Goal: Transaction & Acquisition: Book appointment/travel/reservation

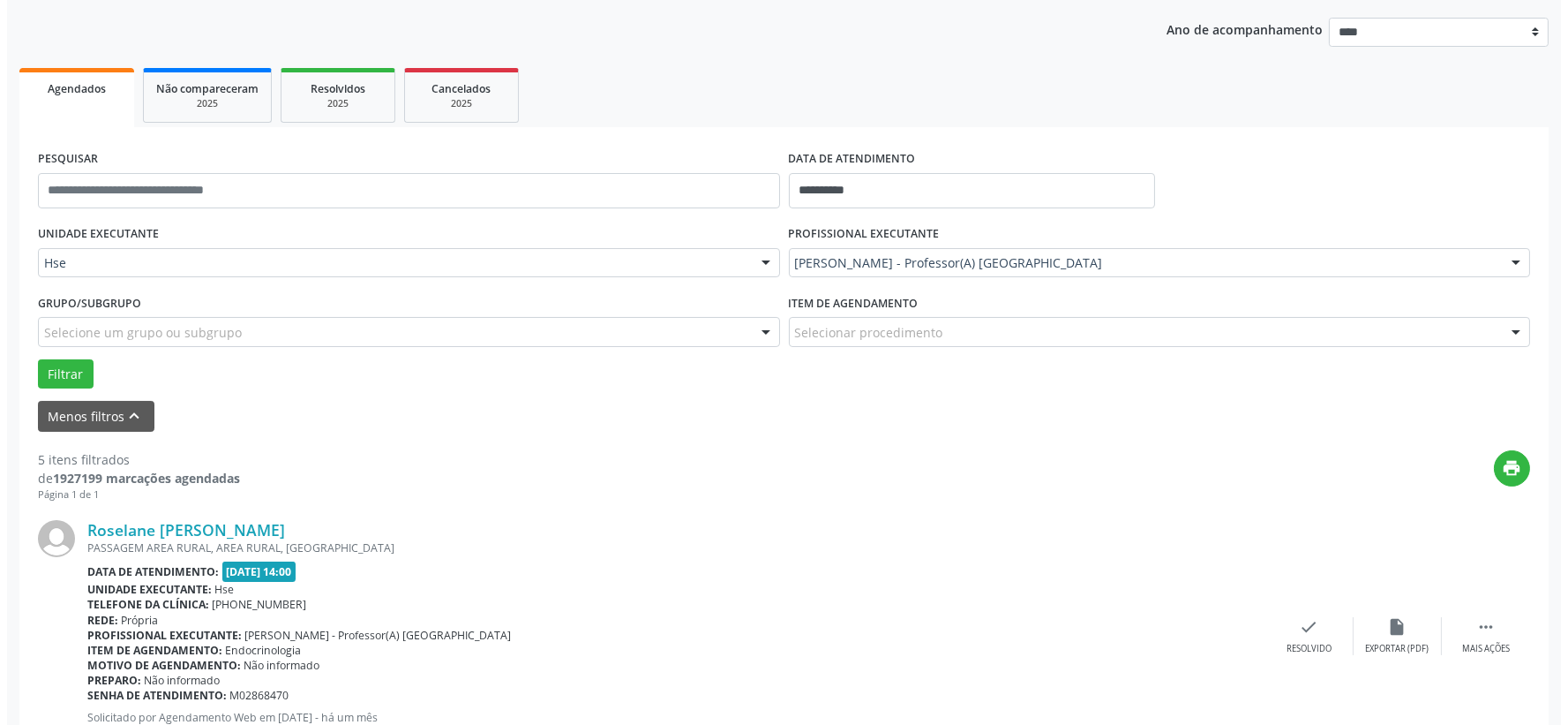
scroll to position [392, 0]
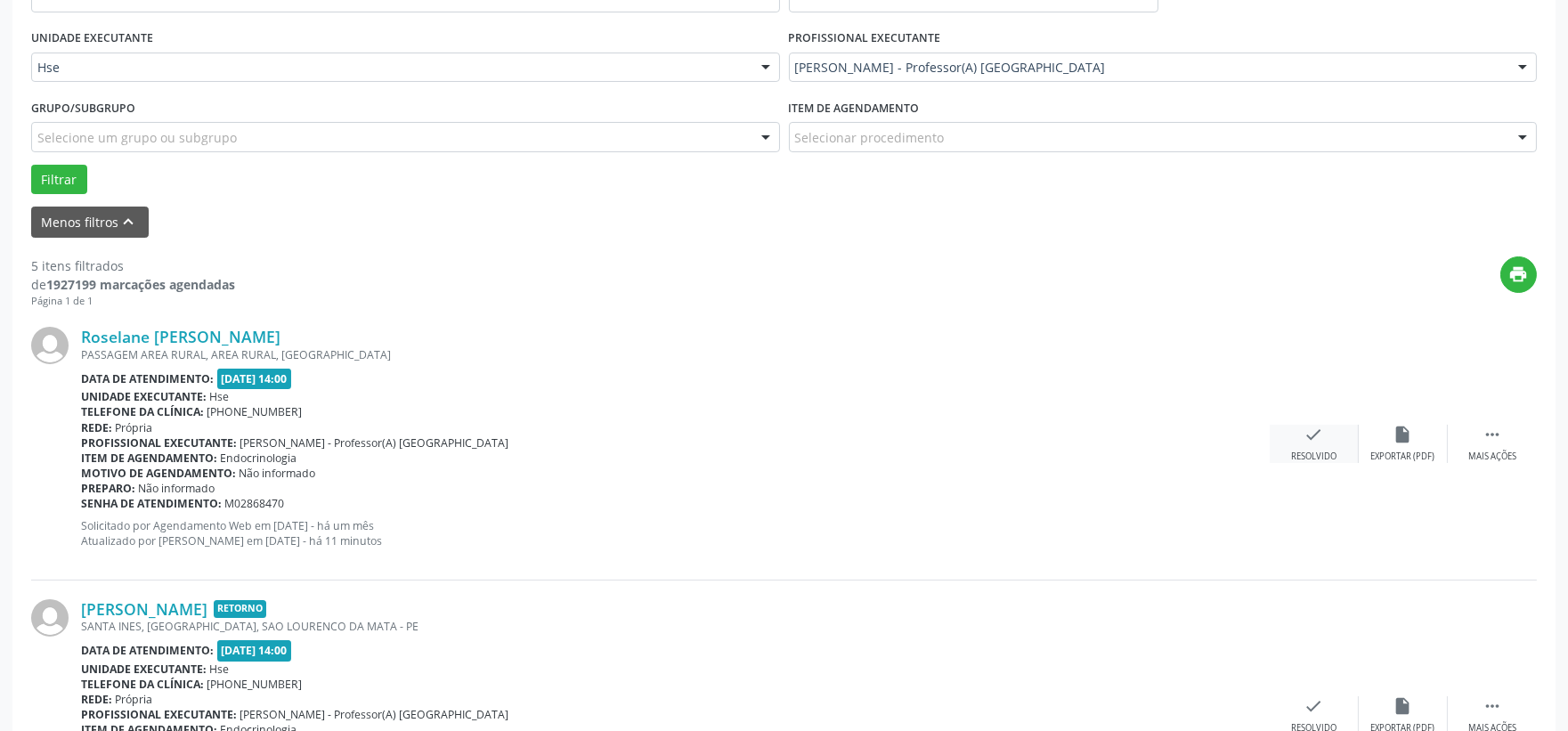
click at [1276, 442] on div "check Resolvido" at bounding box center [1315, 443] width 89 height 38
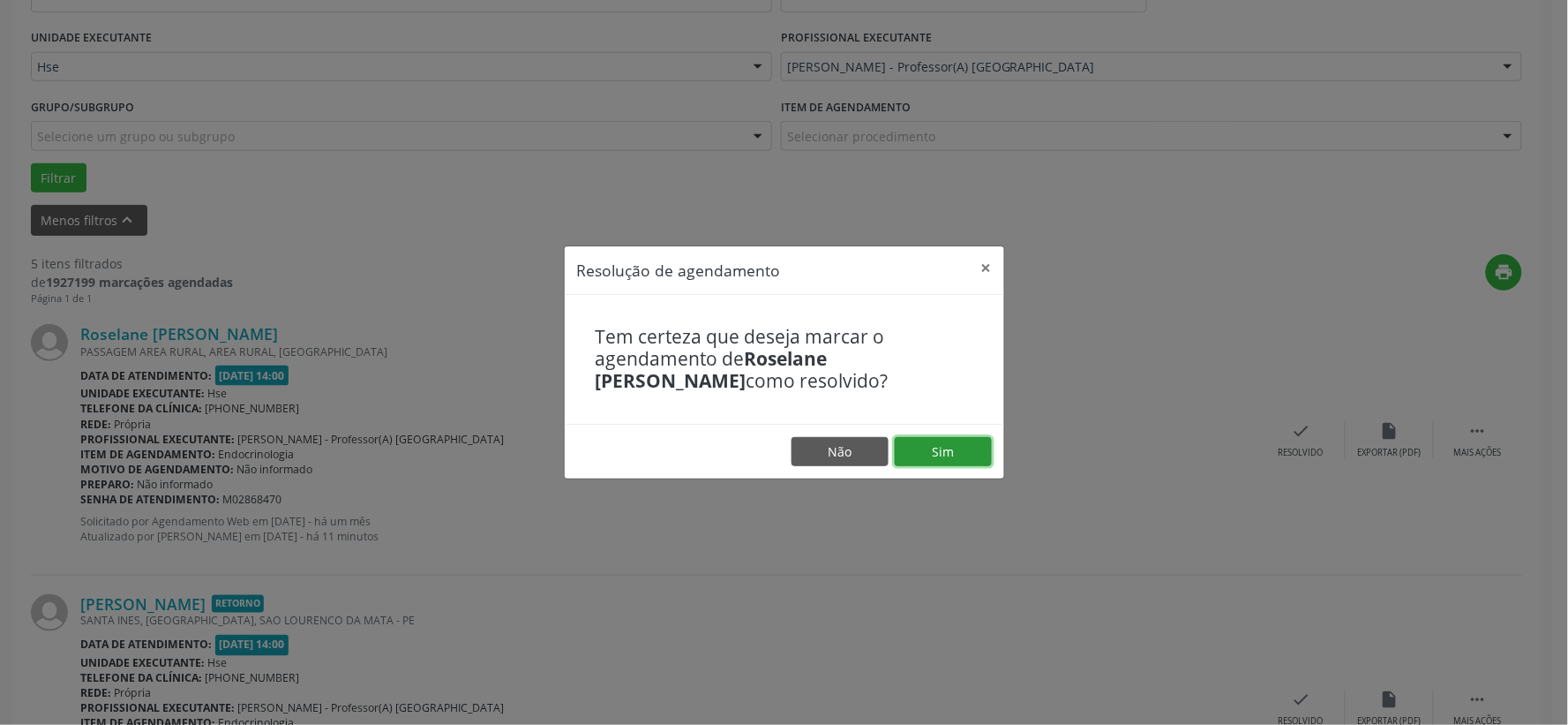
click at [916, 453] on button "Sim" at bounding box center [943, 452] width 97 height 30
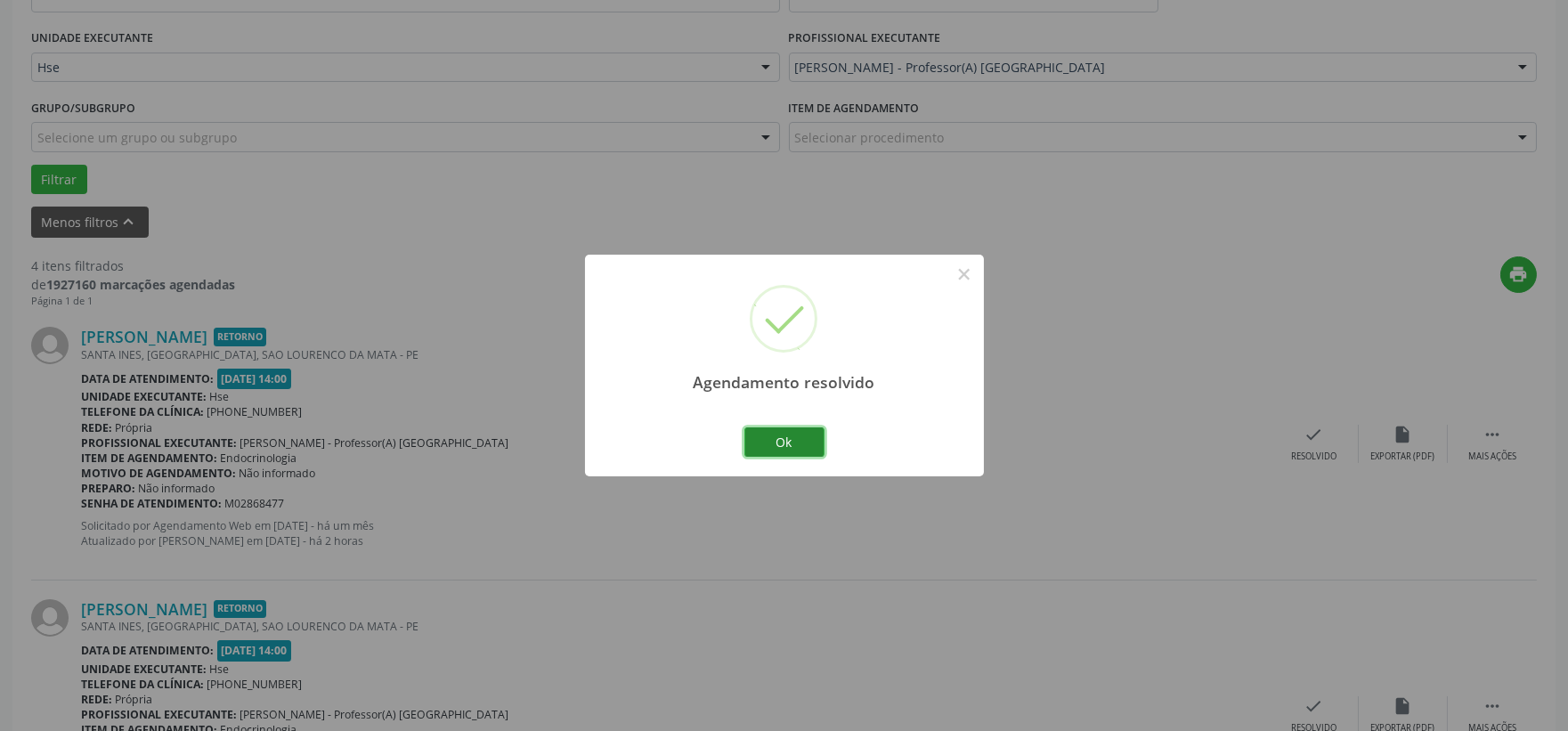
click at [763, 437] on button "Ok" at bounding box center [784, 442] width 80 height 30
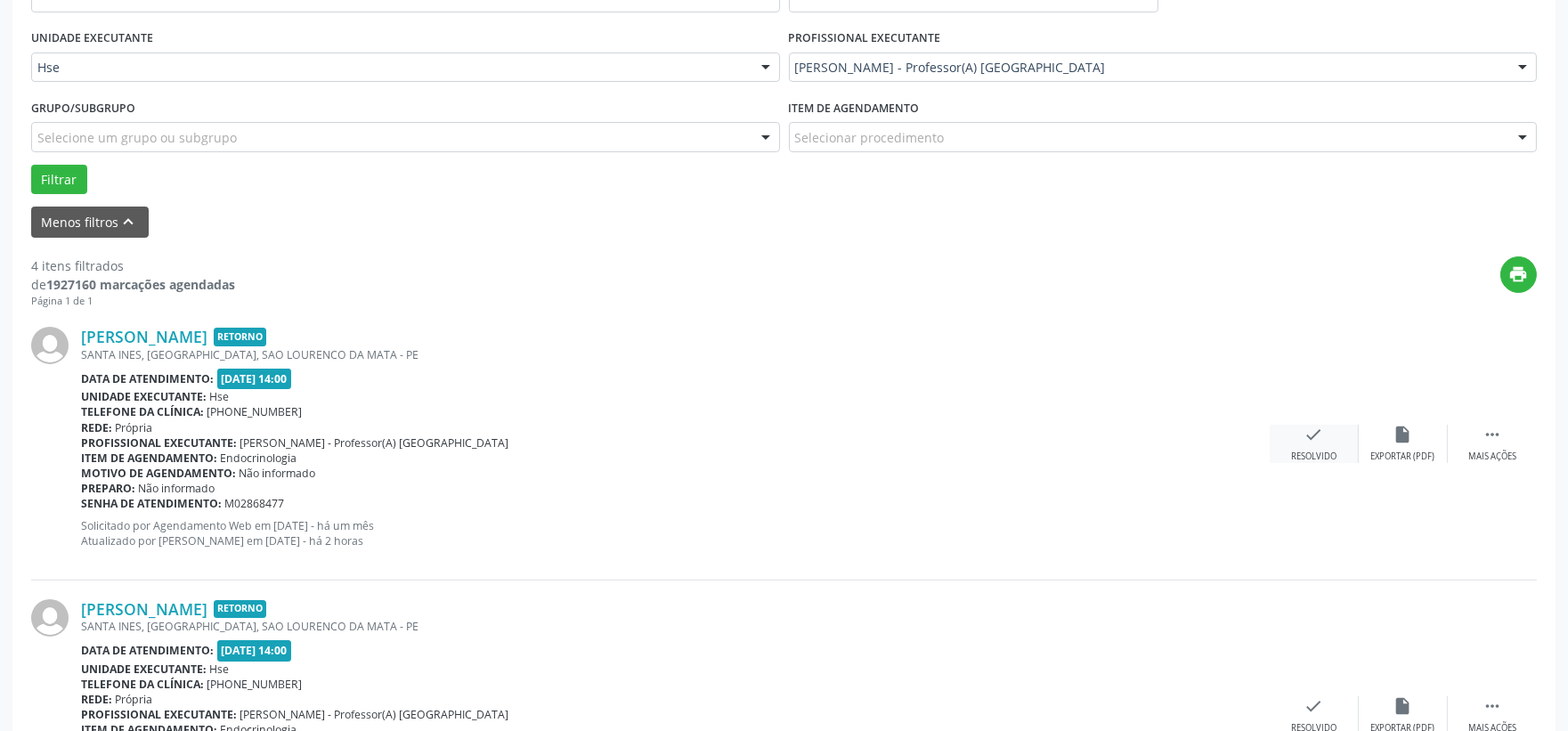
click at [1300, 447] on div "check Resolvido" at bounding box center [1315, 443] width 89 height 38
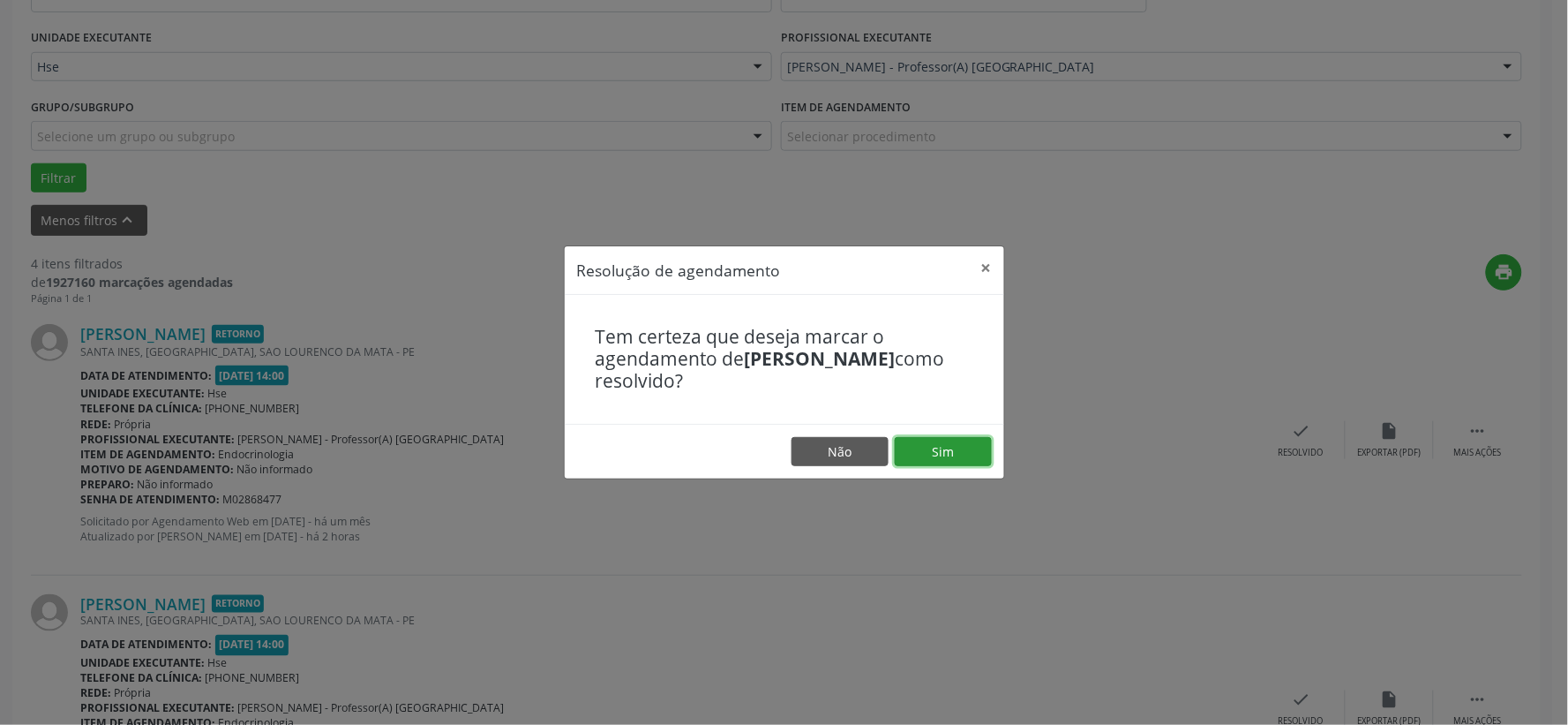
click at [928, 453] on button "Sim" at bounding box center [943, 452] width 97 height 30
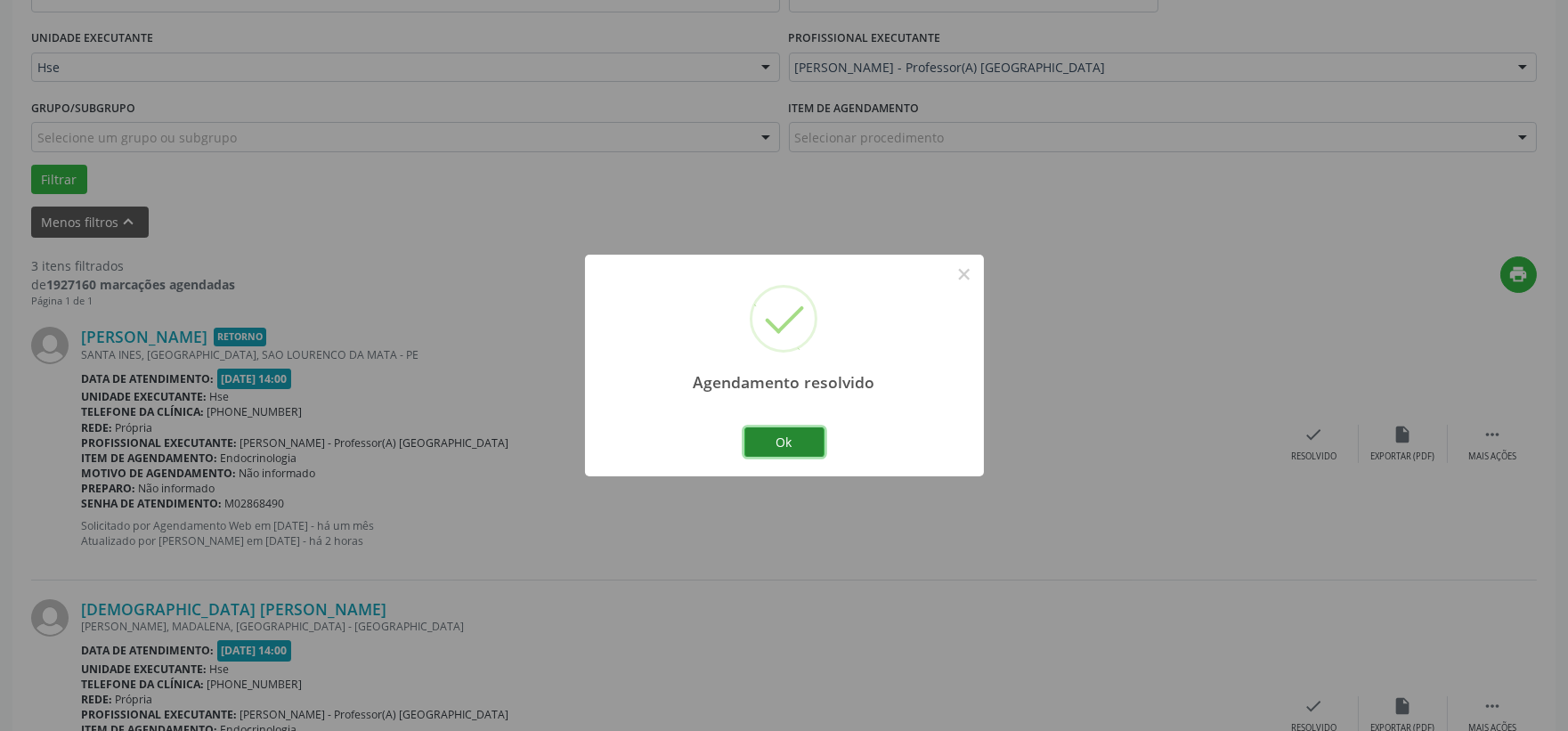
click at [799, 434] on button "Ok" at bounding box center [784, 442] width 80 height 30
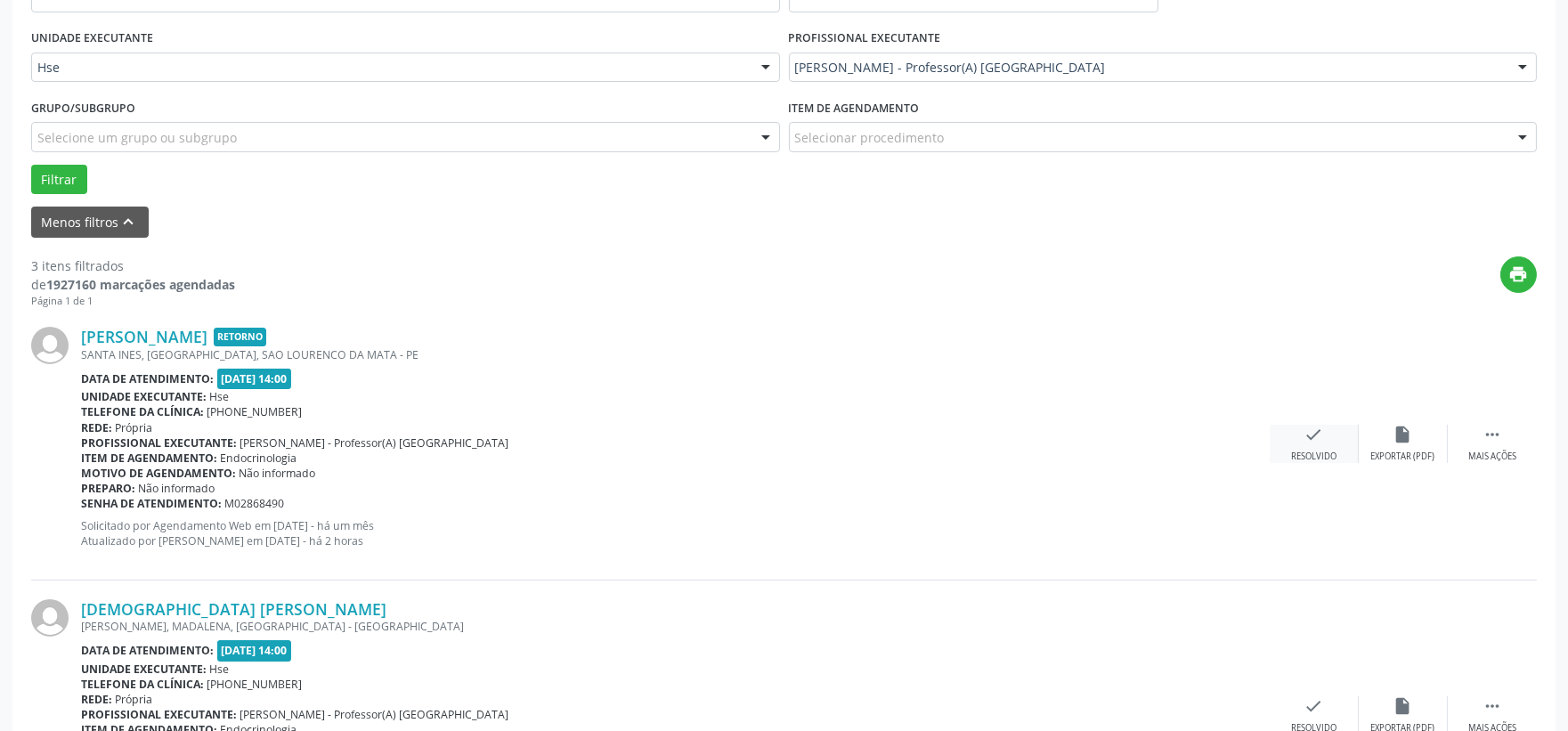
click at [1317, 446] on div "check Resolvido" at bounding box center [1315, 443] width 89 height 38
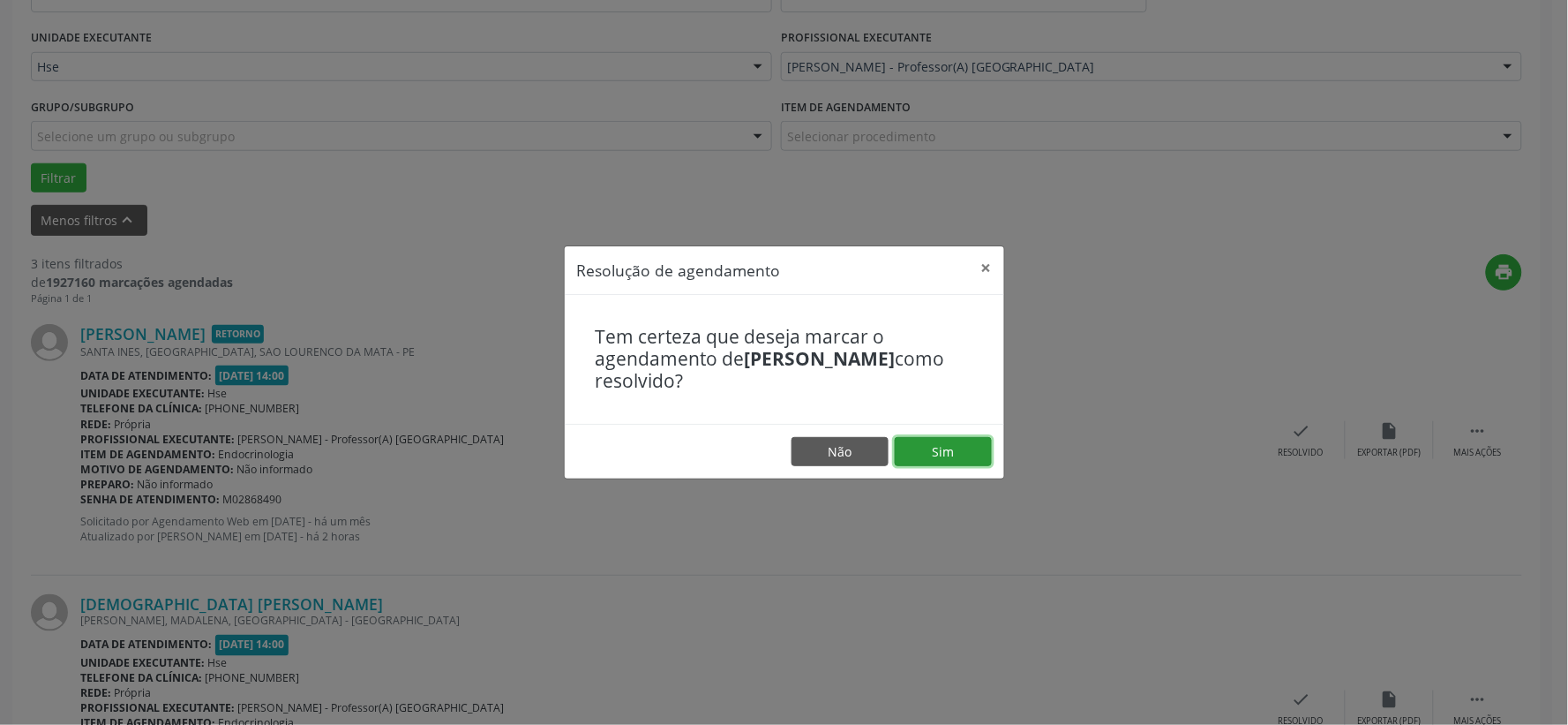
click at [963, 452] on button "Sim" at bounding box center [943, 452] width 97 height 30
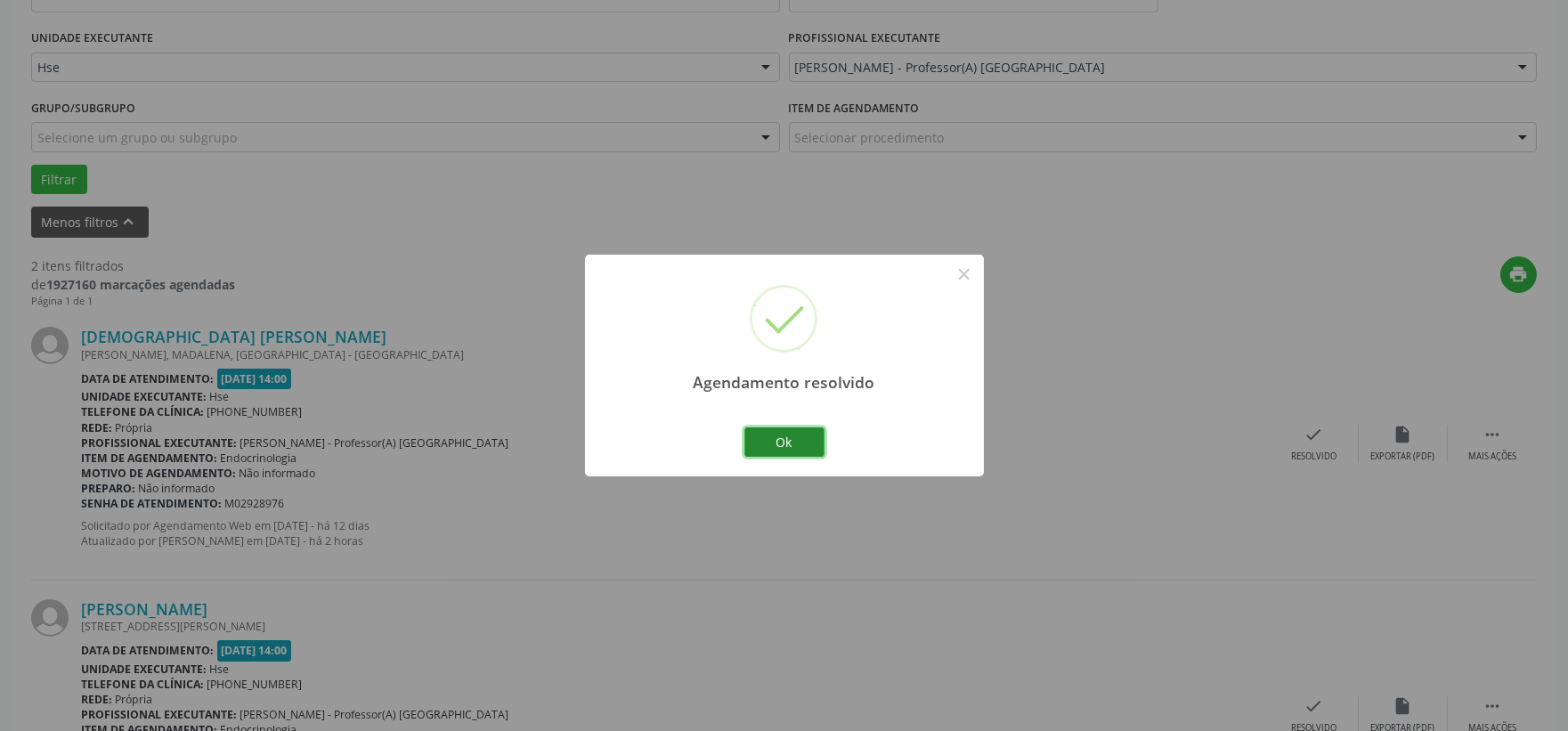
click at [784, 454] on button "Ok" at bounding box center [784, 442] width 80 height 30
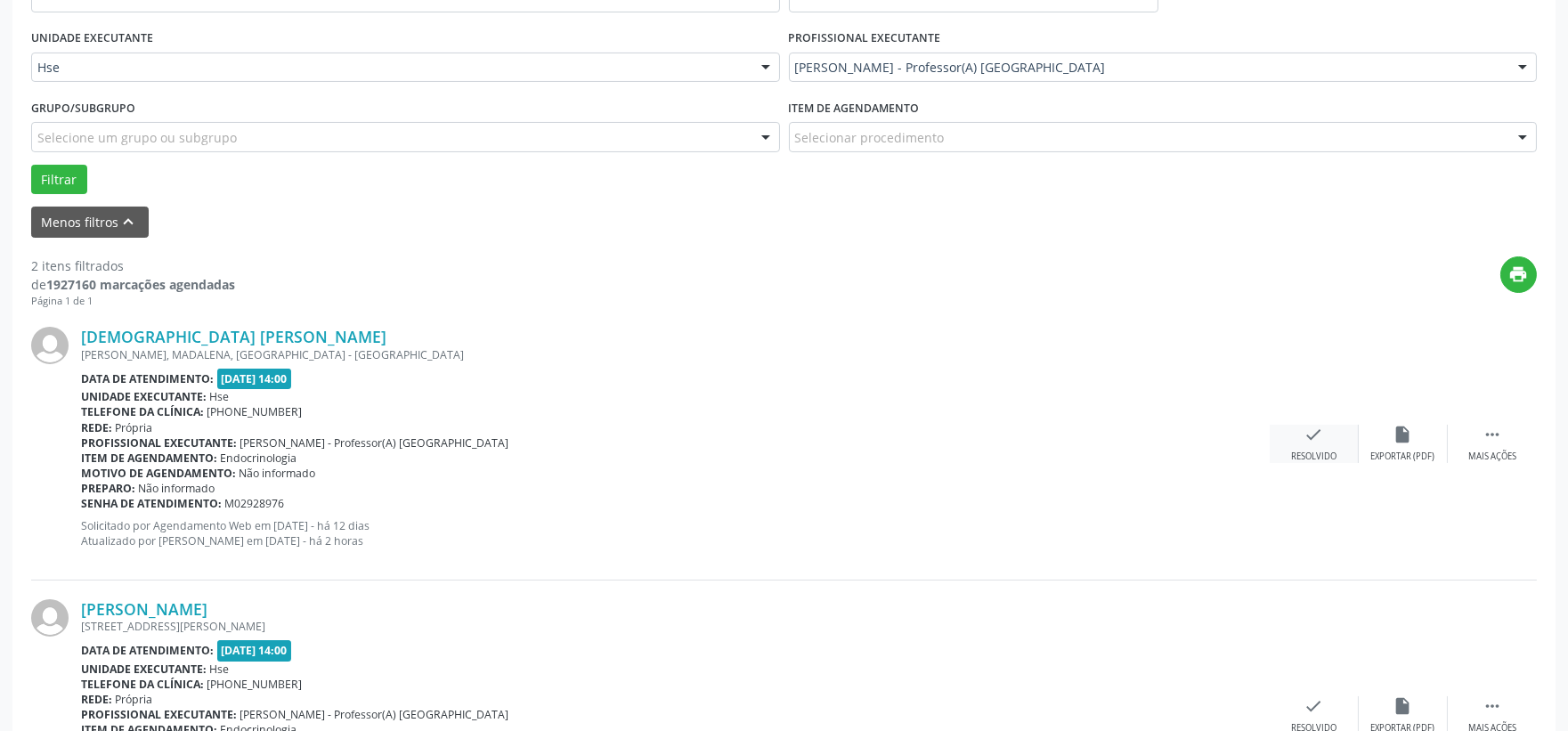
click at [1332, 447] on div "check Resolvido" at bounding box center [1315, 443] width 89 height 38
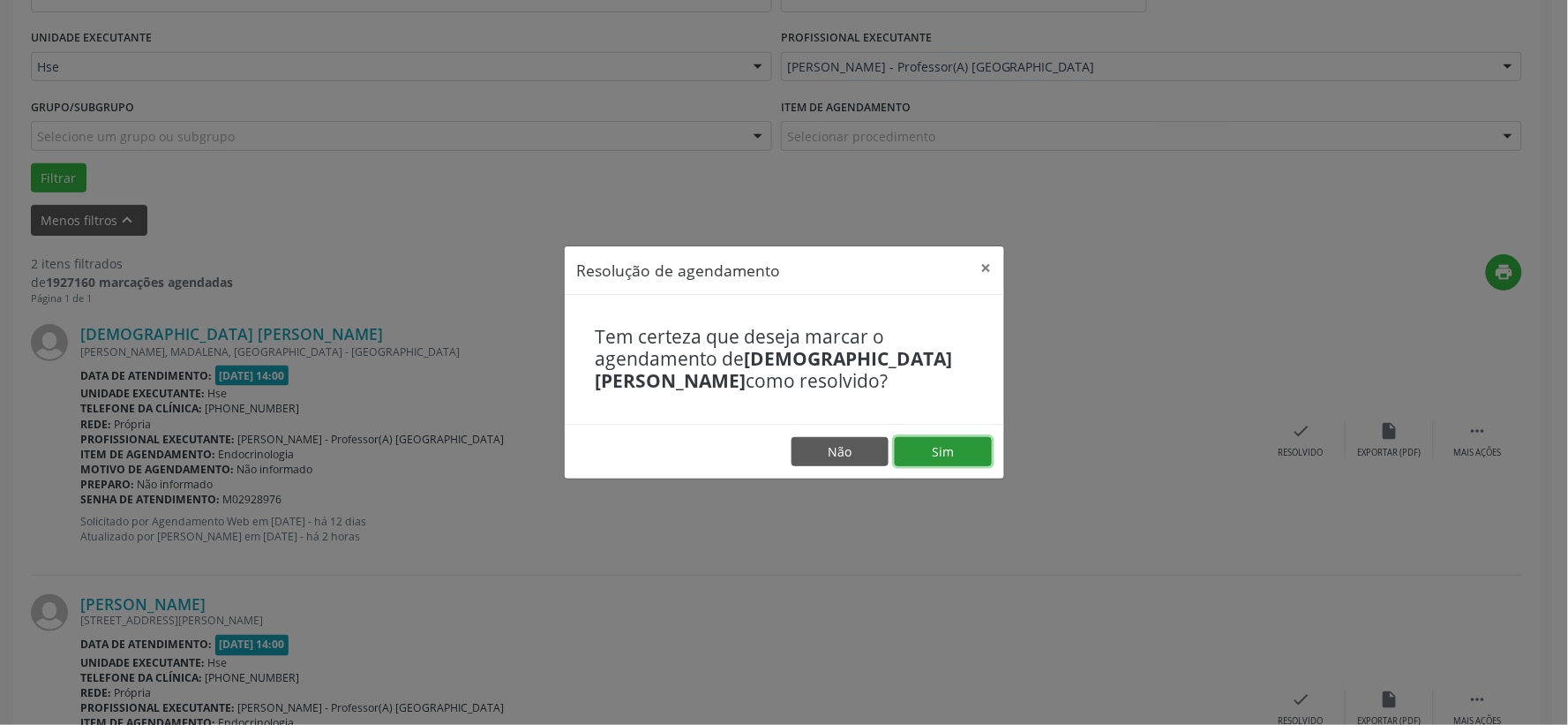
click at [949, 445] on button "Sim" at bounding box center [943, 452] width 97 height 30
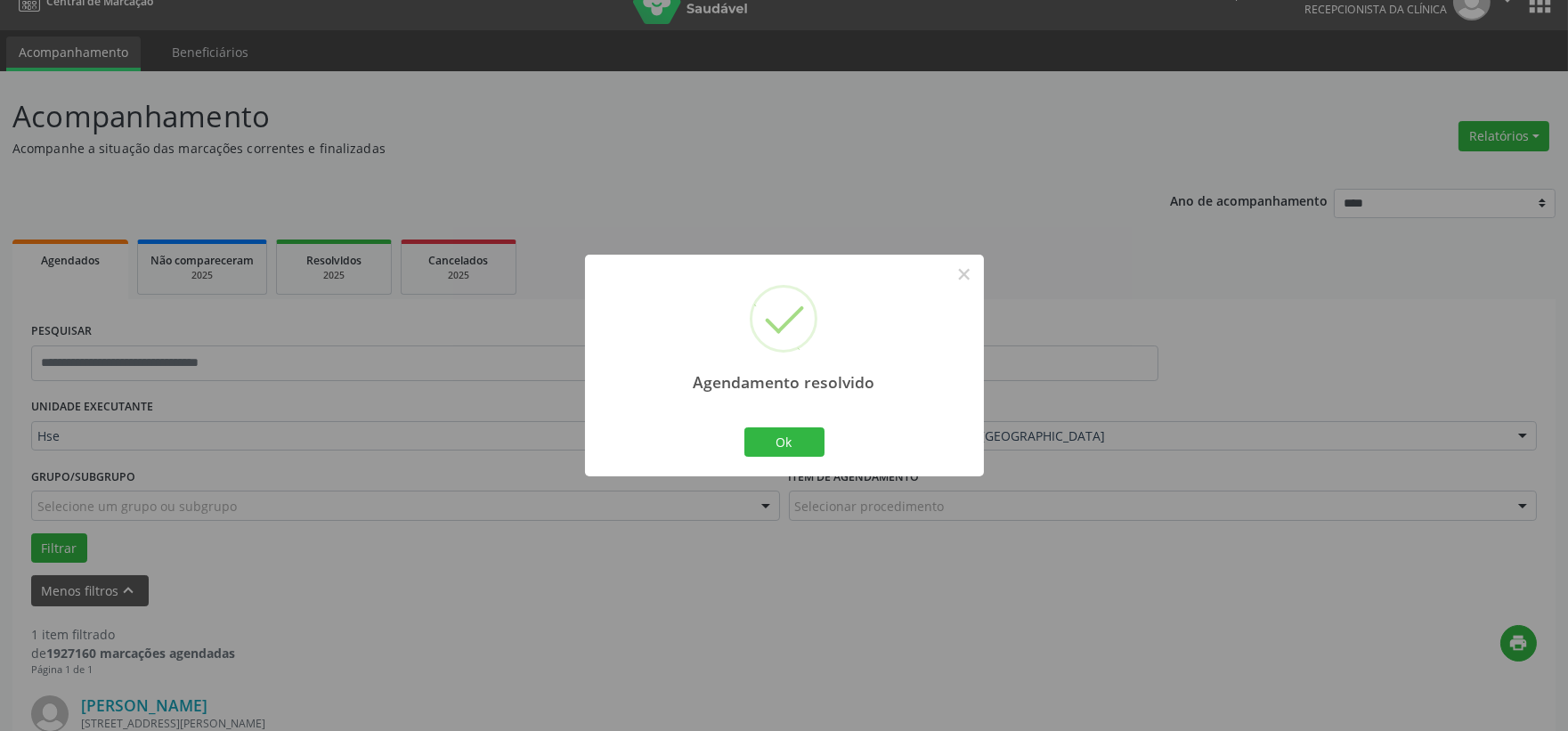
scroll to position [273, 0]
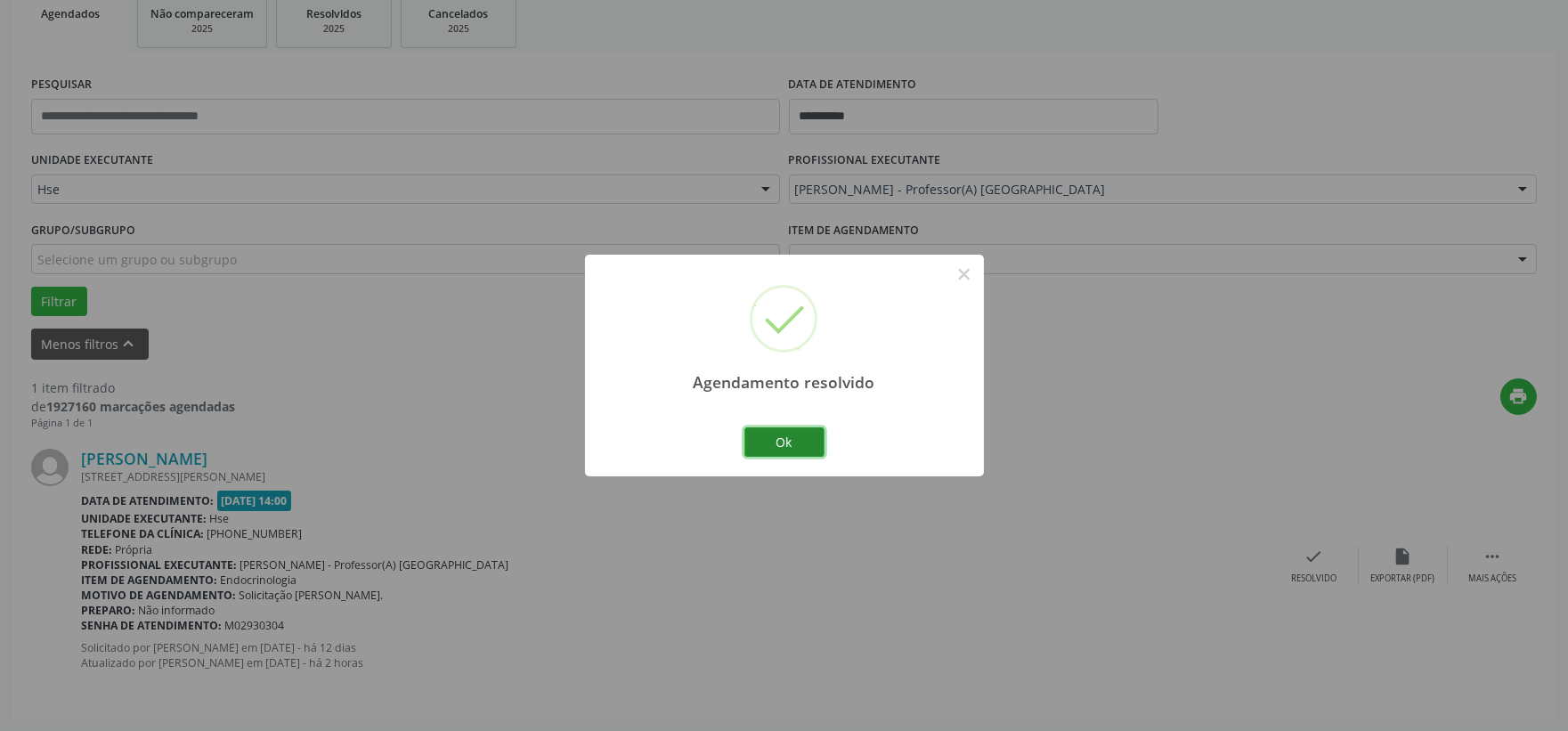
click at [776, 441] on button "Ok" at bounding box center [784, 442] width 80 height 30
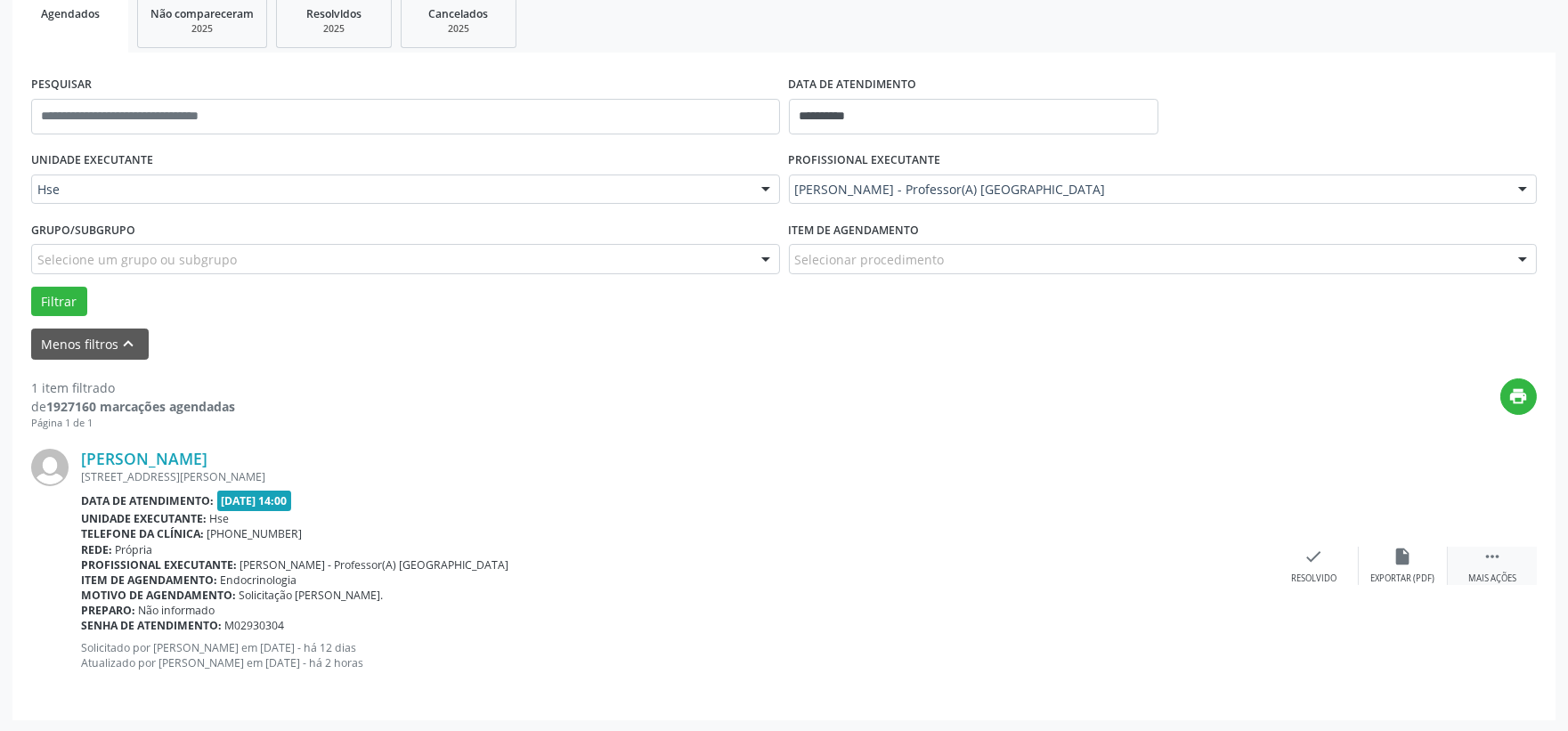
click at [1510, 562] on div " Mais ações" at bounding box center [1493, 565] width 89 height 38
click at [1394, 570] on div "alarm_off Não compareceu" at bounding box center [1403, 565] width 89 height 38
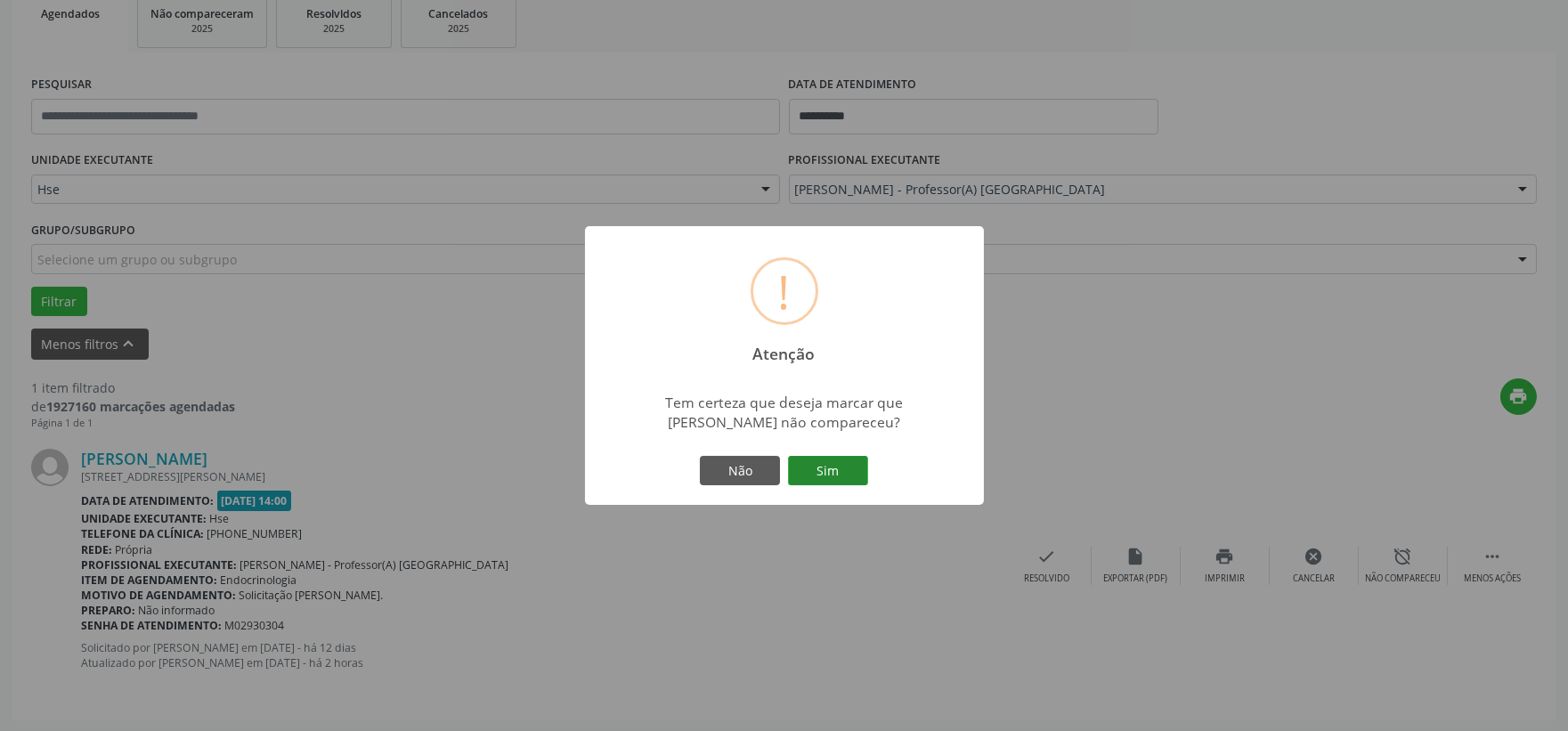
click at [830, 468] on button "Sim" at bounding box center [828, 470] width 80 height 30
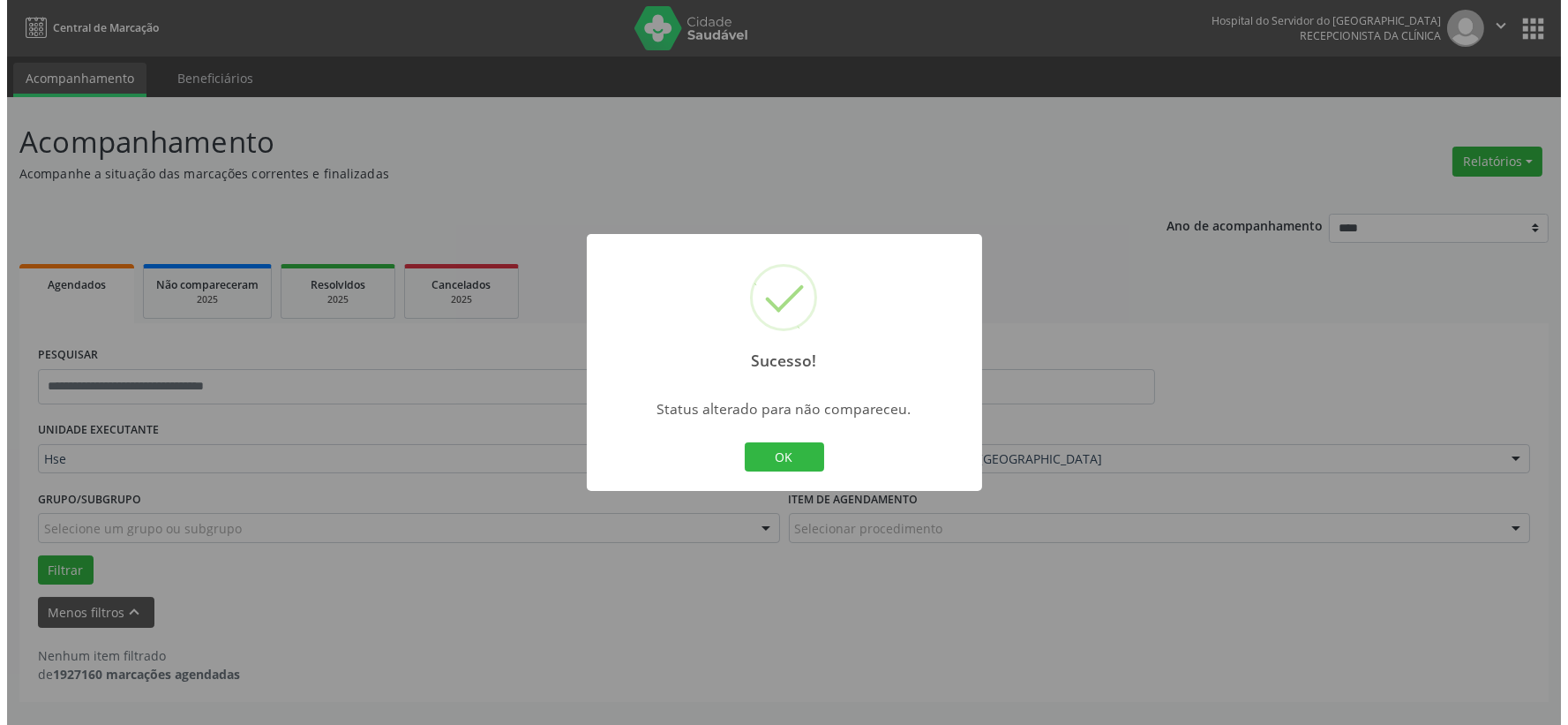
scroll to position [0, 0]
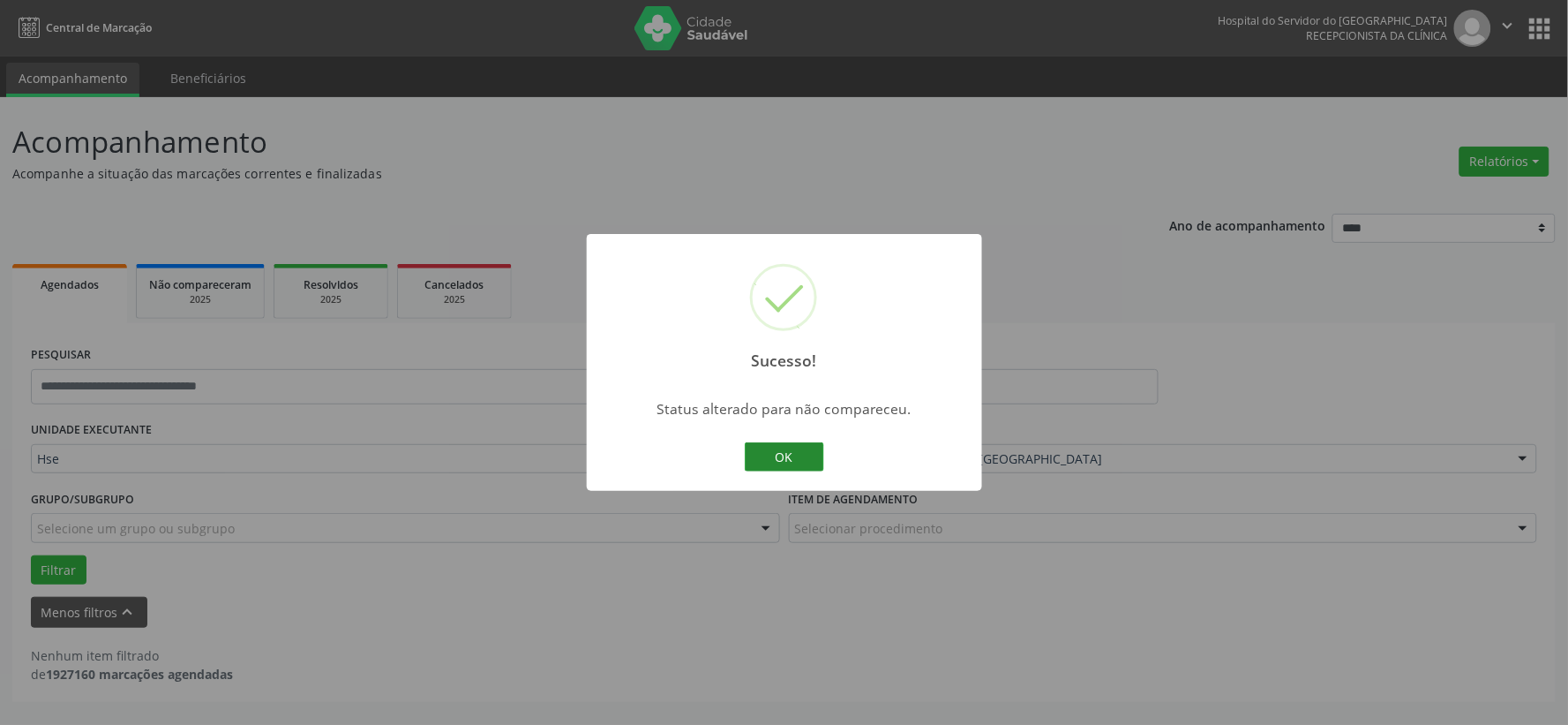
click at [763, 448] on button "OK" at bounding box center [784, 457] width 79 height 30
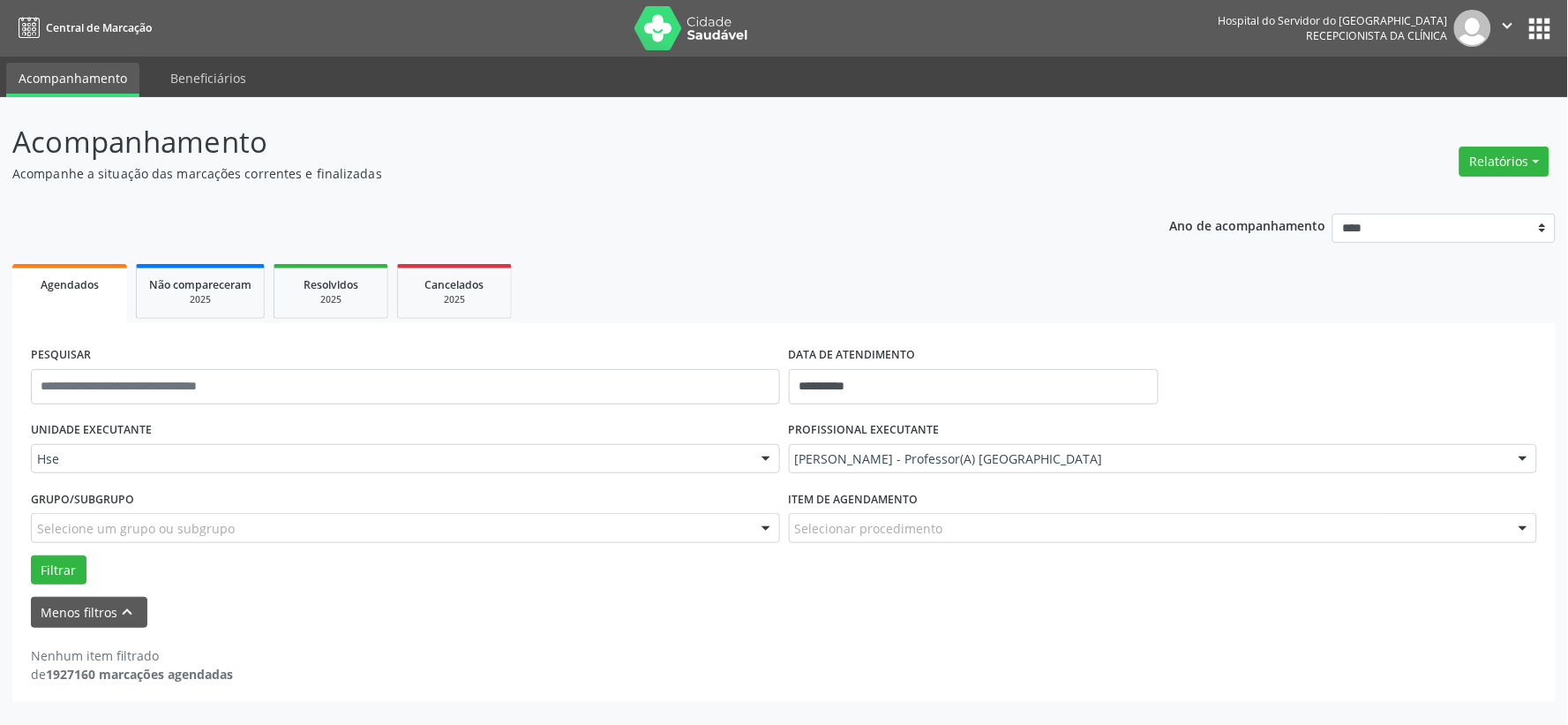
click at [1007, 447] on div "[PERSON_NAME] - Professor(A) [GEOGRAPHIC_DATA]" at bounding box center [1163, 459] width 749 height 30
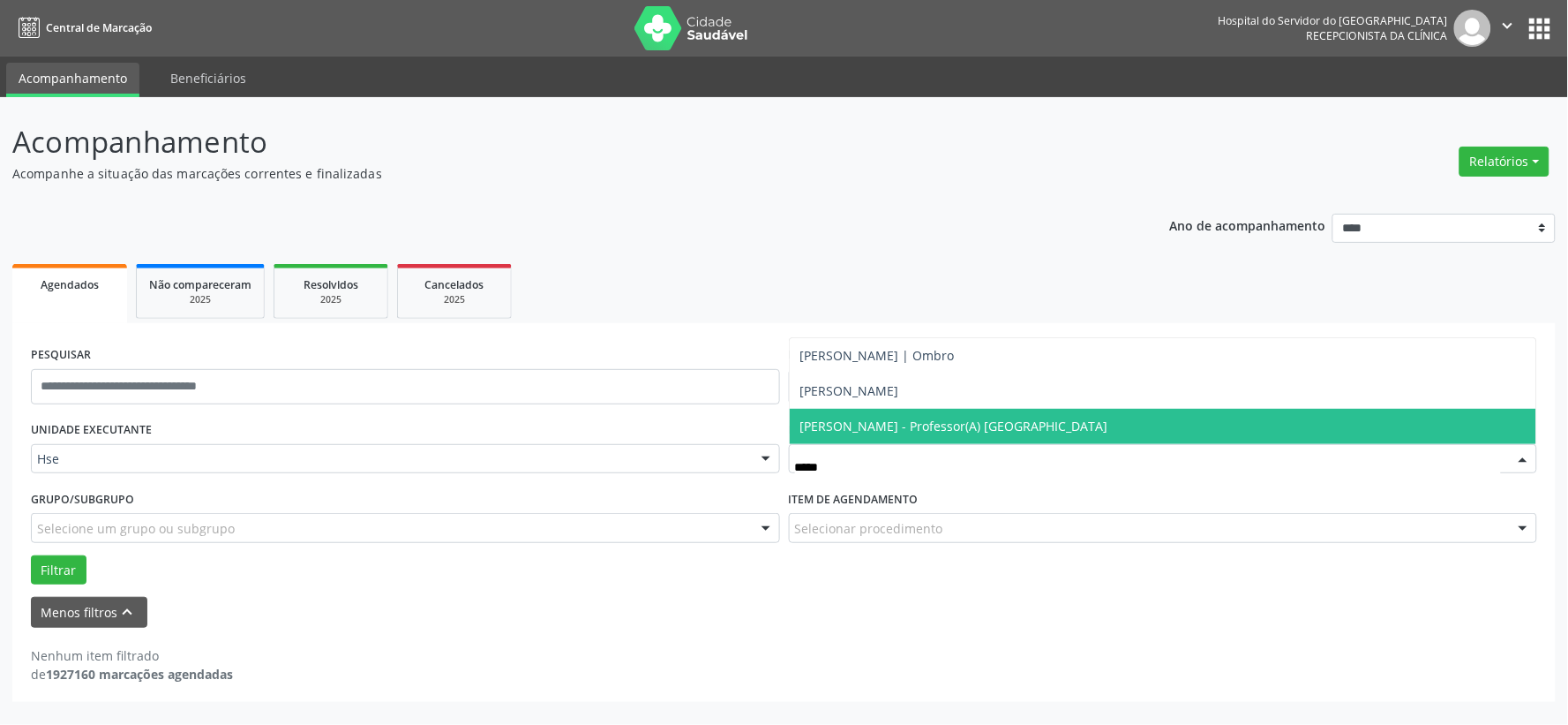
click at [875, 417] on span "[PERSON_NAME] - Professor(A) [GEOGRAPHIC_DATA]" at bounding box center [954, 426] width 308 height 17
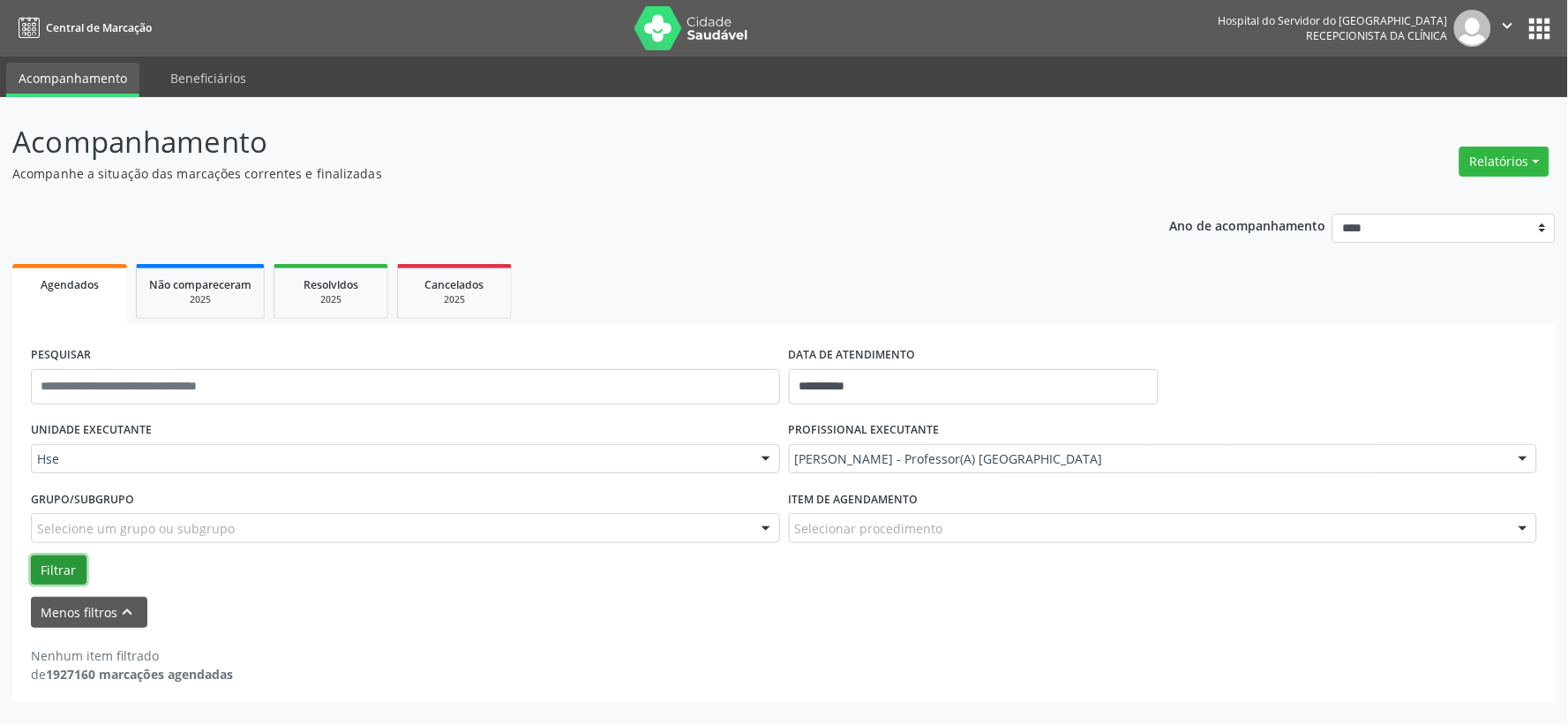
click at [68, 566] on button "Filtrar" at bounding box center [58, 570] width 55 height 30
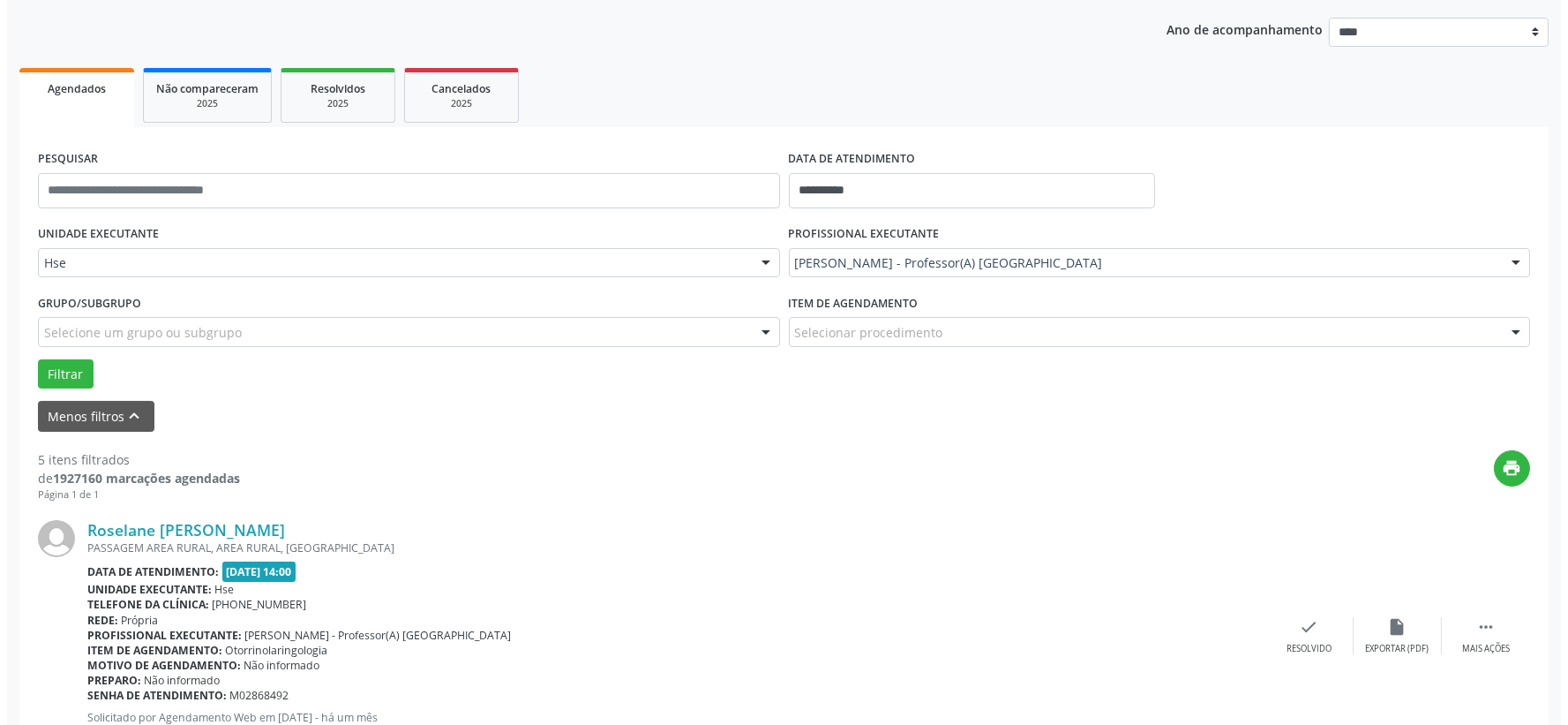
scroll to position [294, 0]
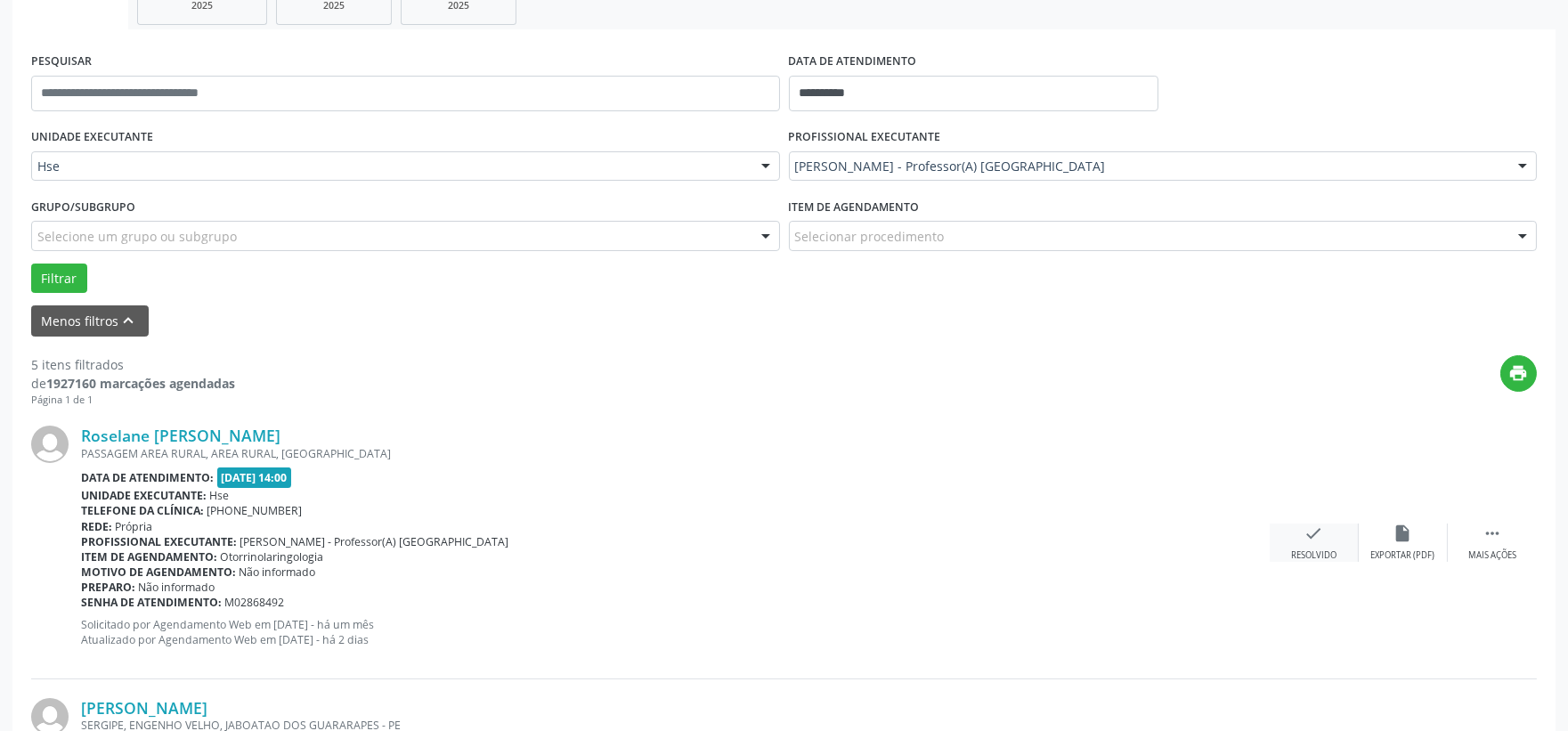
click at [1312, 555] on div "Resolvido" at bounding box center [1314, 555] width 46 height 12
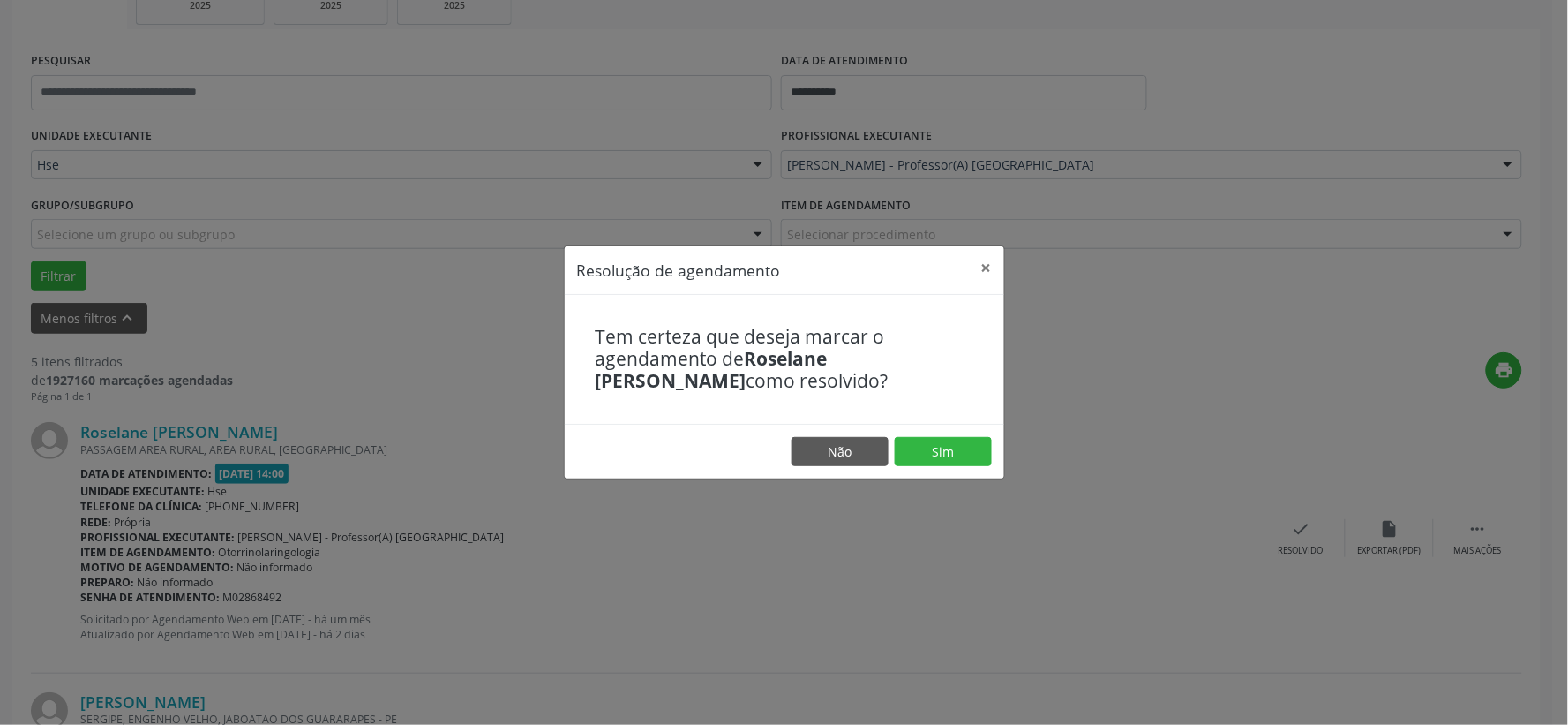
click at [1033, 447] on div "Resolução de agendamento × Tem certeza que deseja marcar o agendamento de [PERS…" at bounding box center [784, 362] width 1568 height 725
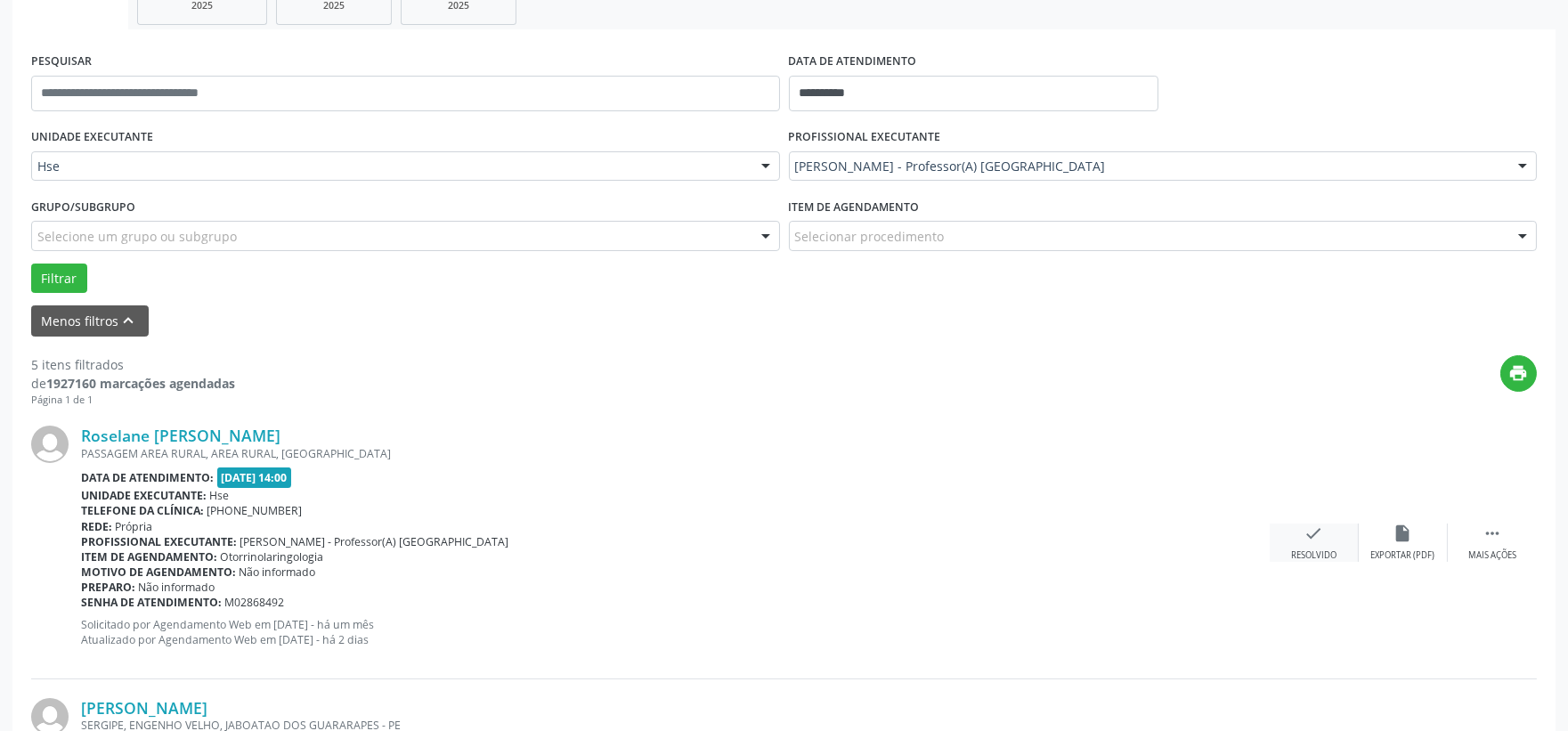
click at [1318, 538] on icon "check" at bounding box center [1314, 533] width 20 height 20
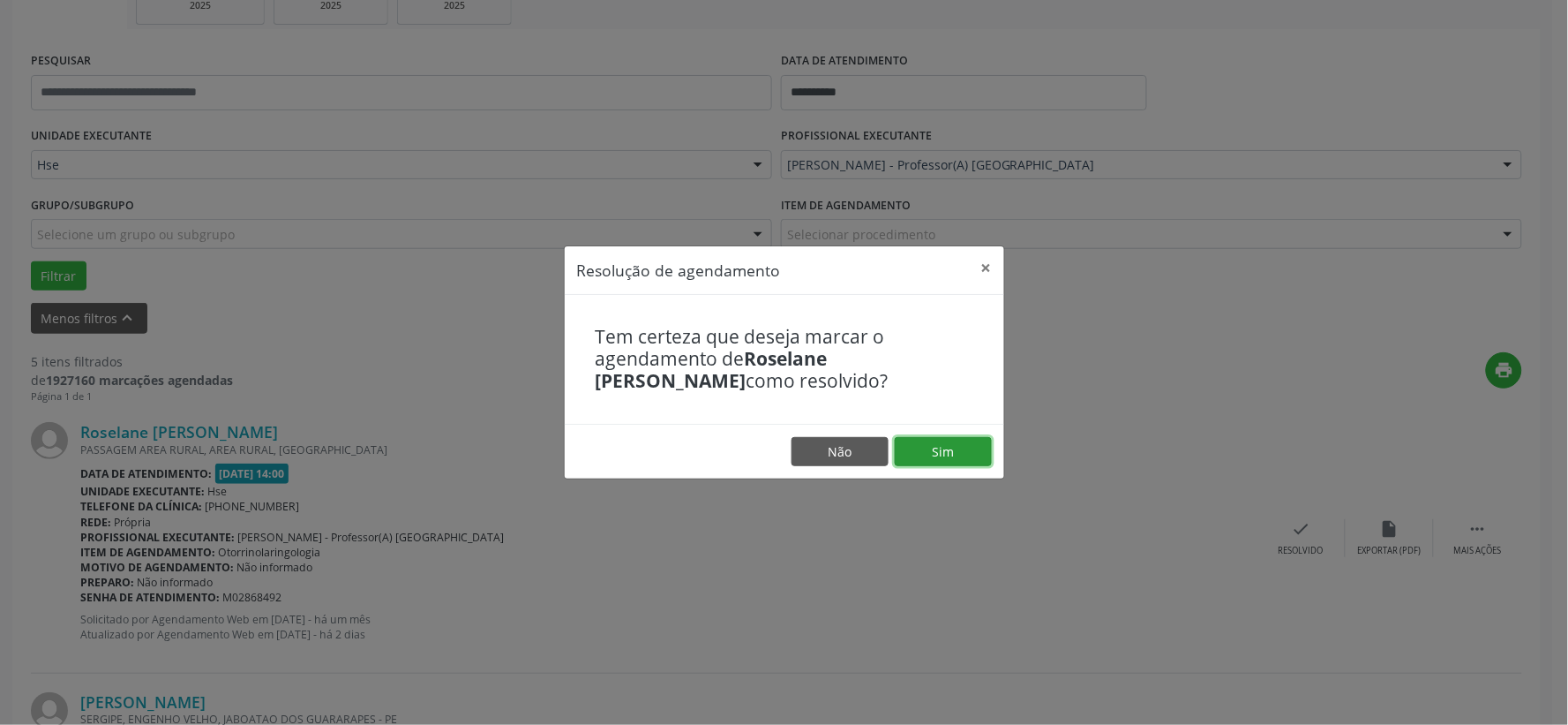
click at [927, 445] on button "Sim" at bounding box center [943, 452] width 97 height 30
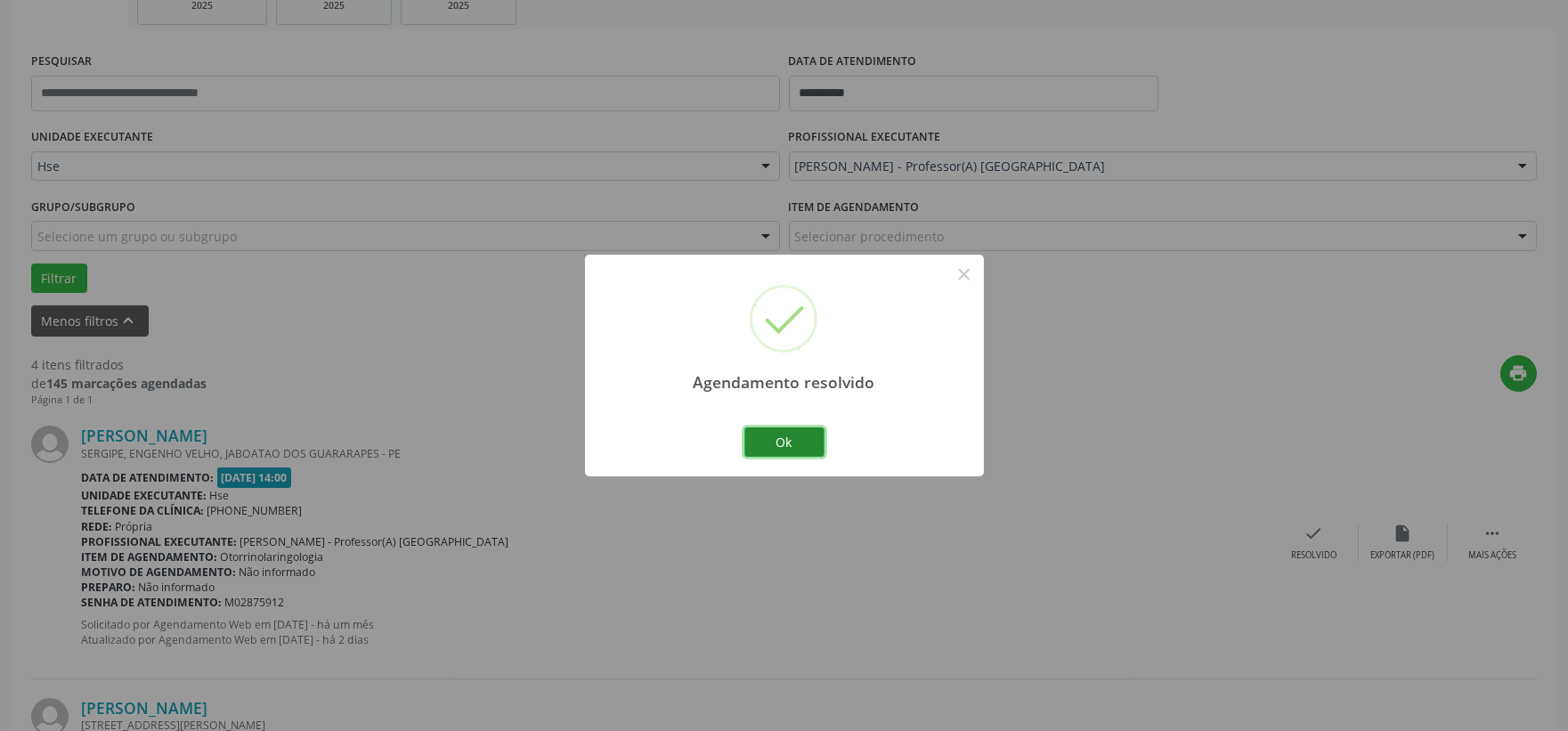
click at [774, 442] on button "Ok" at bounding box center [784, 442] width 80 height 30
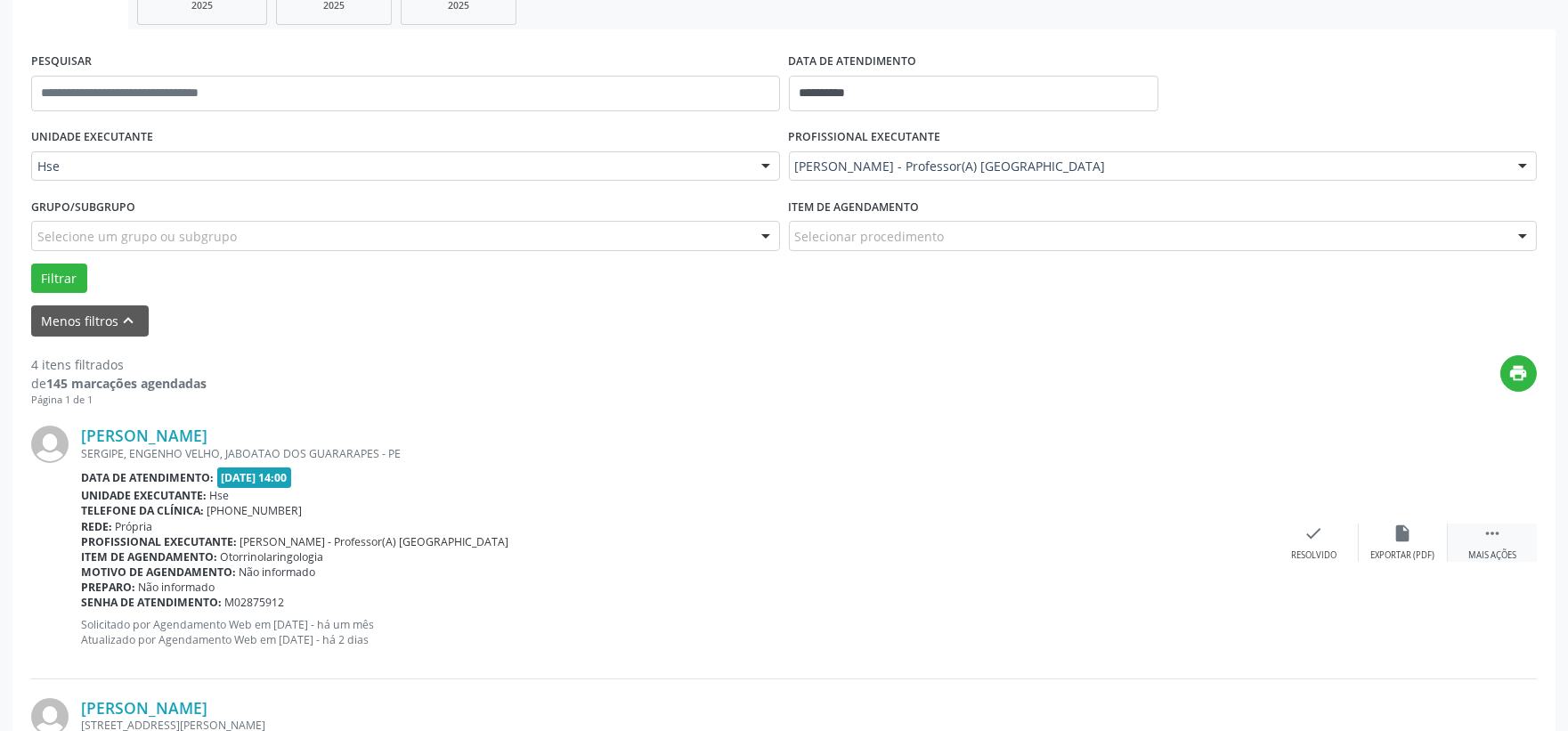
click at [1507, 531] on div " Mais ações" at bounding box center [1493, 542] width 89 height 38
click at [1410, 534] on icon "alarm_off" at bounding box center [1402, 533] width 20 height 20
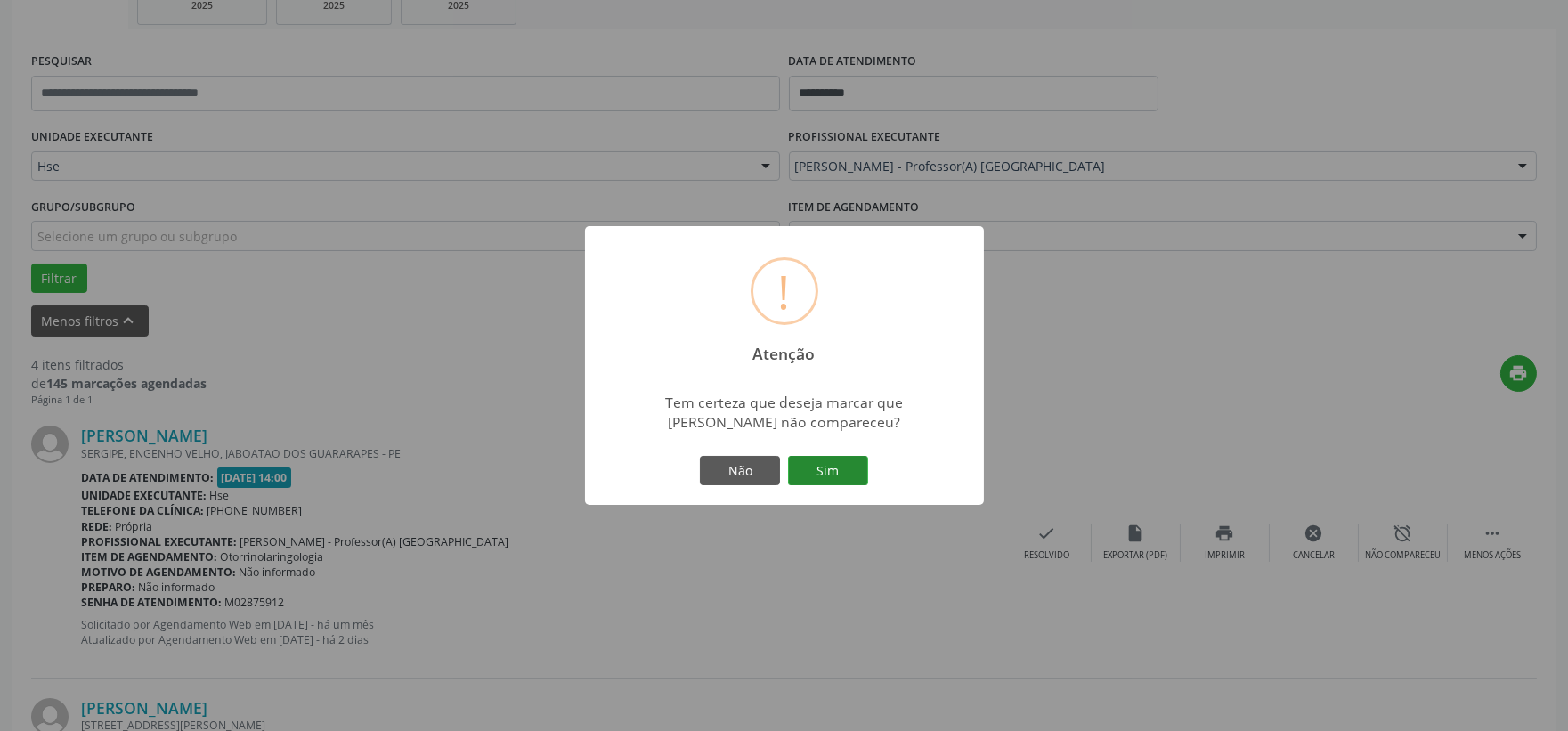
click at [824, 478] on button "Sim" at bounding box center [828, 470] width 80 height 30
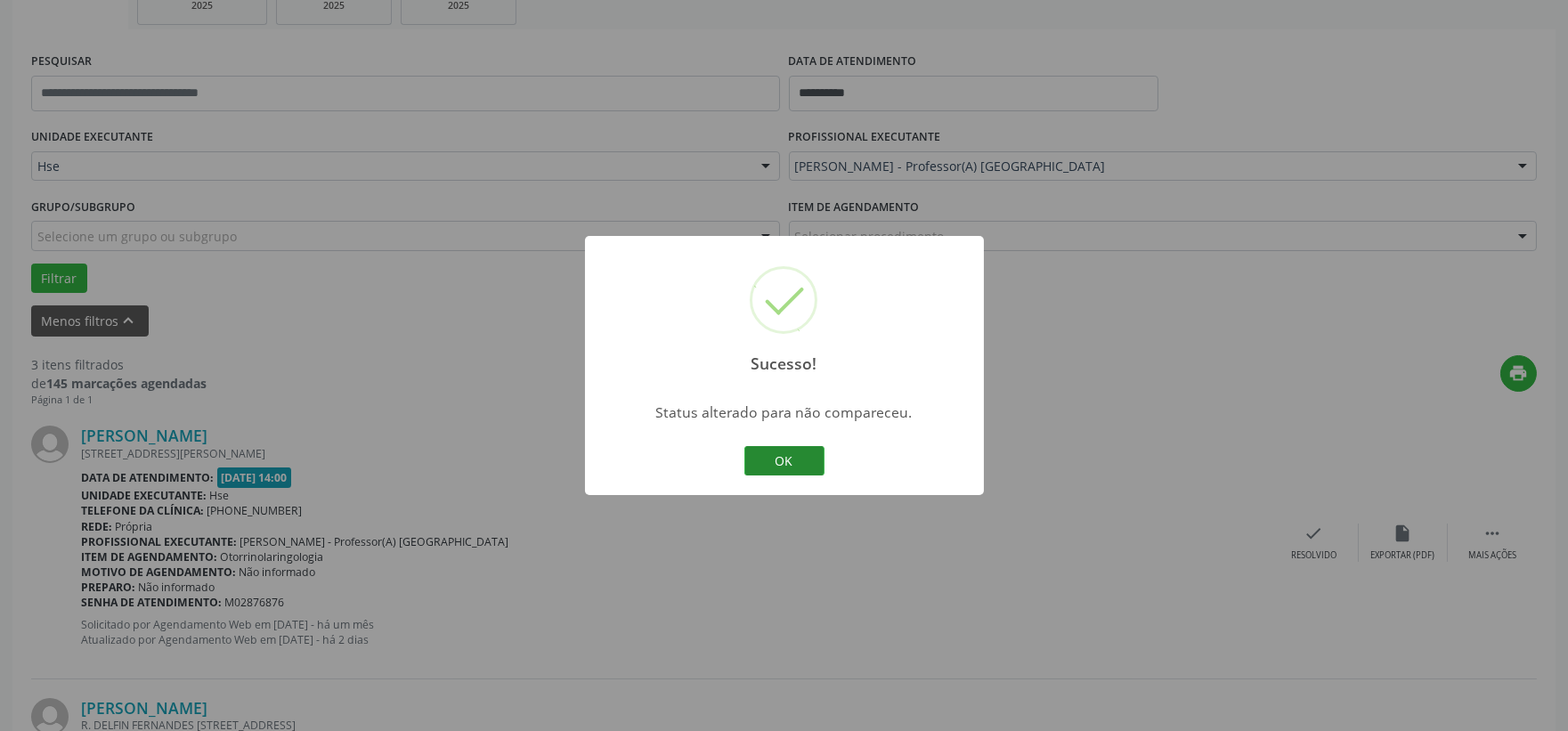
click at [798, 466] on button "OK" at bounding box center [784, 461] width 80 height 30
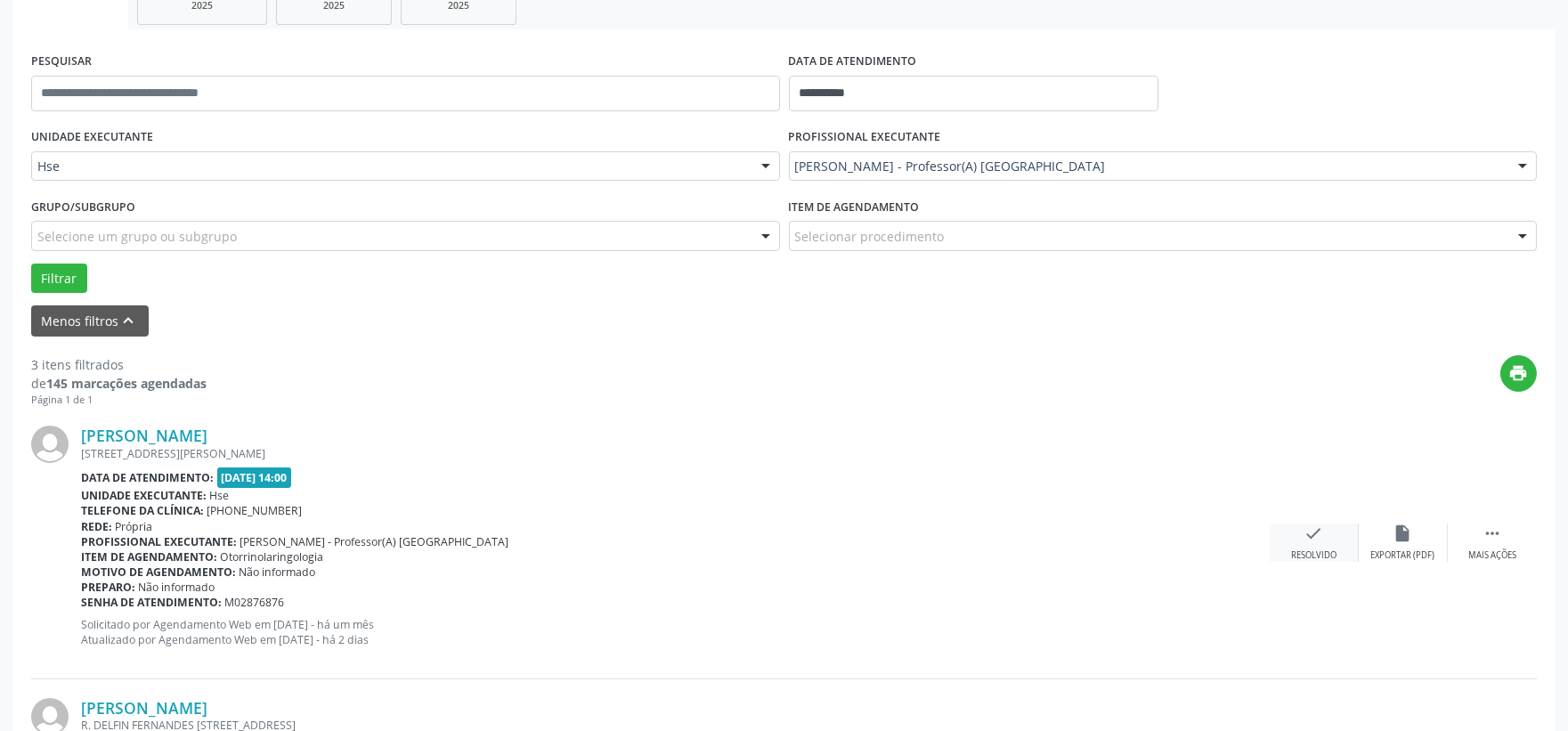
click at [1300, 535] on div "check Resolvido" at bounding box center [1315, 542] width 89 height 38
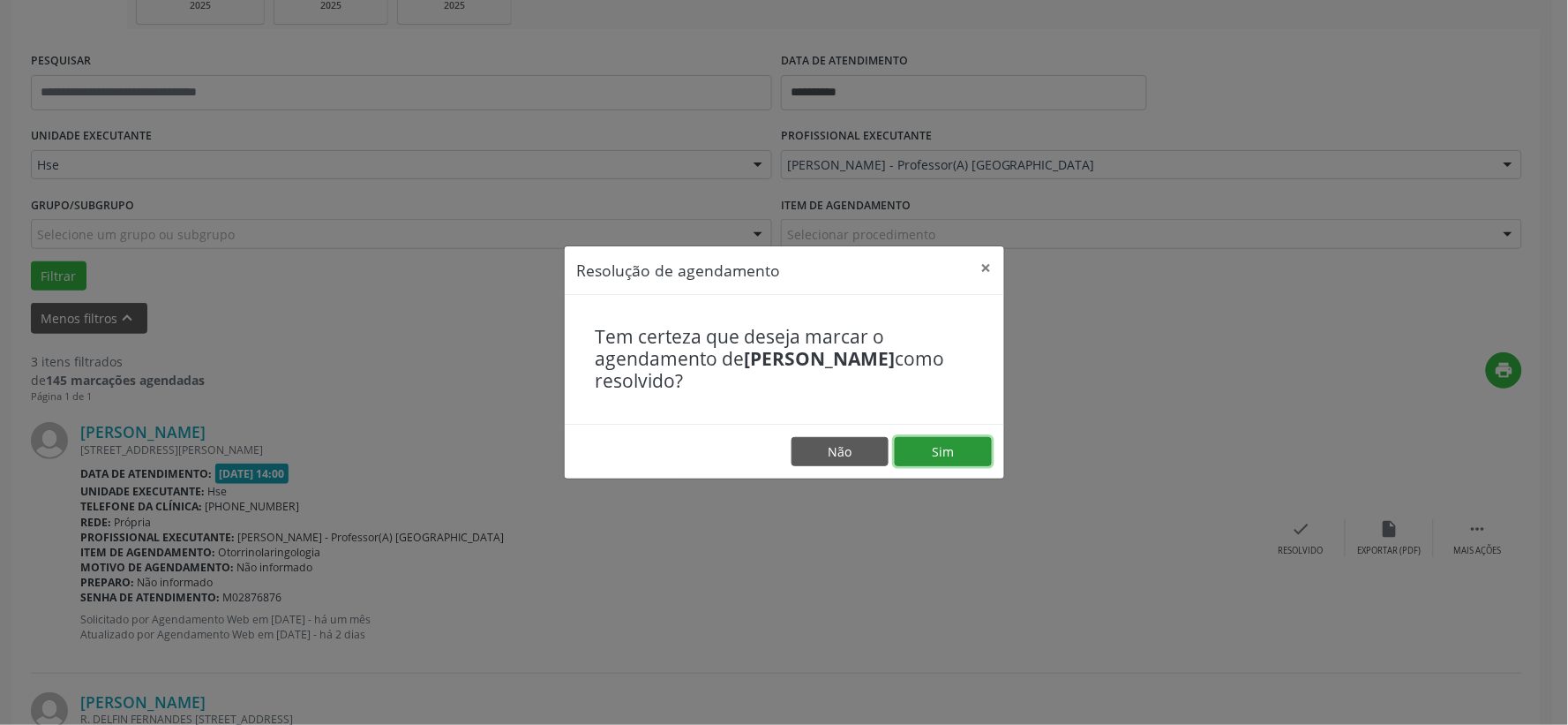
click at [977, 465] on button "Sim" at bounding box center [943, 452] width 97 height 30
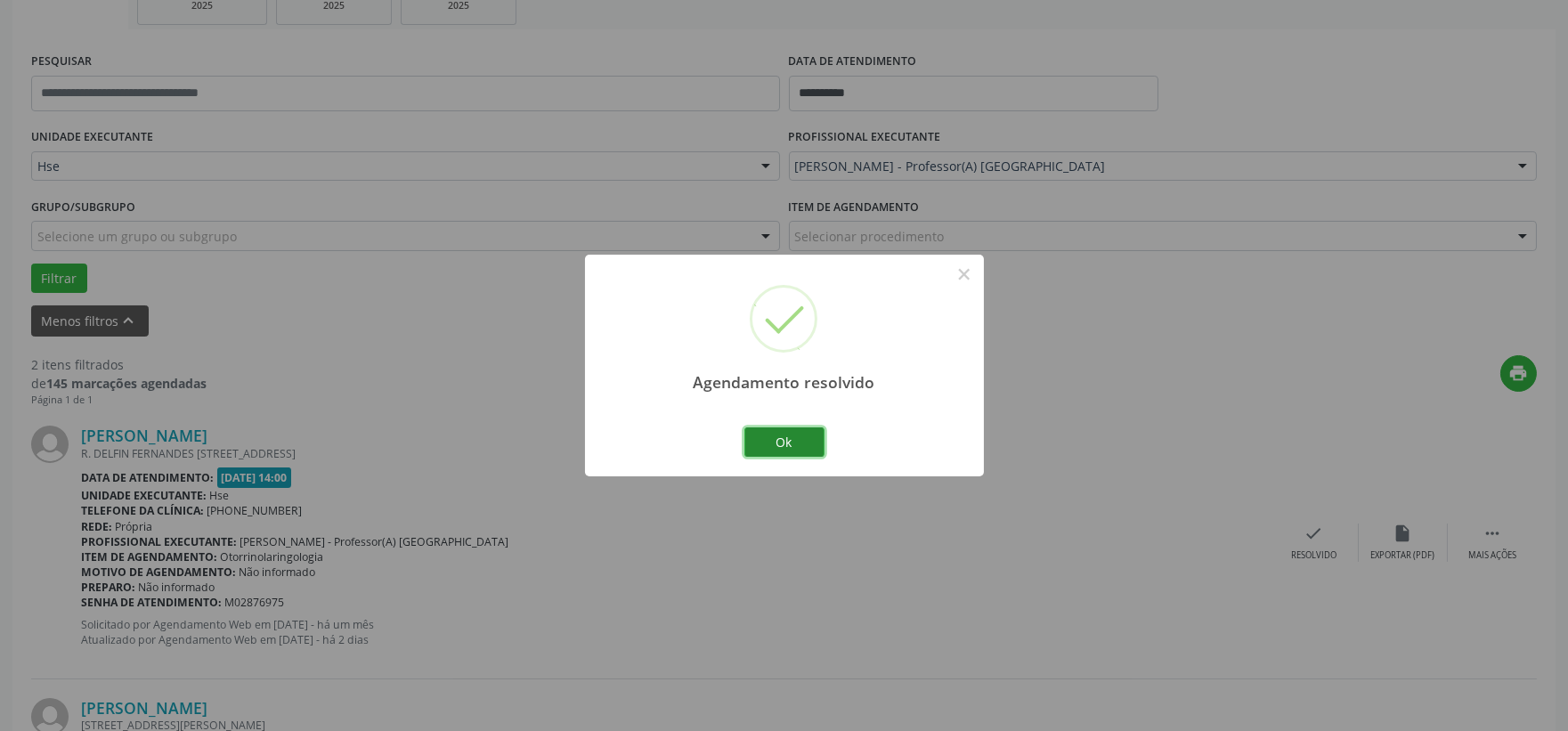
click at [802, 441] on button "Ok" at bounding box center [784, 442] width 80 height 30
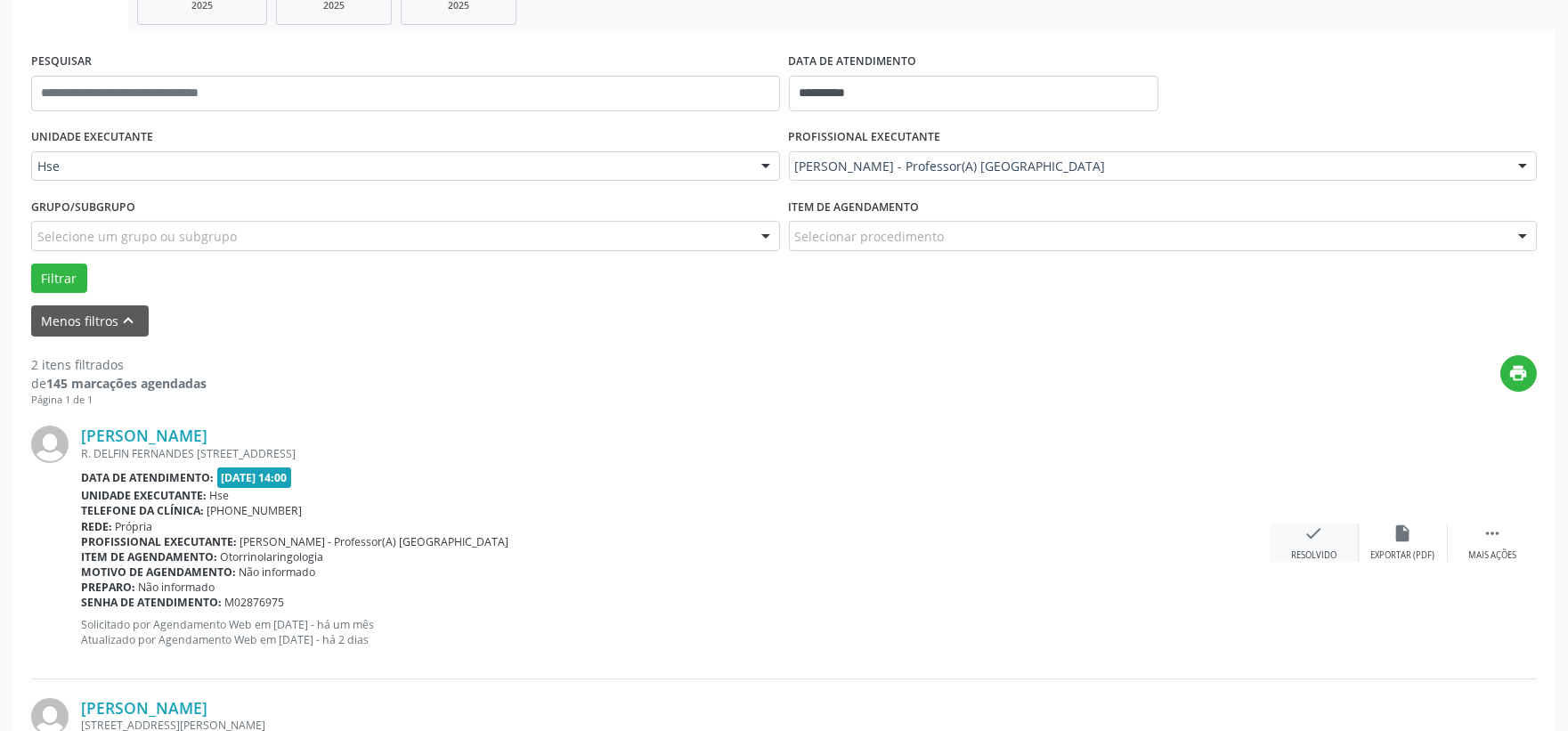
click at [1311, 540] on icon "check" at bounding box center [1314, 533] width 20 height 20
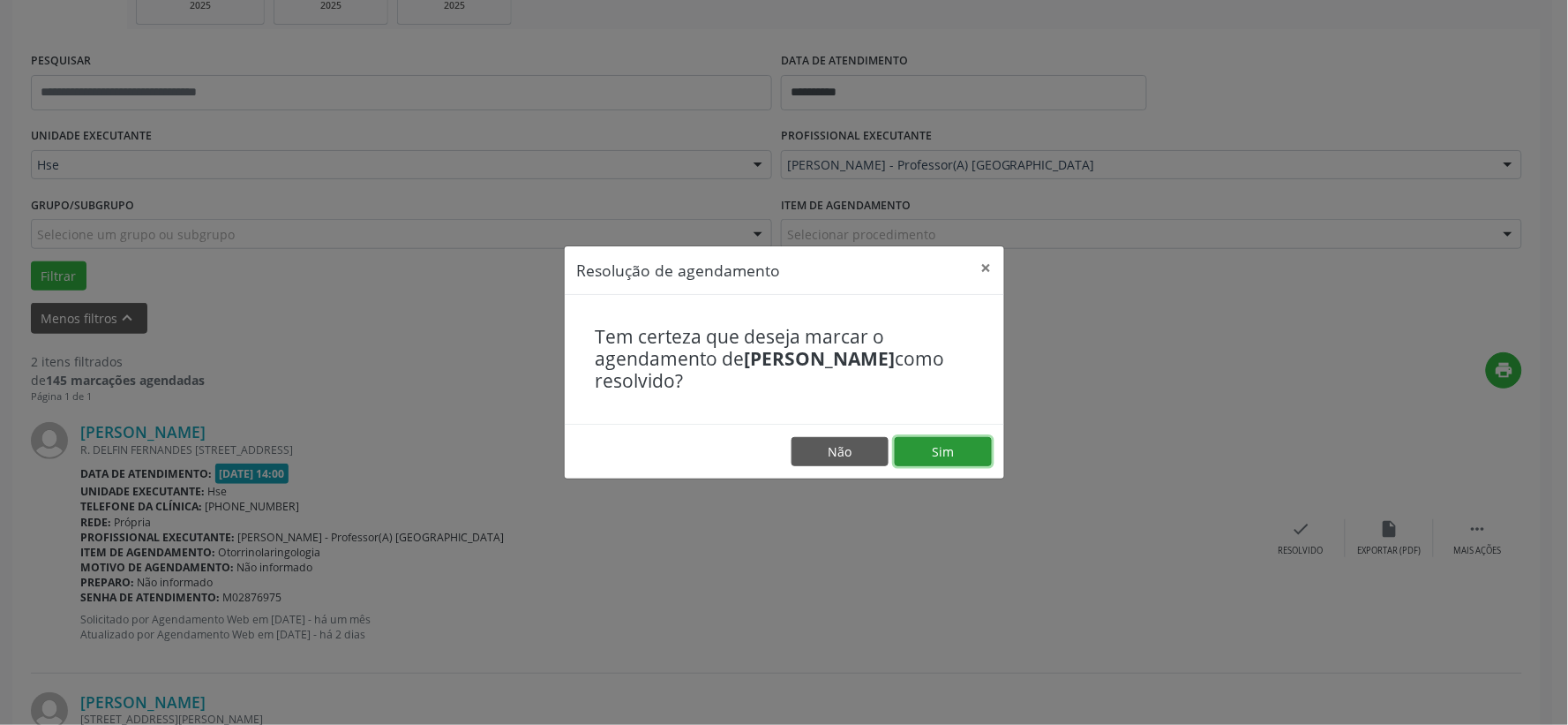
click at [944, 459] on button "Sim" at bounding box center [943, 452] width 97 height 30
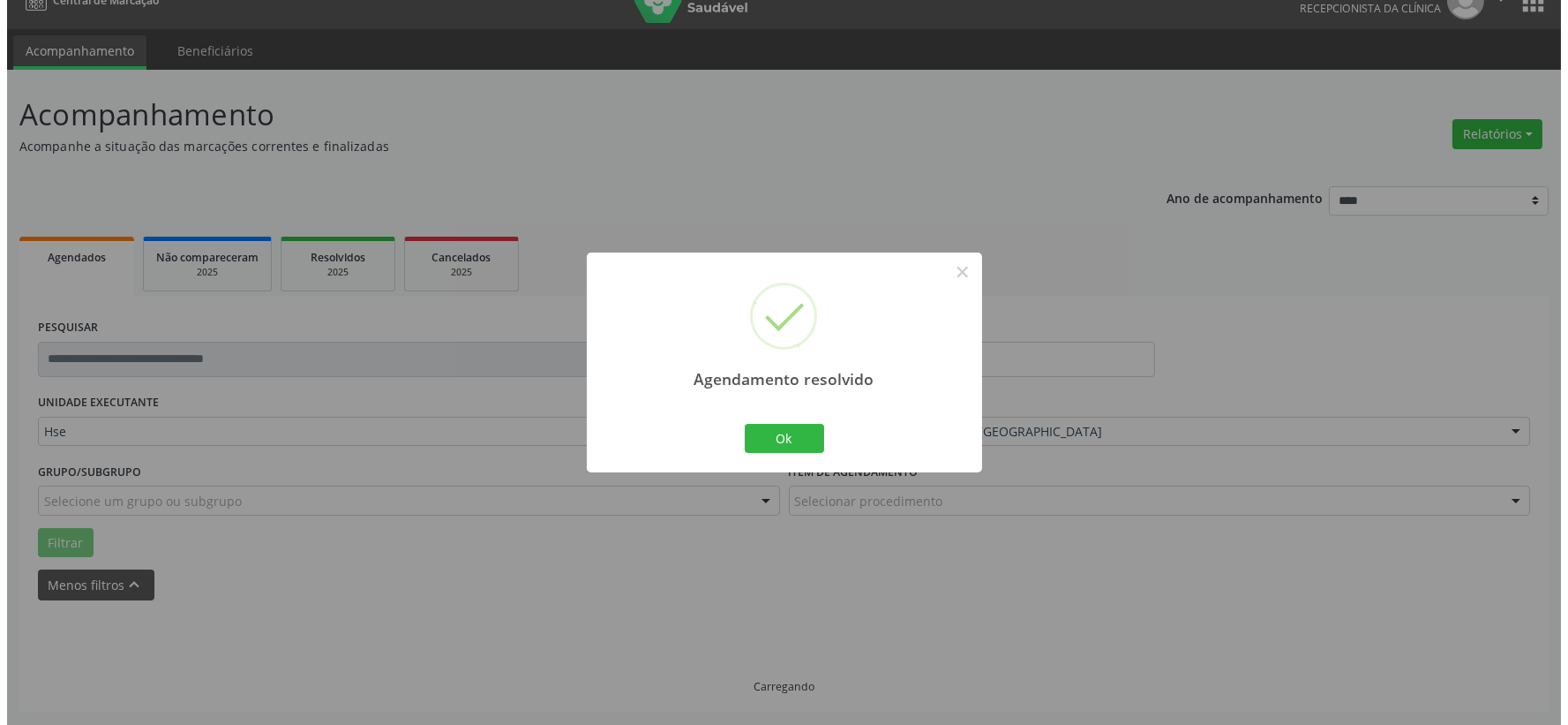
scroll to position [271, 0]
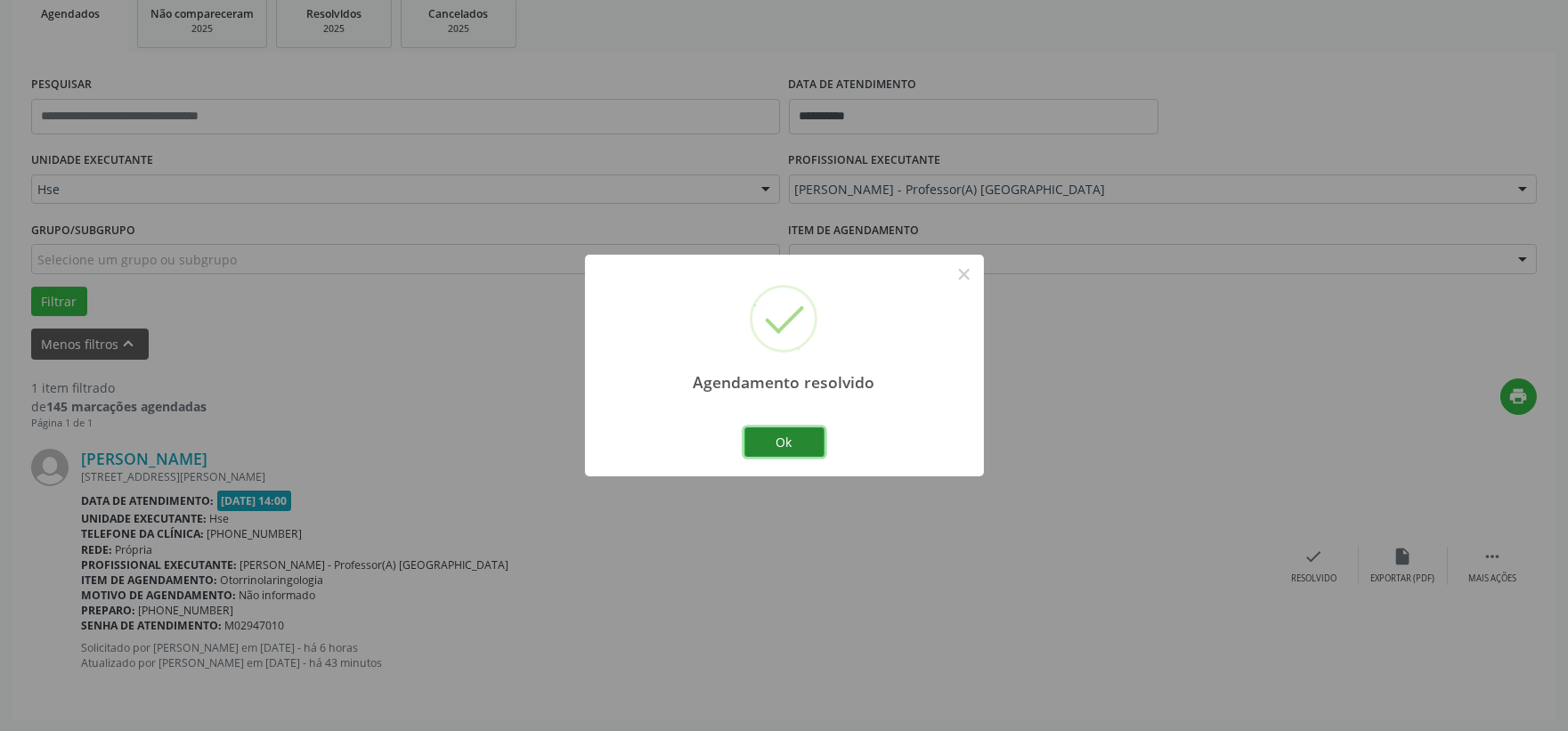
click at [757, 451] on button "Ok" at bounding box center [784, 442] width 80 height 30
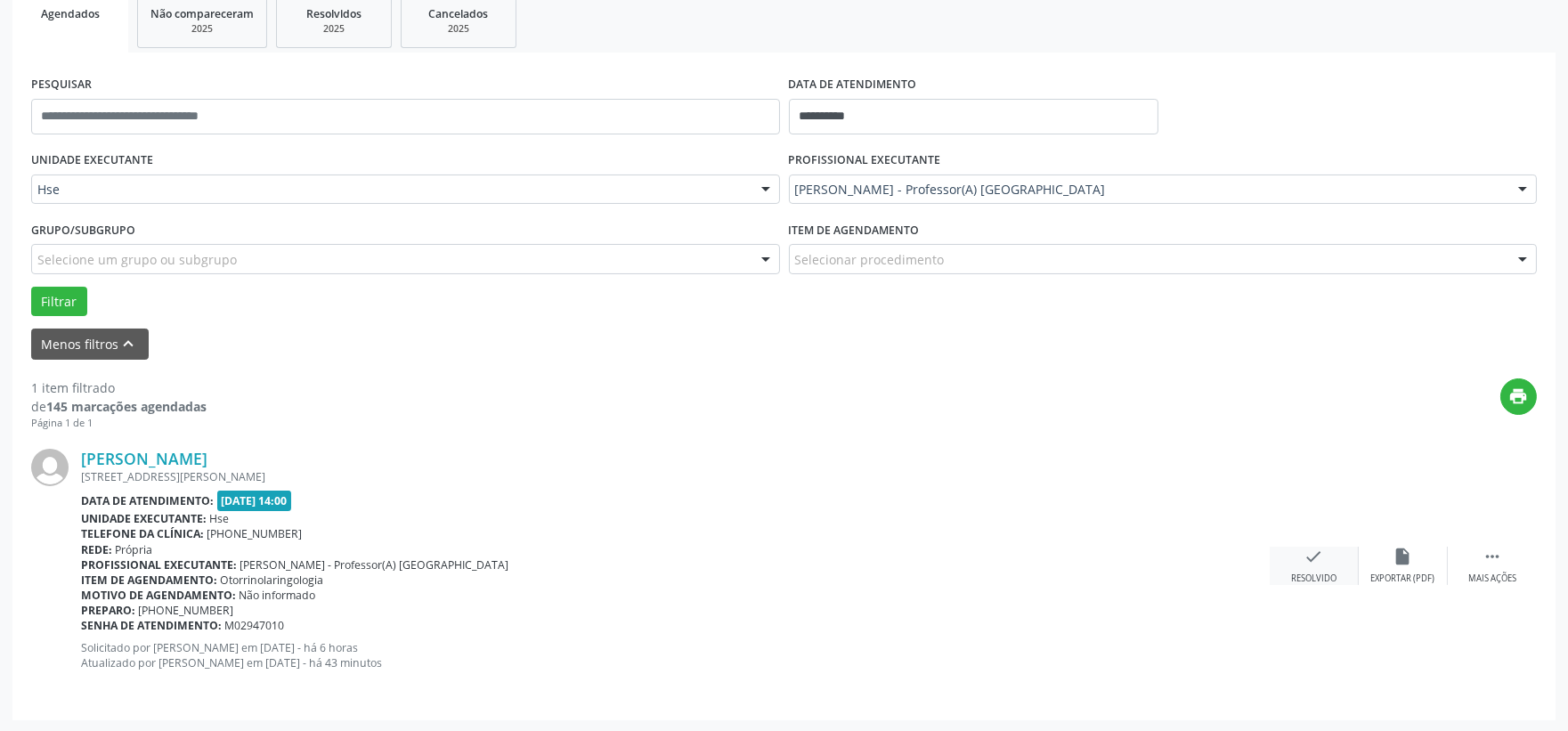
click at [1262, 574] on div "Item de agendamento: Otorrinolaringologia" at bounding box center [675, 579] width 1189 height 15
click at [1300, 565] on div "check Resolvido" at bounding box center [1315, 565] width 89 height 38
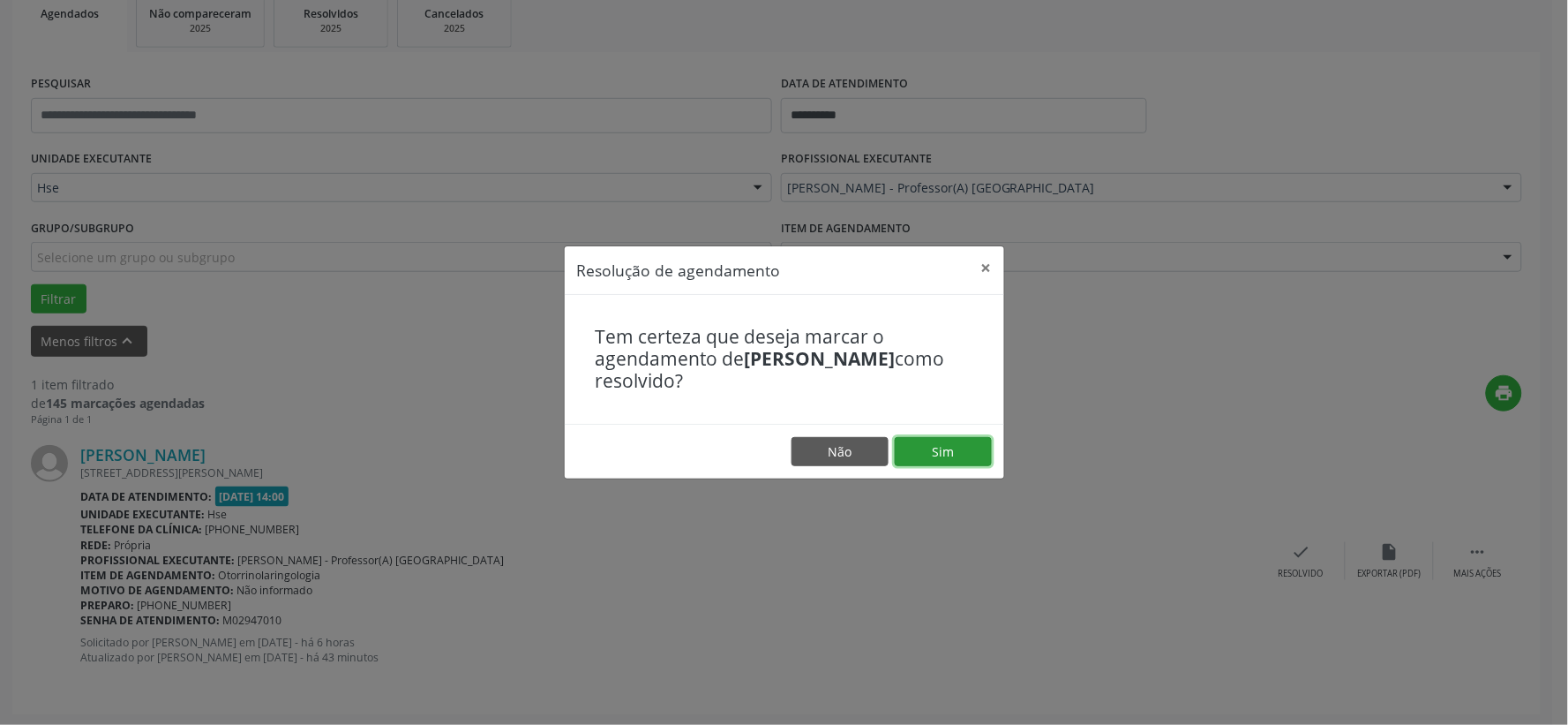
click at [955, 448] on button "Sim" at bounding box center [943, 452] width 97 height 30
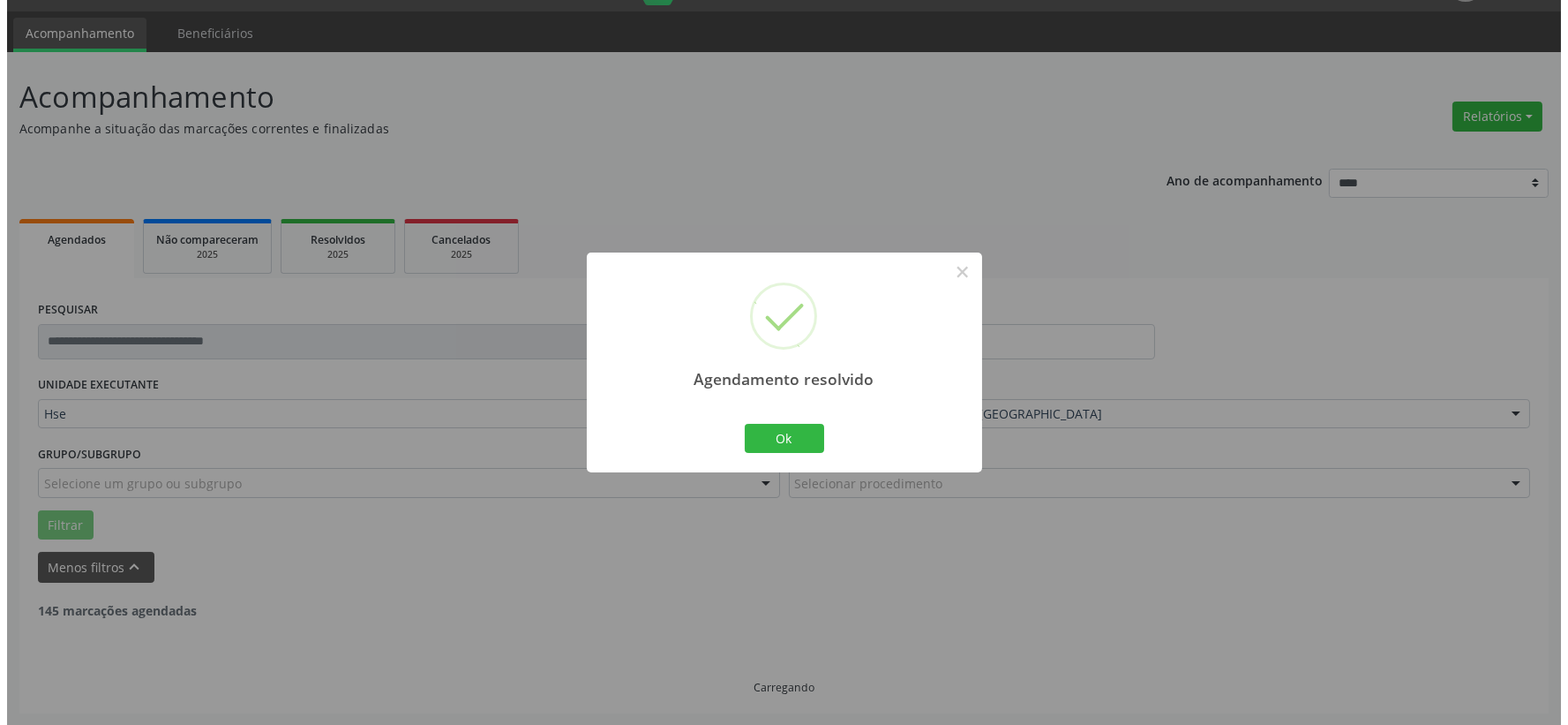
scroll to position [0, 0]
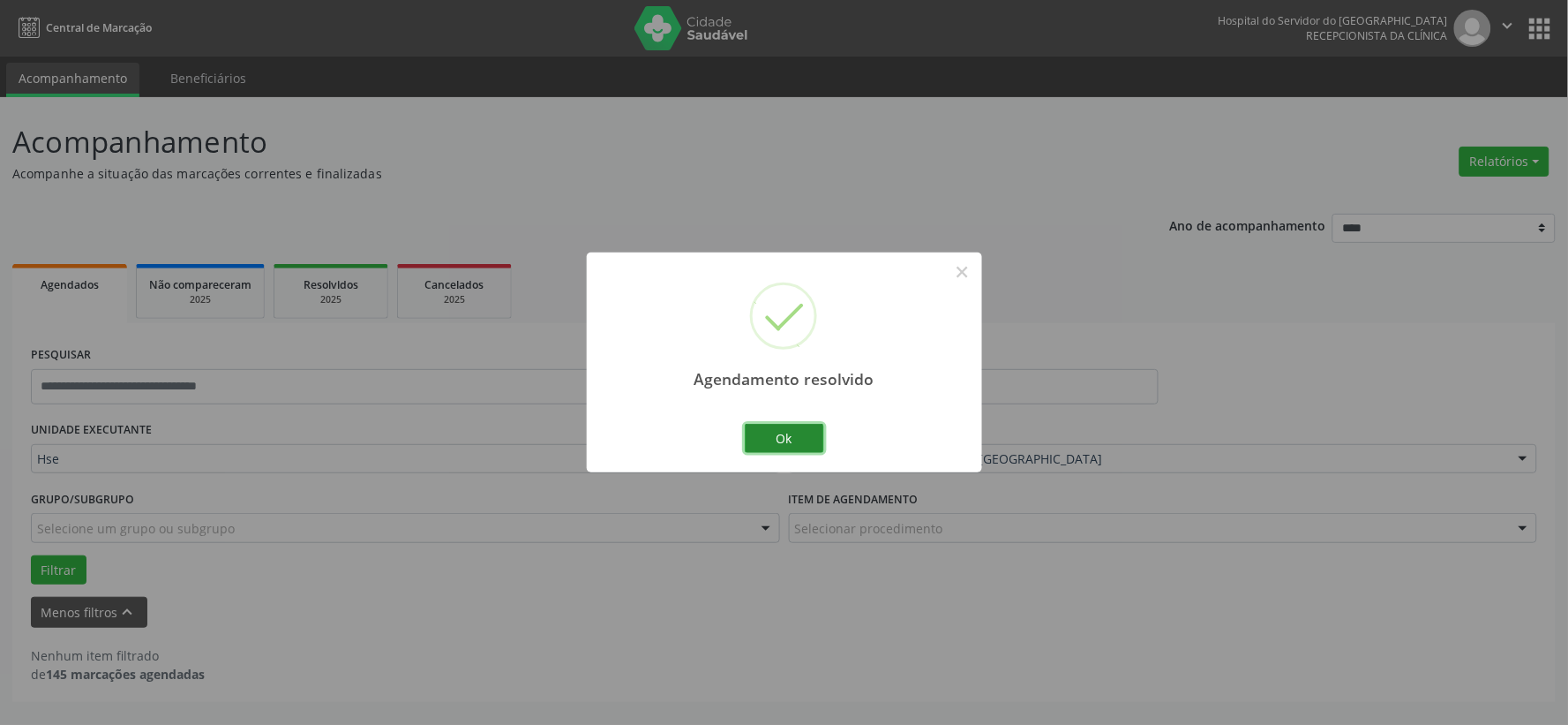
click at [781, 451] on button "Ok" at bounding box center [784, 439] width 79 height 30
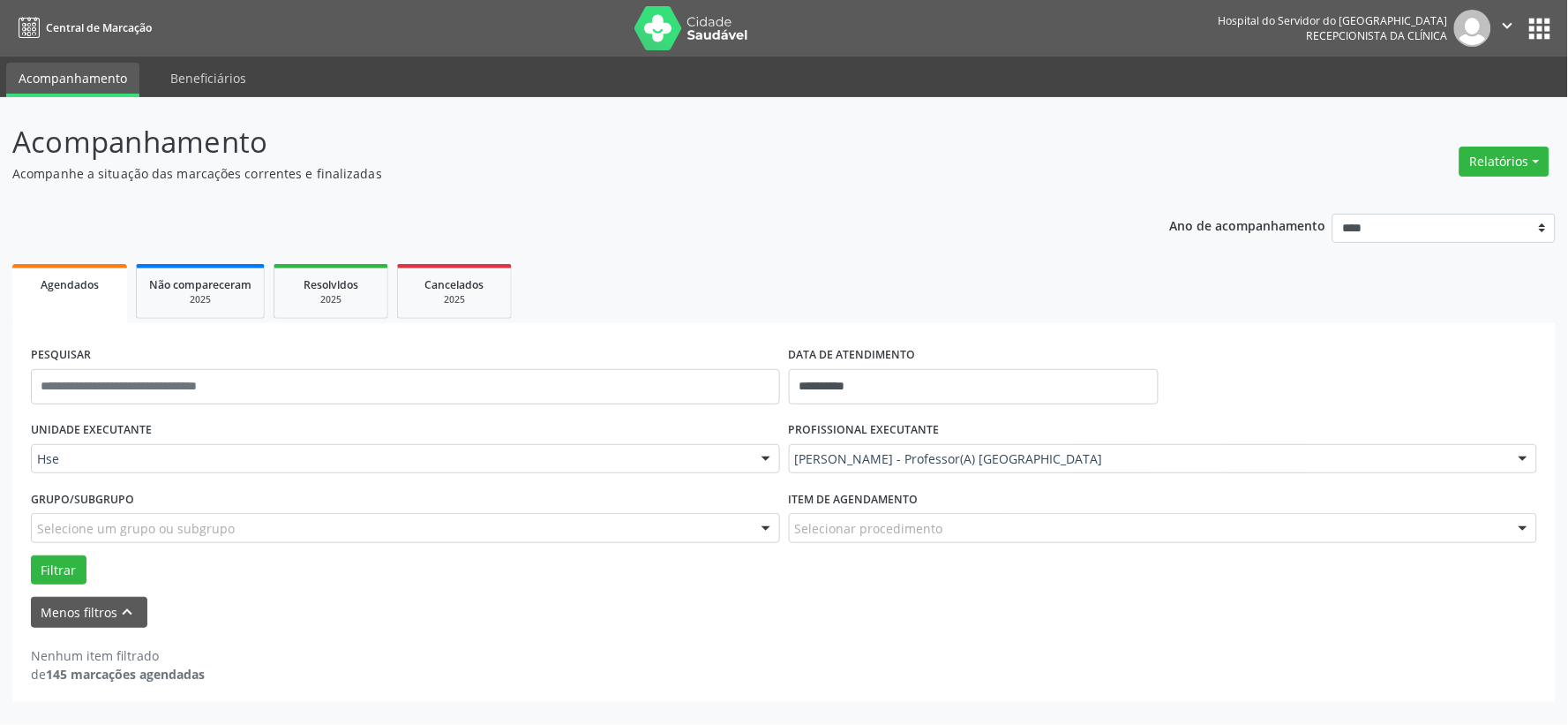
click at [911, 447] on div "[PERSON_NAME] - Professor(A) [GEOGRAPHIC_DATA]" at bounding box center [1163, 459] width 749 height 30
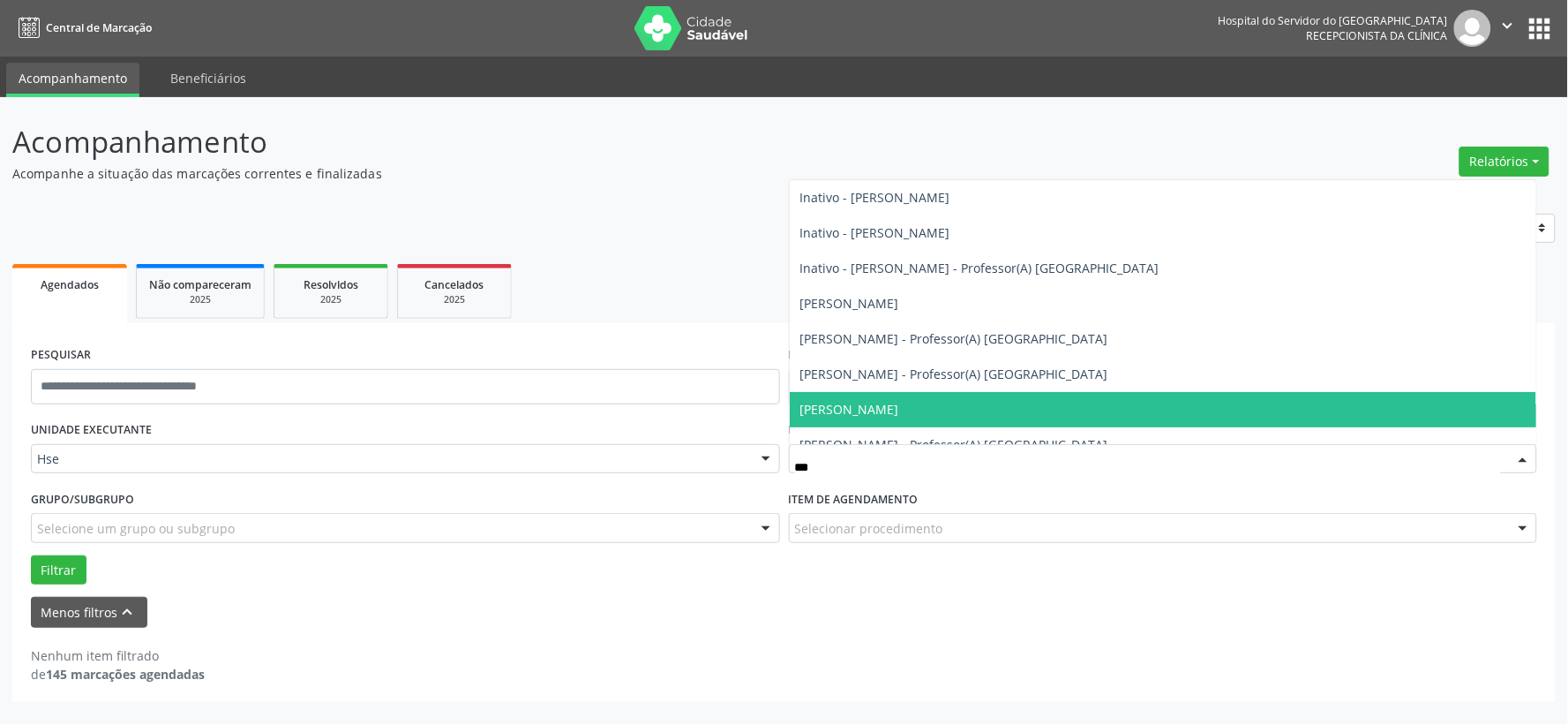
type input "****"
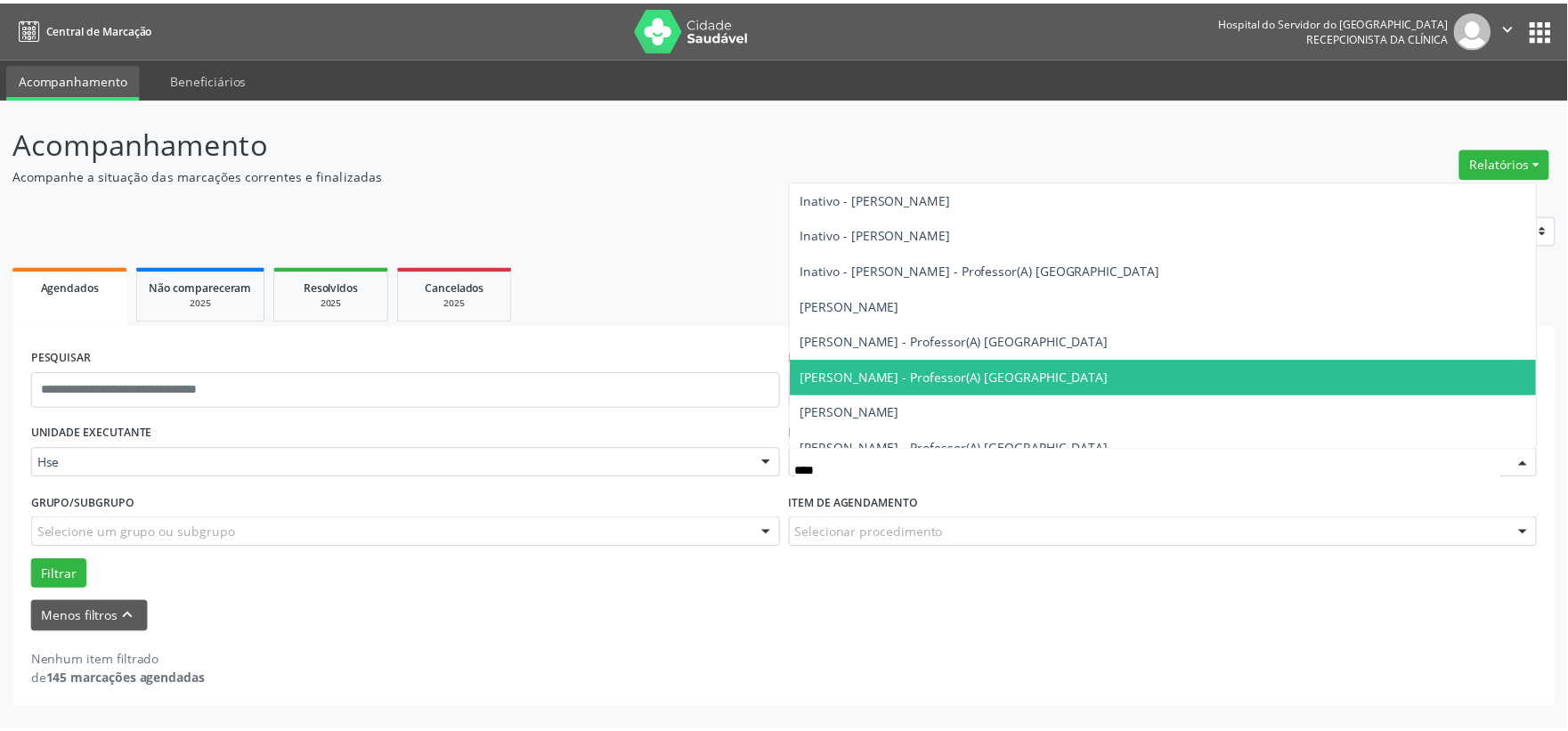
scroll to position [90, 0]
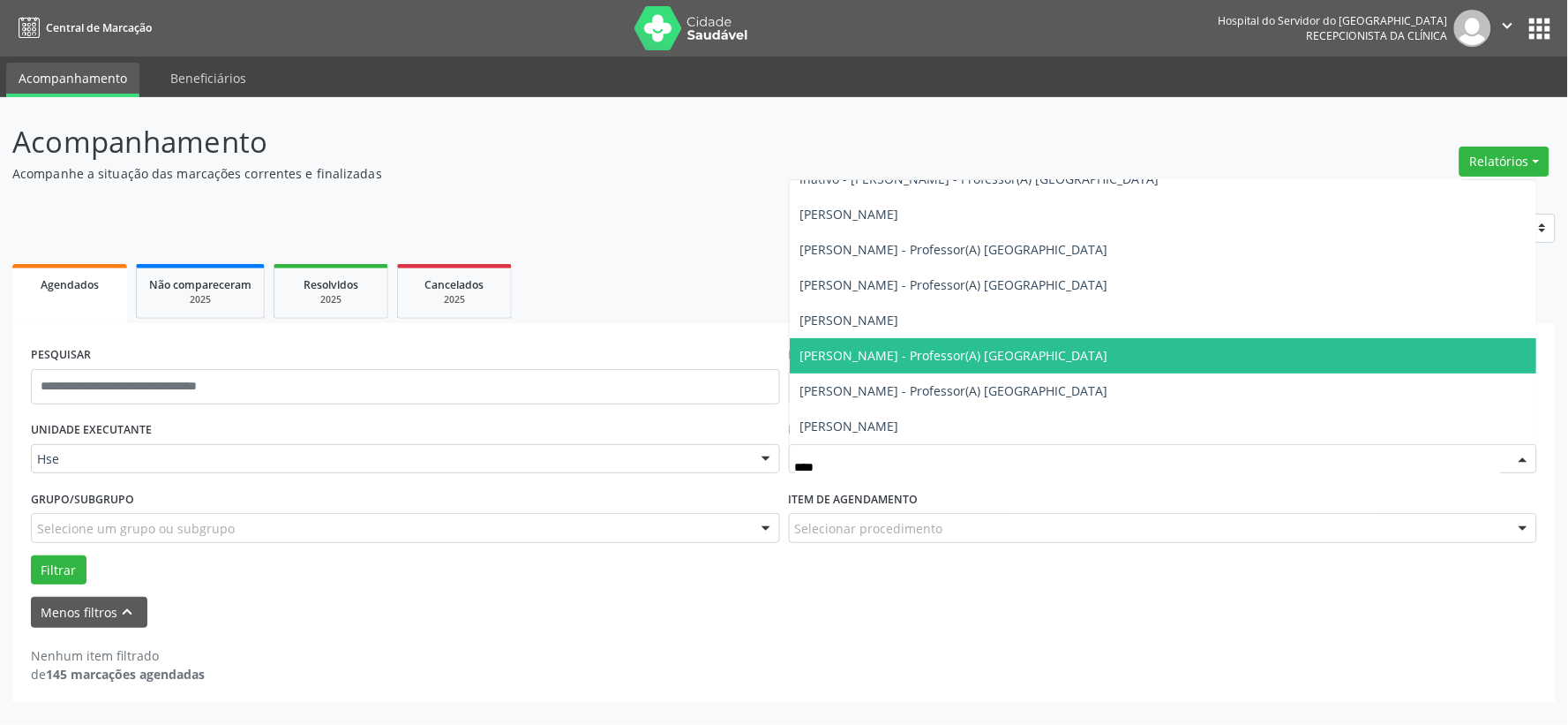
click at [901, 355] on span "[PERSON_NAME] - Professor(A) [GEOGRAPHIC_DATA]" at bounding box center [954, 356] width 308 height 17
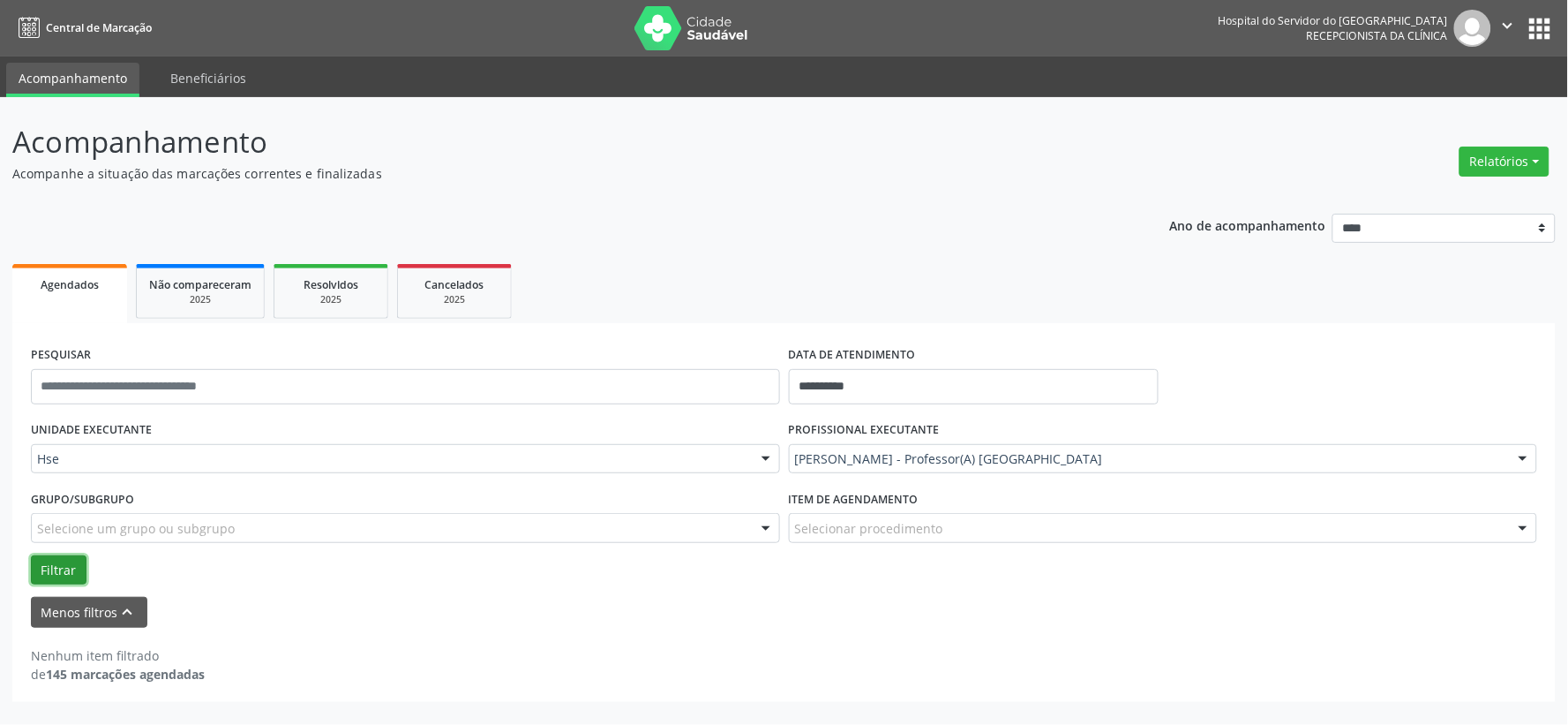
click at [57, 562] on button "Filtrar" at bounding box center [58, 570] width 55 height 30
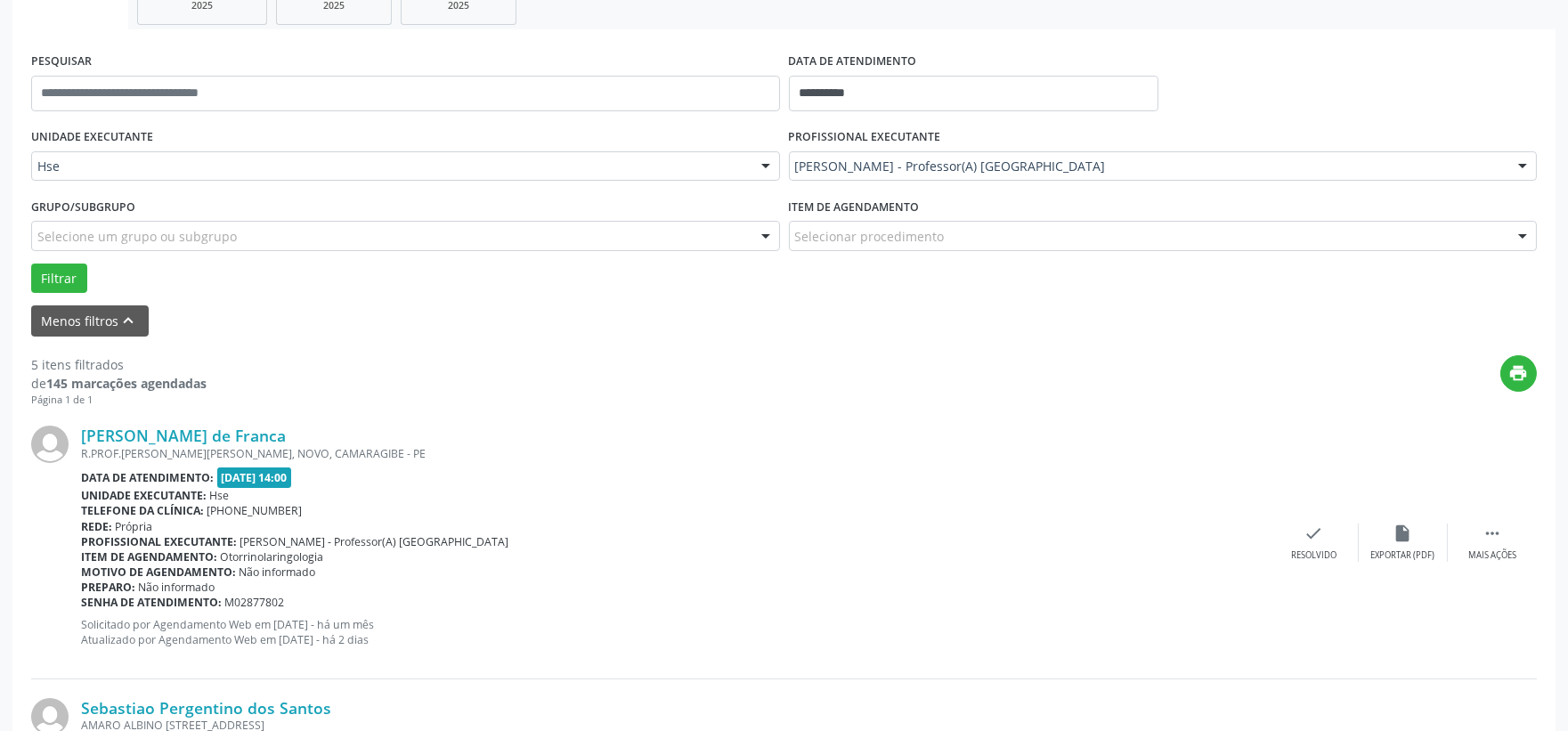
scroll to position [494, 0]
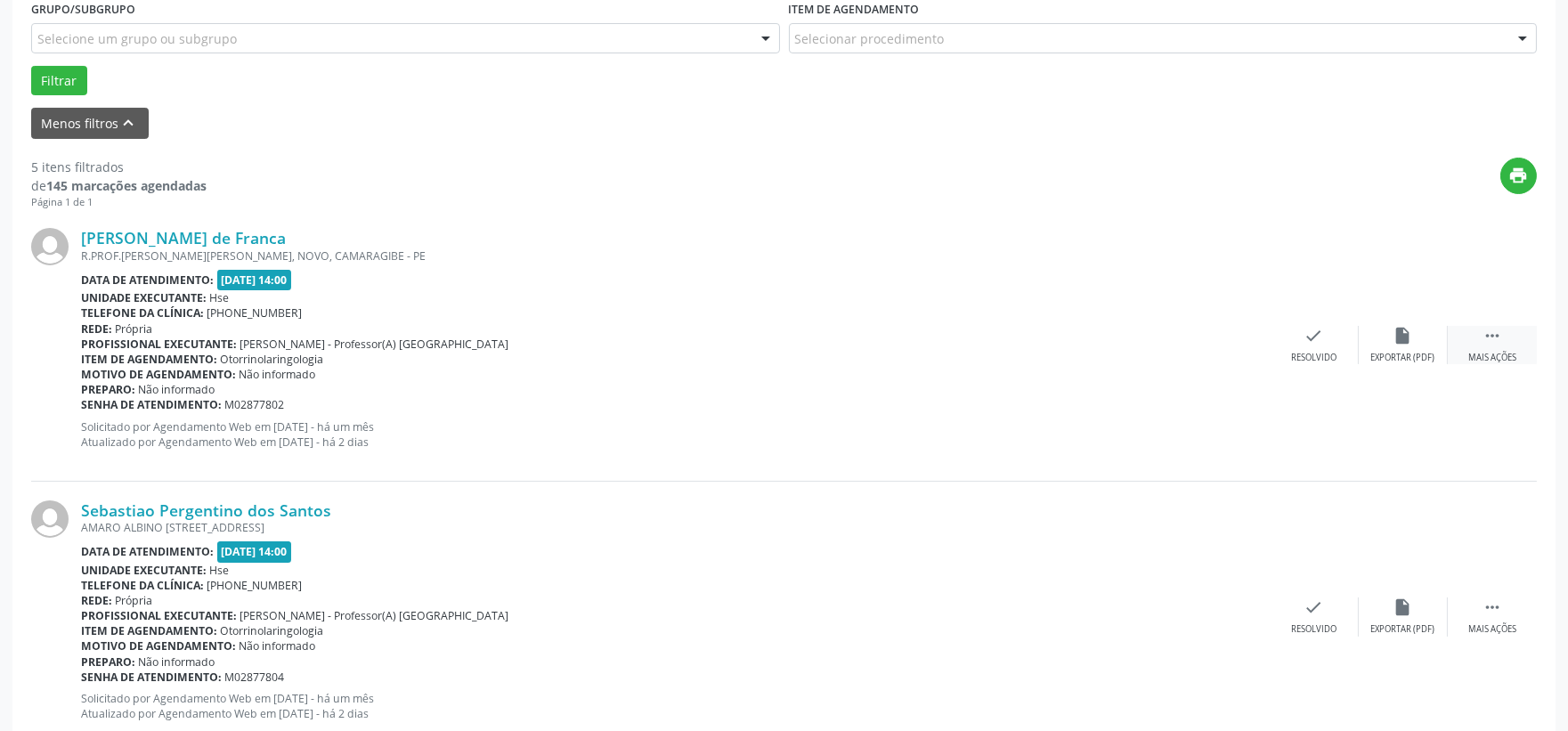
click at [1476, 333] on div " Mais ações" at bounding box center [1493, 345] width 89 height 38
click at [1382, 344] on div "alarm_off Não compareceu" at bounding box center [1403, 345] width 89 height 38
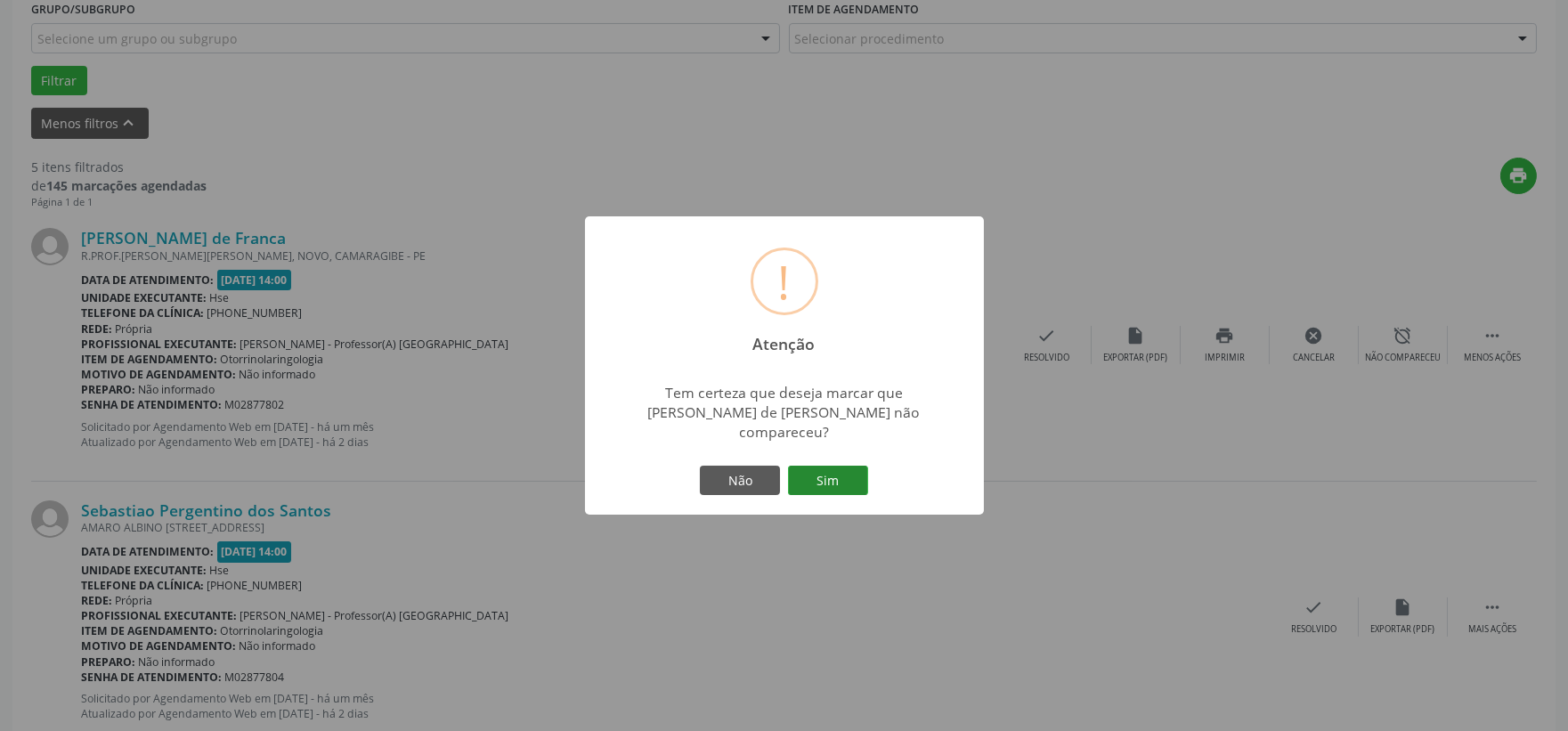
click at [839, 466] on button "Sim" at bounding box center [828, 481] width 80 height 30
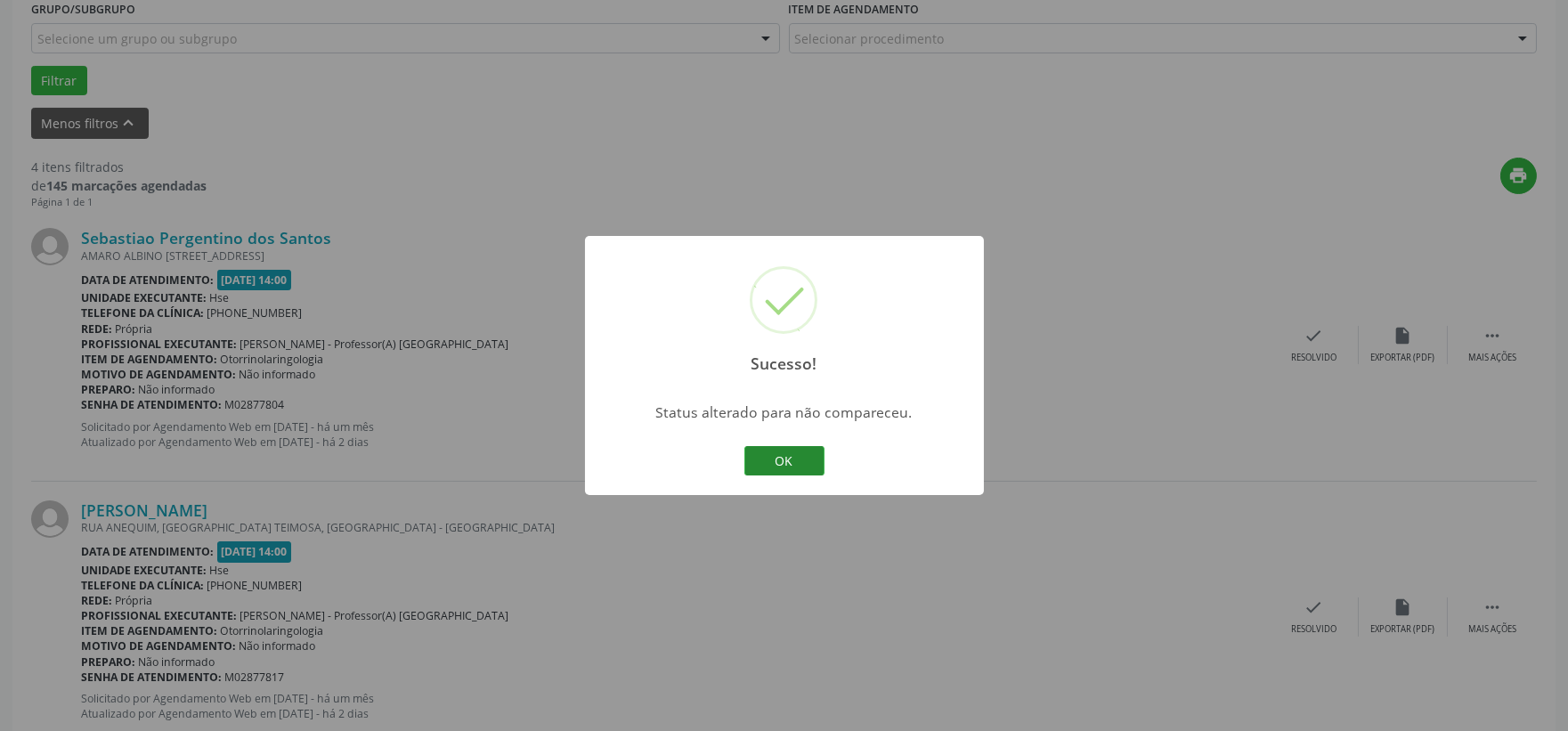
click at [759, 448] on button "OK" at bounding box center [784, 461] width 80 height 30
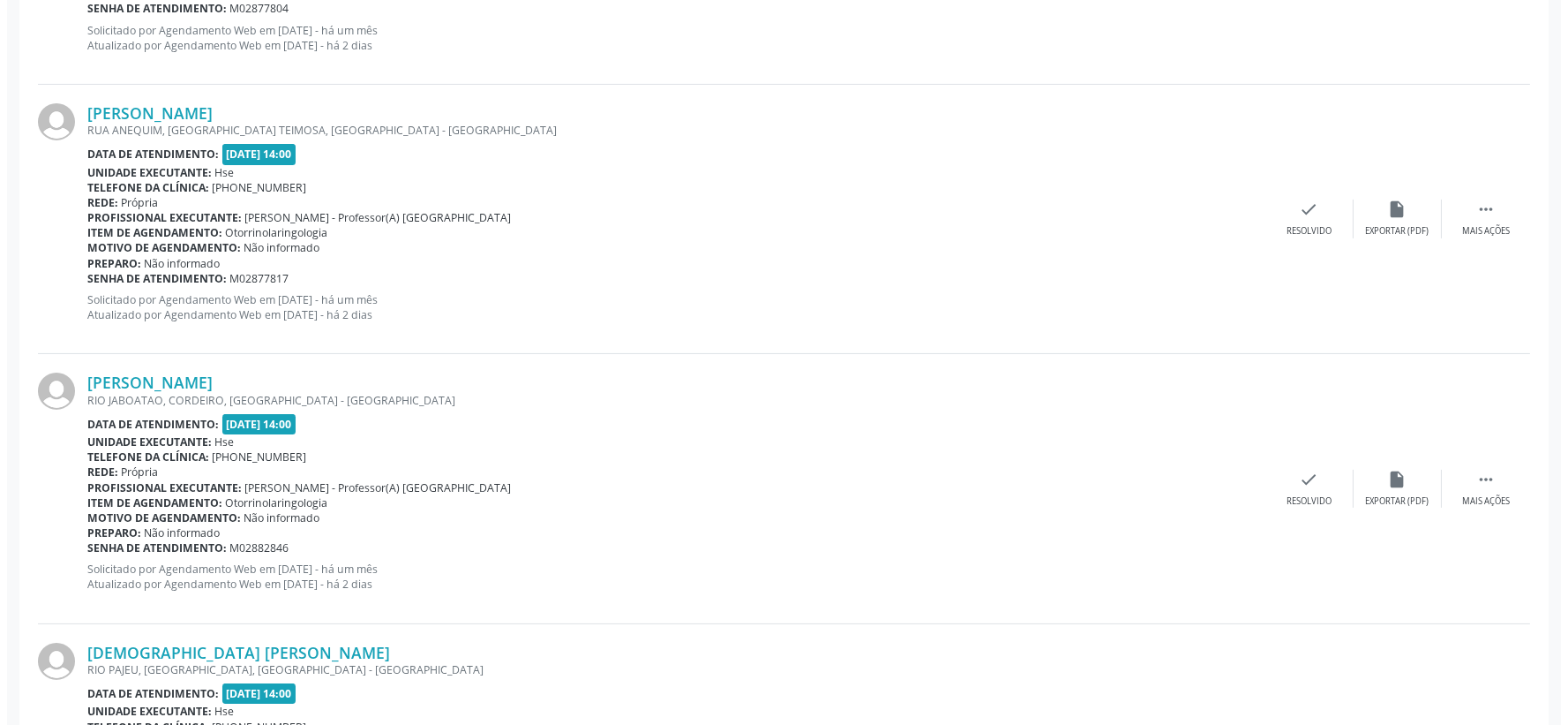
scroll to position [1081, 0]
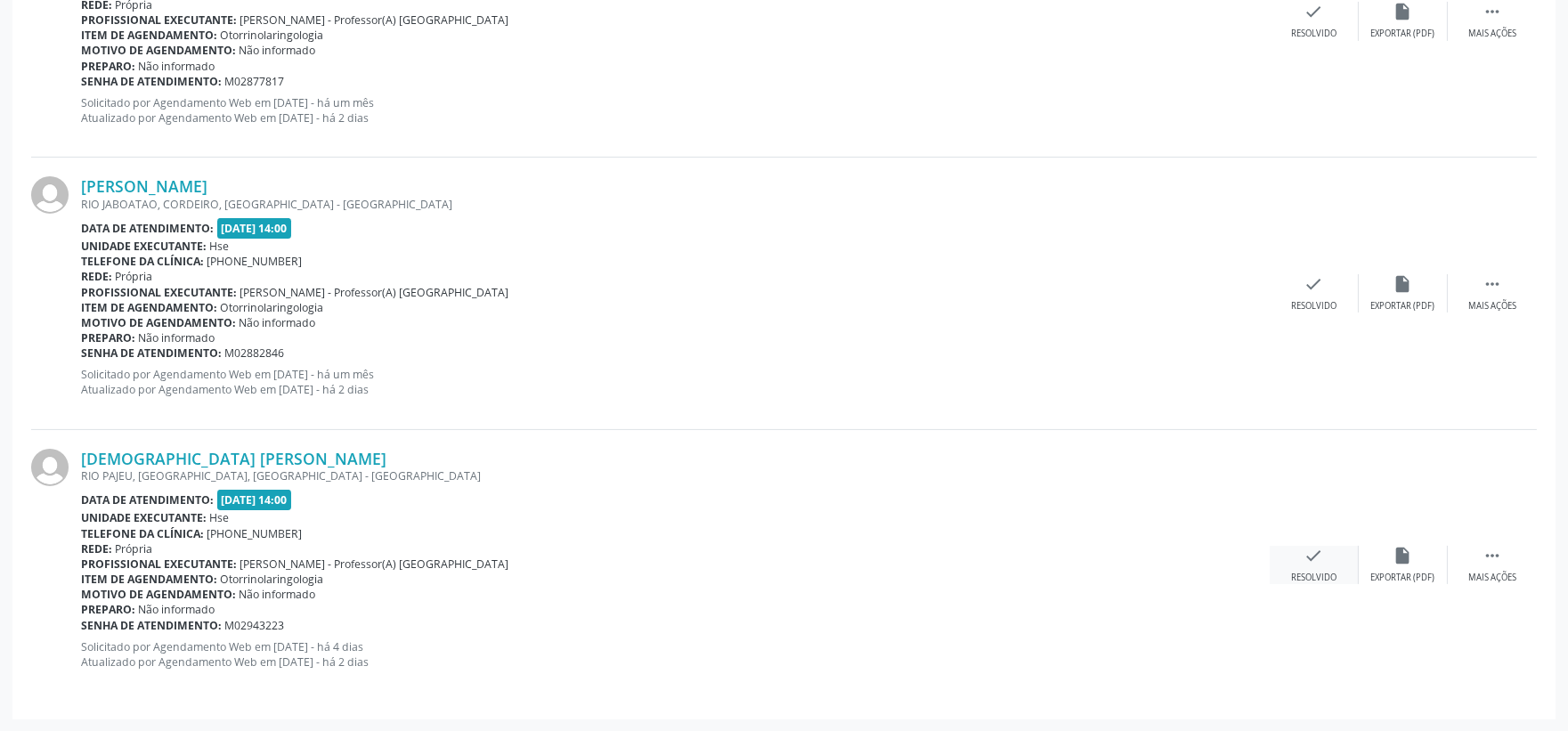
click at [1329, 559] on div "check Resolvido" at bounding box center [1315, 564] width 89 height 38
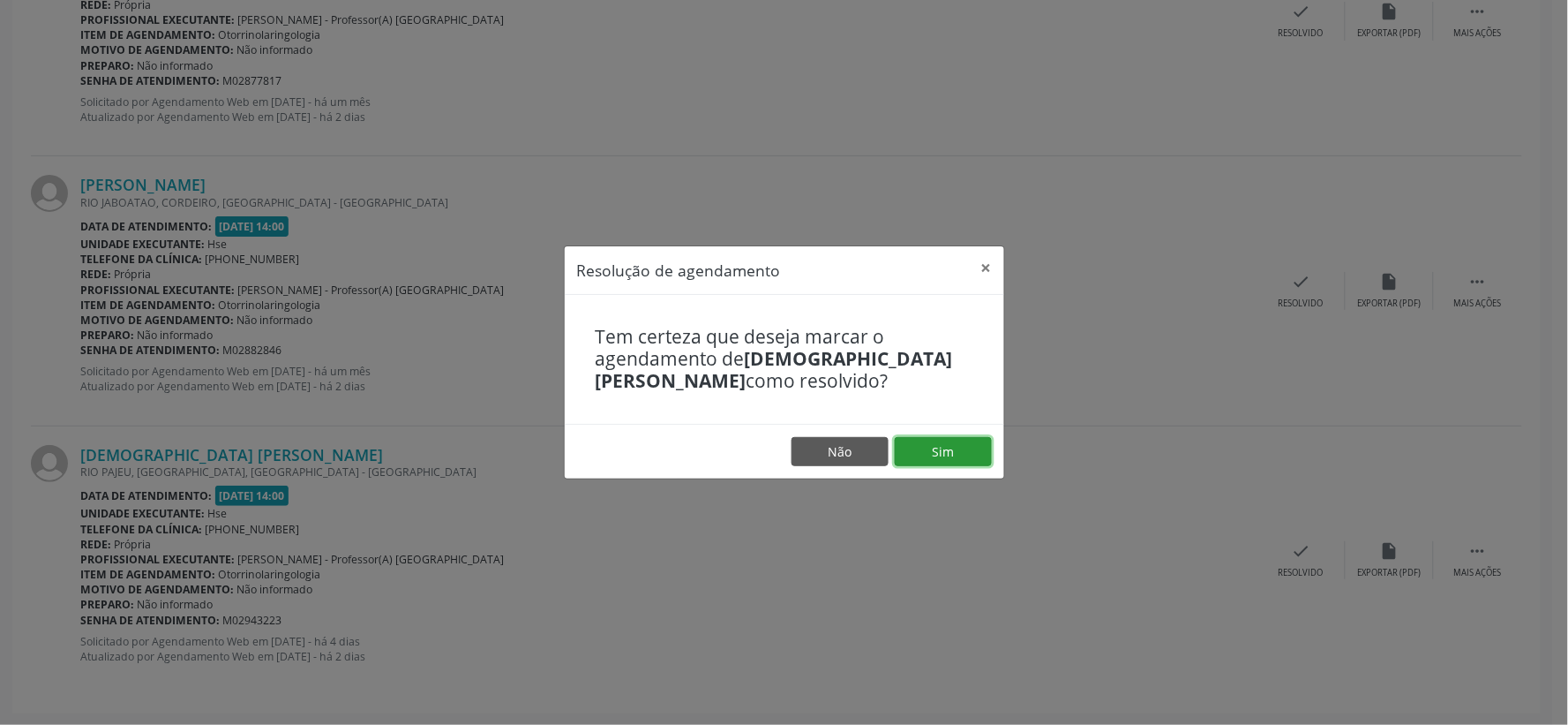
click at [936, 453] on button "Sim" at bounding box center [943, 452] width 97 height 30
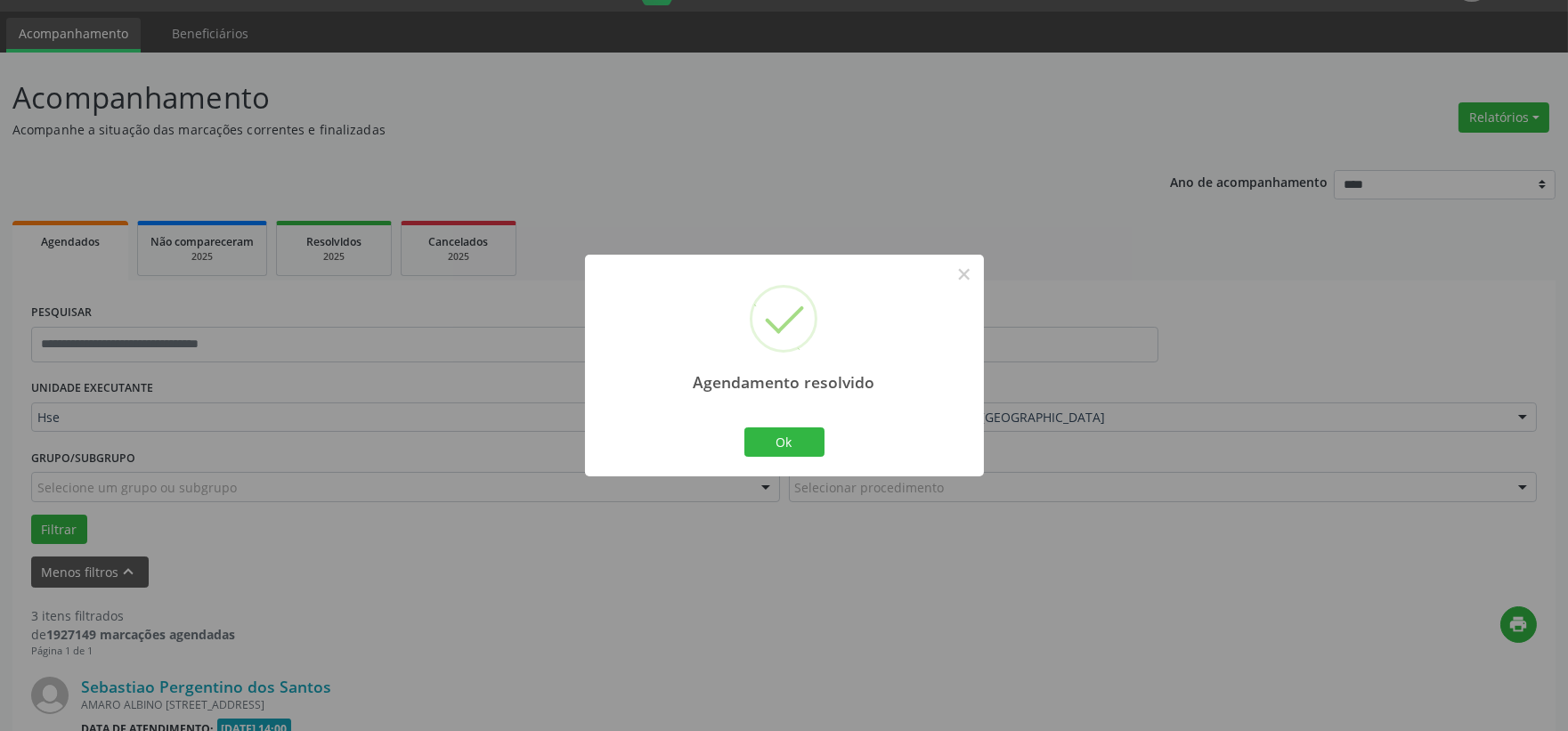
scroll to position [817, 0]
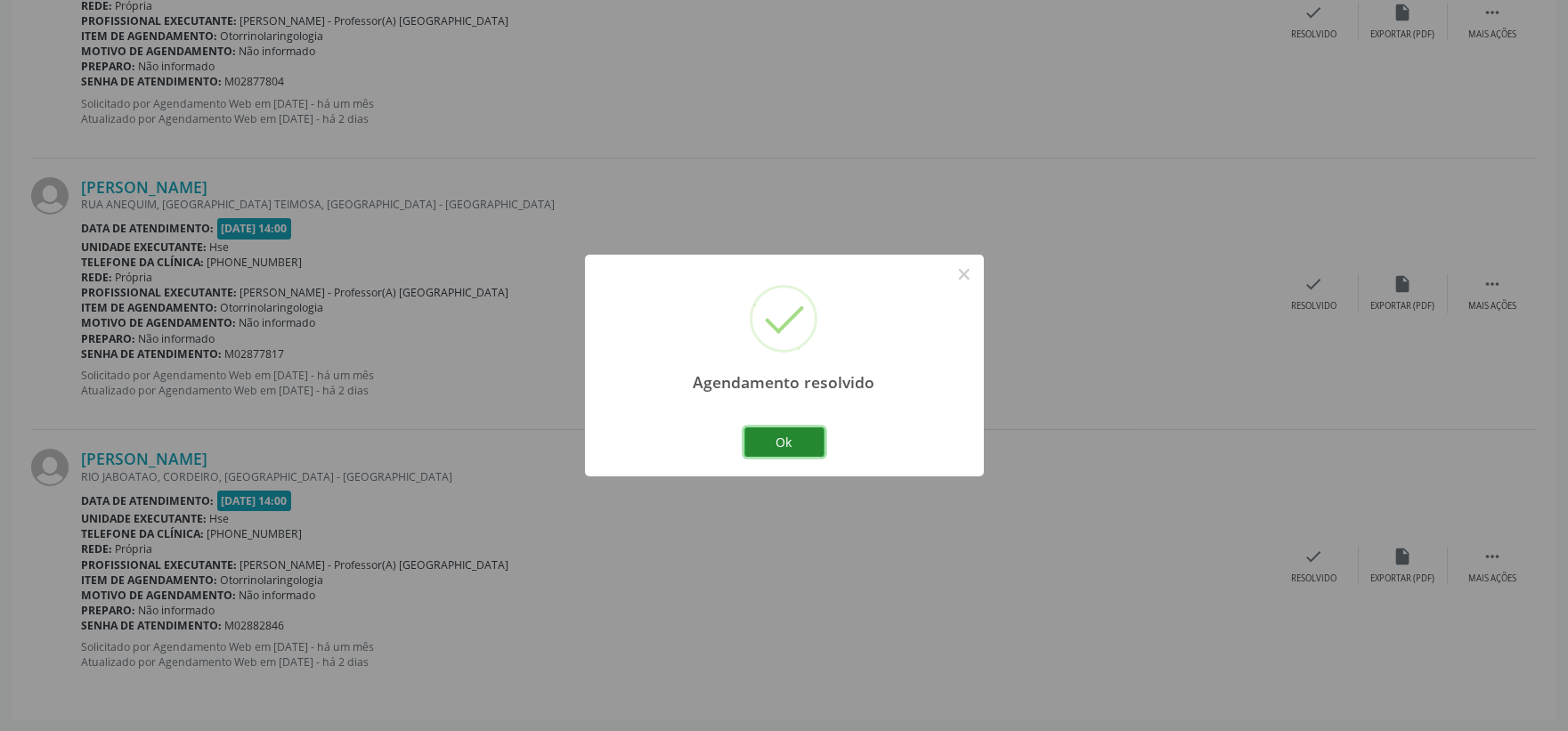
click at [805, 443] on button "Ok" at bounding box center [784, 442] width 80 height 30
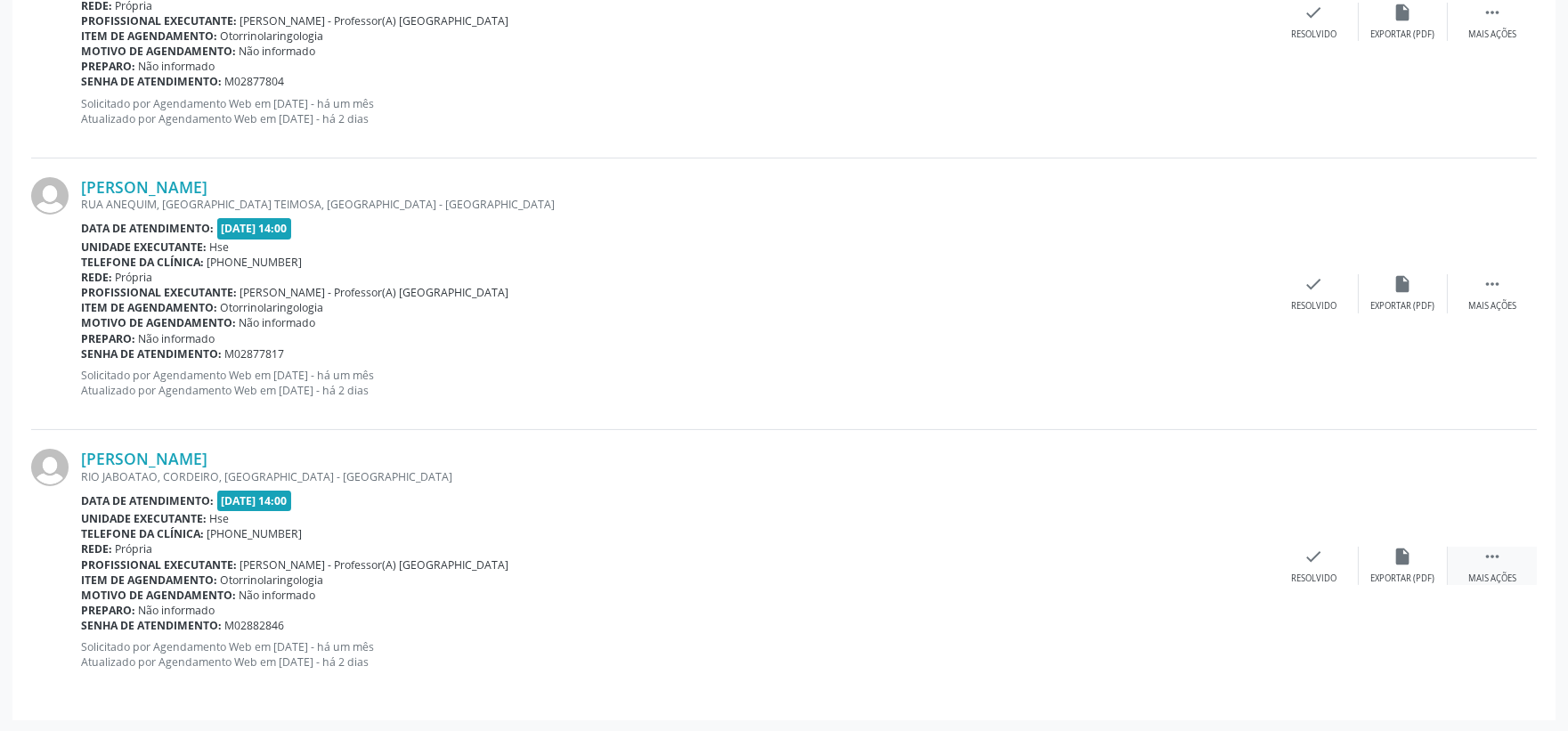
drag, startPoint x: 1511, startPoint y: 548, endPoint x: 1487, endPoint y: 557, distance: 25.6
click at [1509, 552] on div " Mais ações" at bounding box center [1493, 565] width 89 height 38
click at [1433, 562] on div "alarm_off Não compareceu" at bounding box center [1403, 565] width 89 height 38
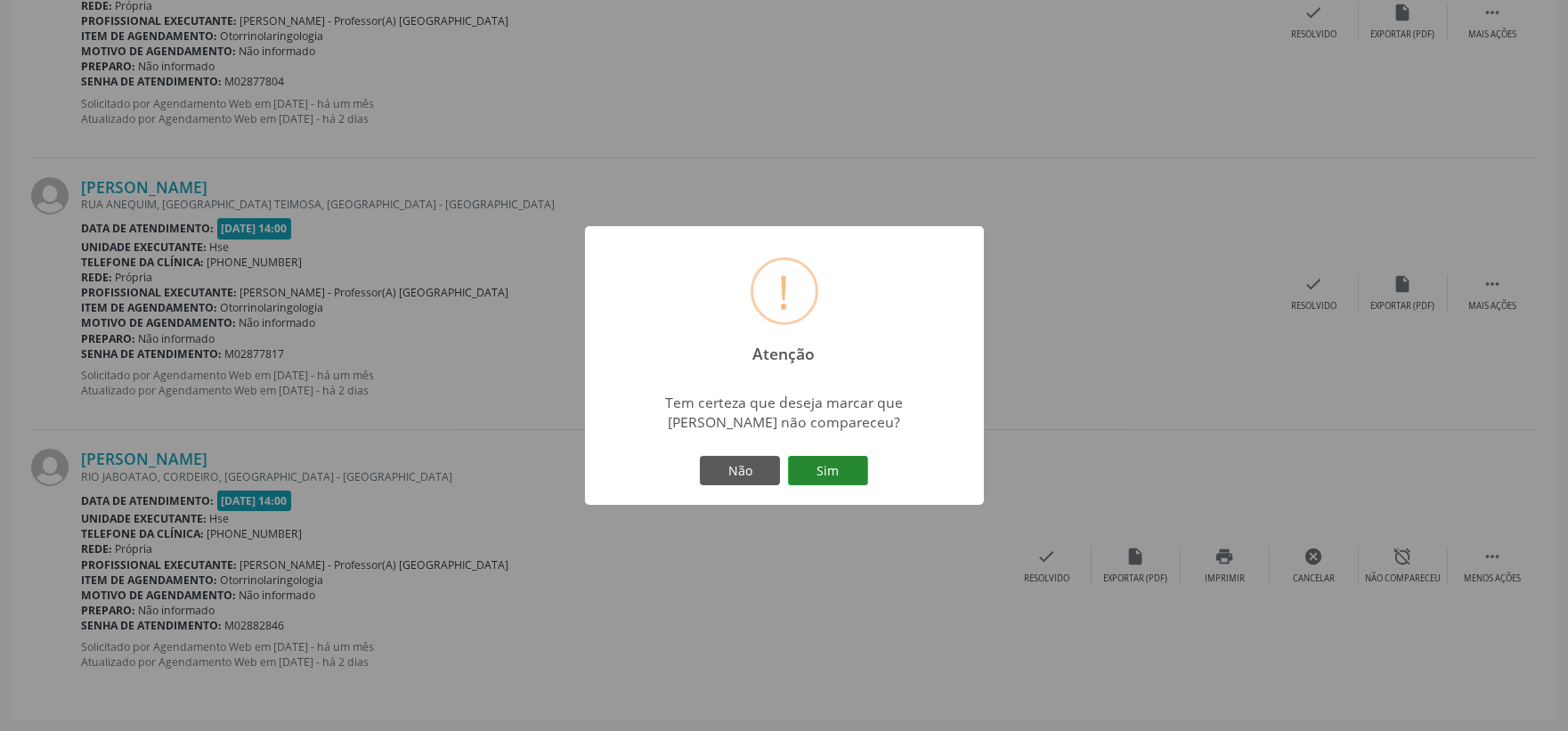
click at [830, 486] on button "Sim" at bounding box center [828, 470] width 80 height 30
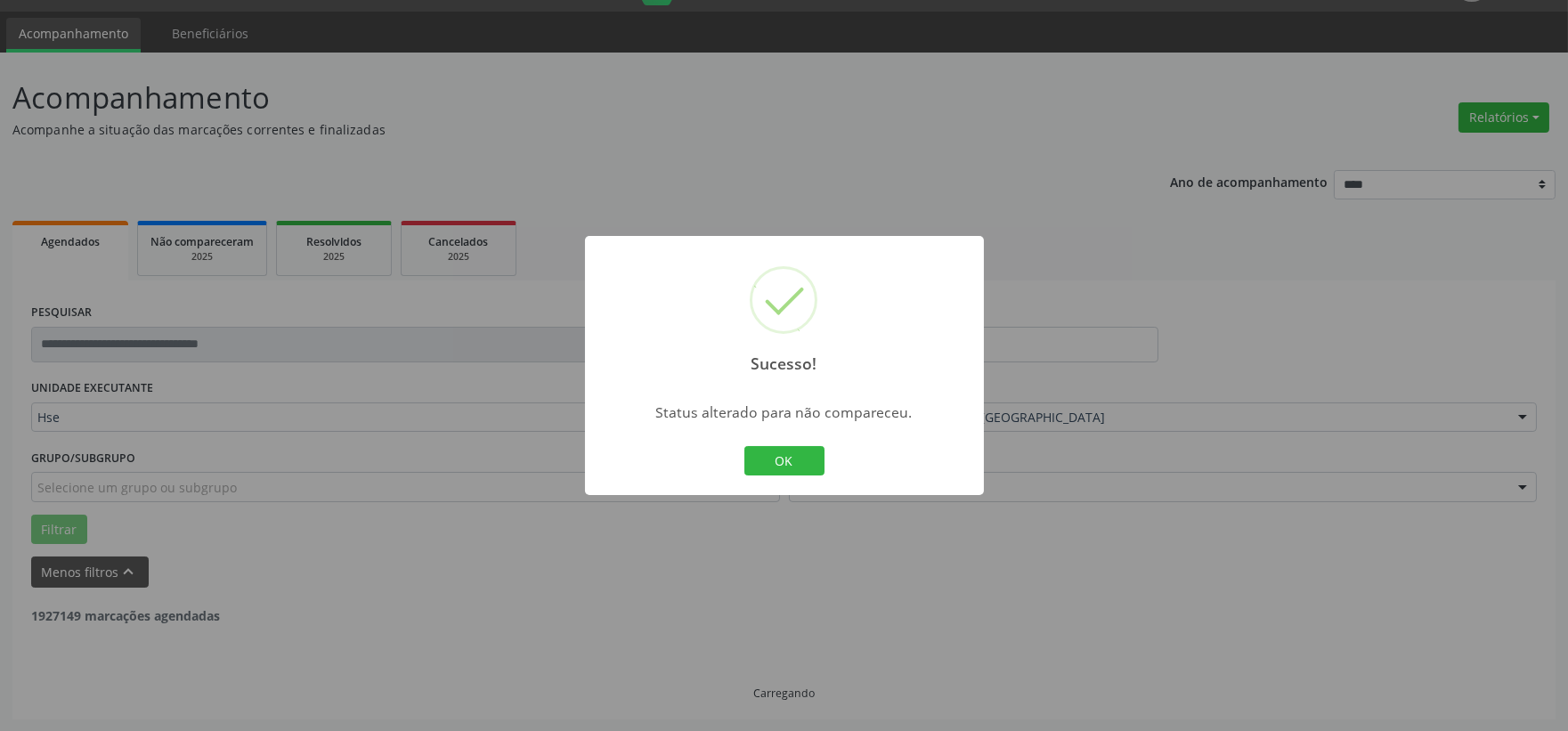
scroll to position [546, 0]
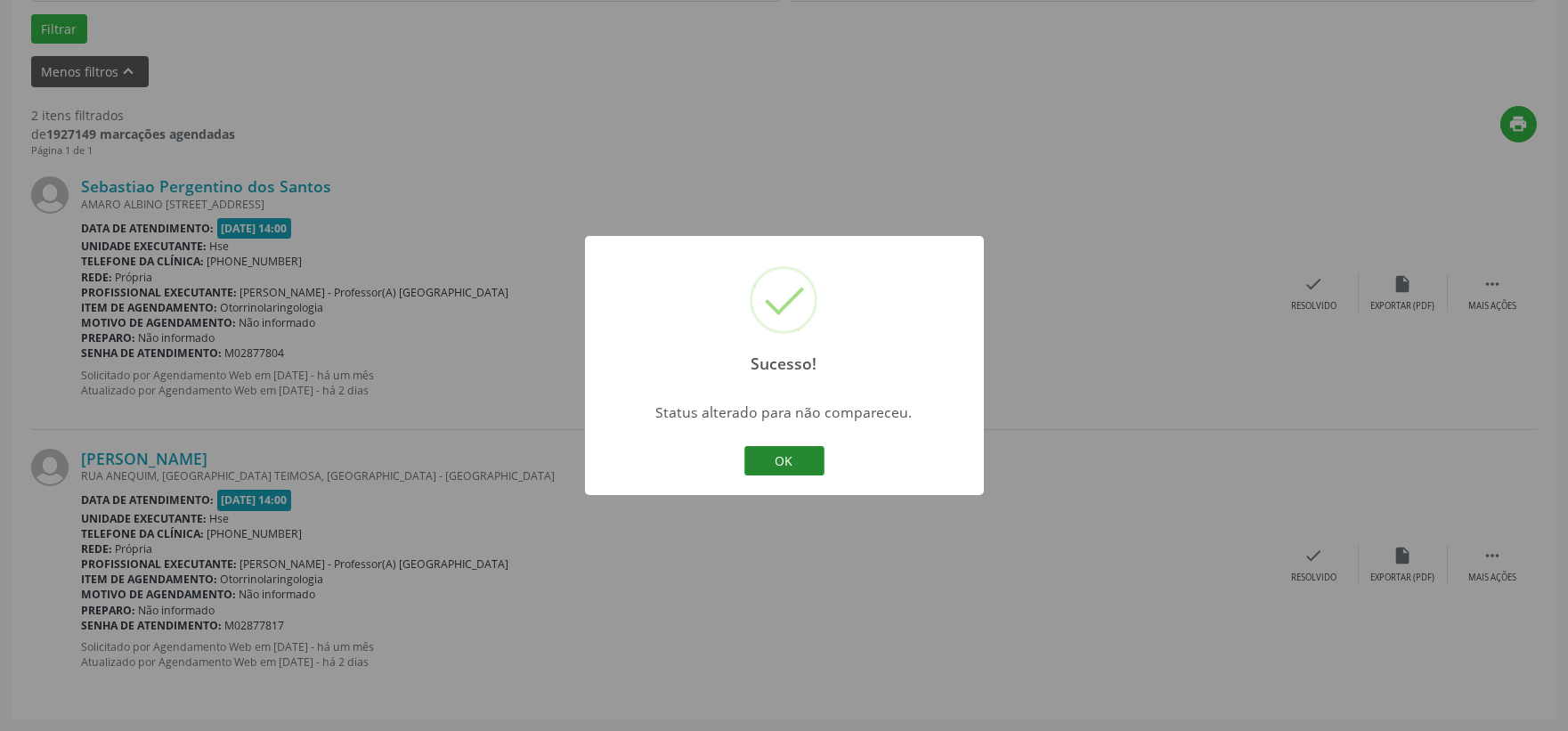
click at [786, 447] on button "OK" at bounding box center [784, 461] width 80 height 30
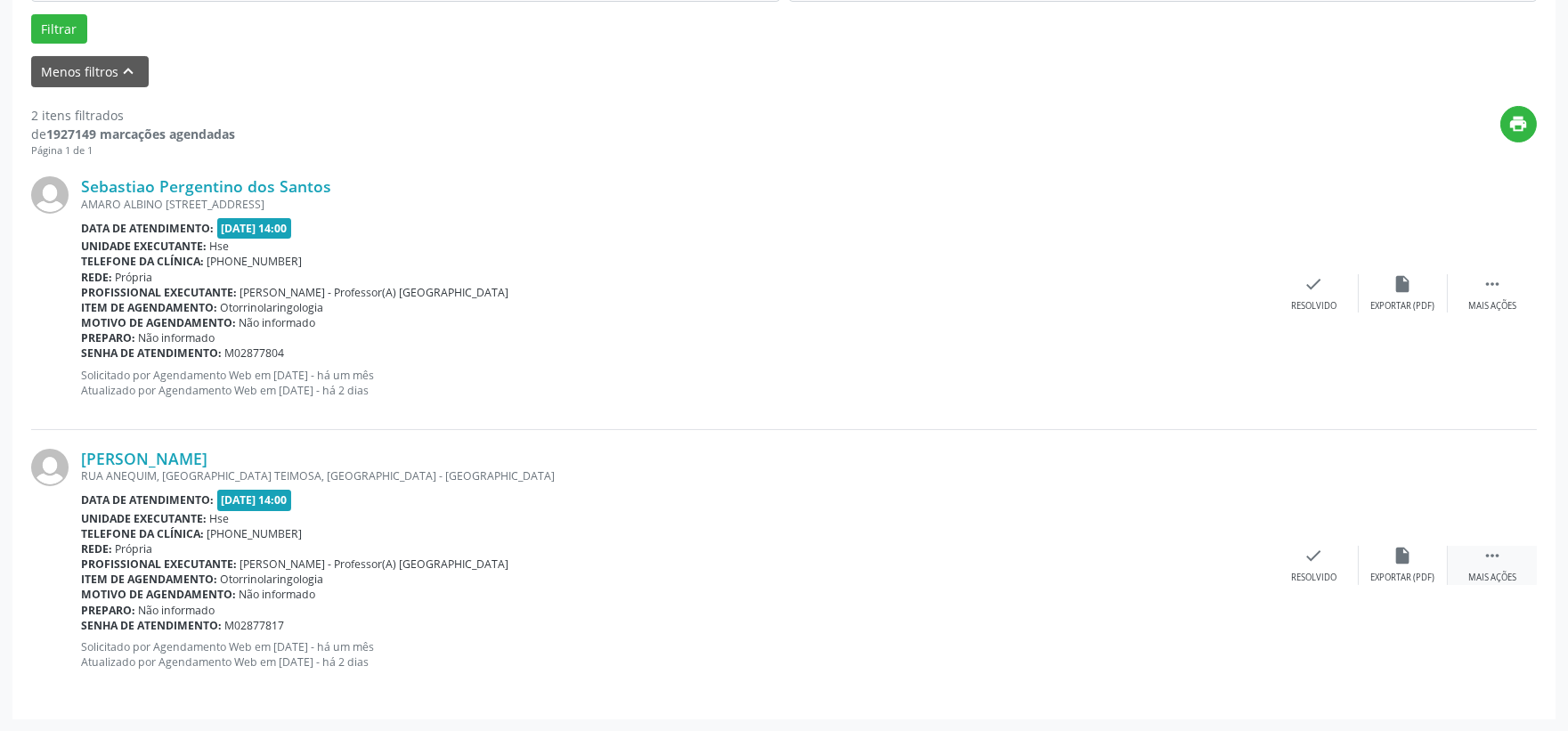
click at [1502, 575] on div "Mais ações" at bounding box center [1493, 576] width 48 height 12
click at [1435, 562] on div "alarm_off Não compareceu" at bounding box center [1403, 564] width 89 height 38
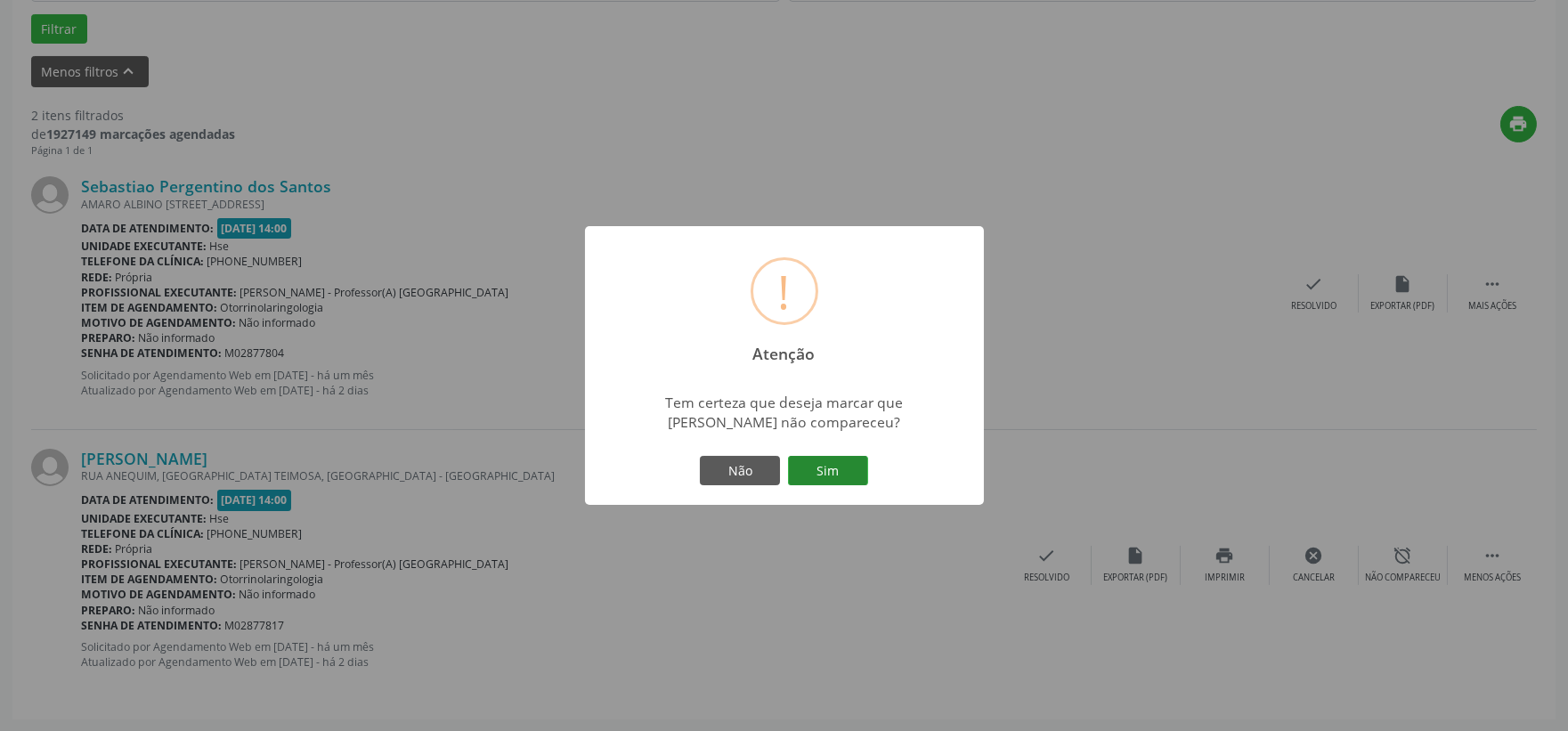
click at [850, 466] on button "Sim" at bounding box center [828, 470] width 80 height 30
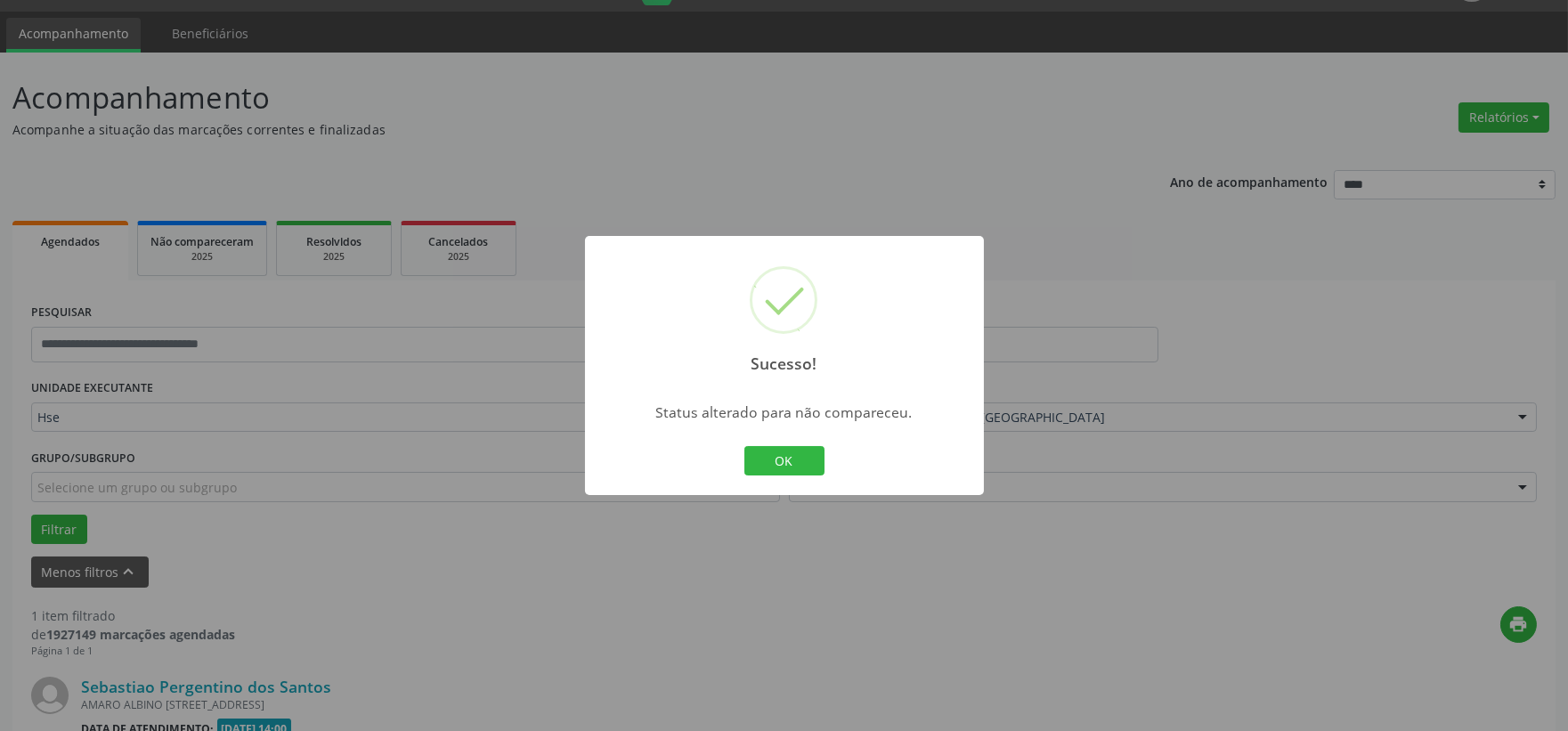
scroll to position [273, 0]
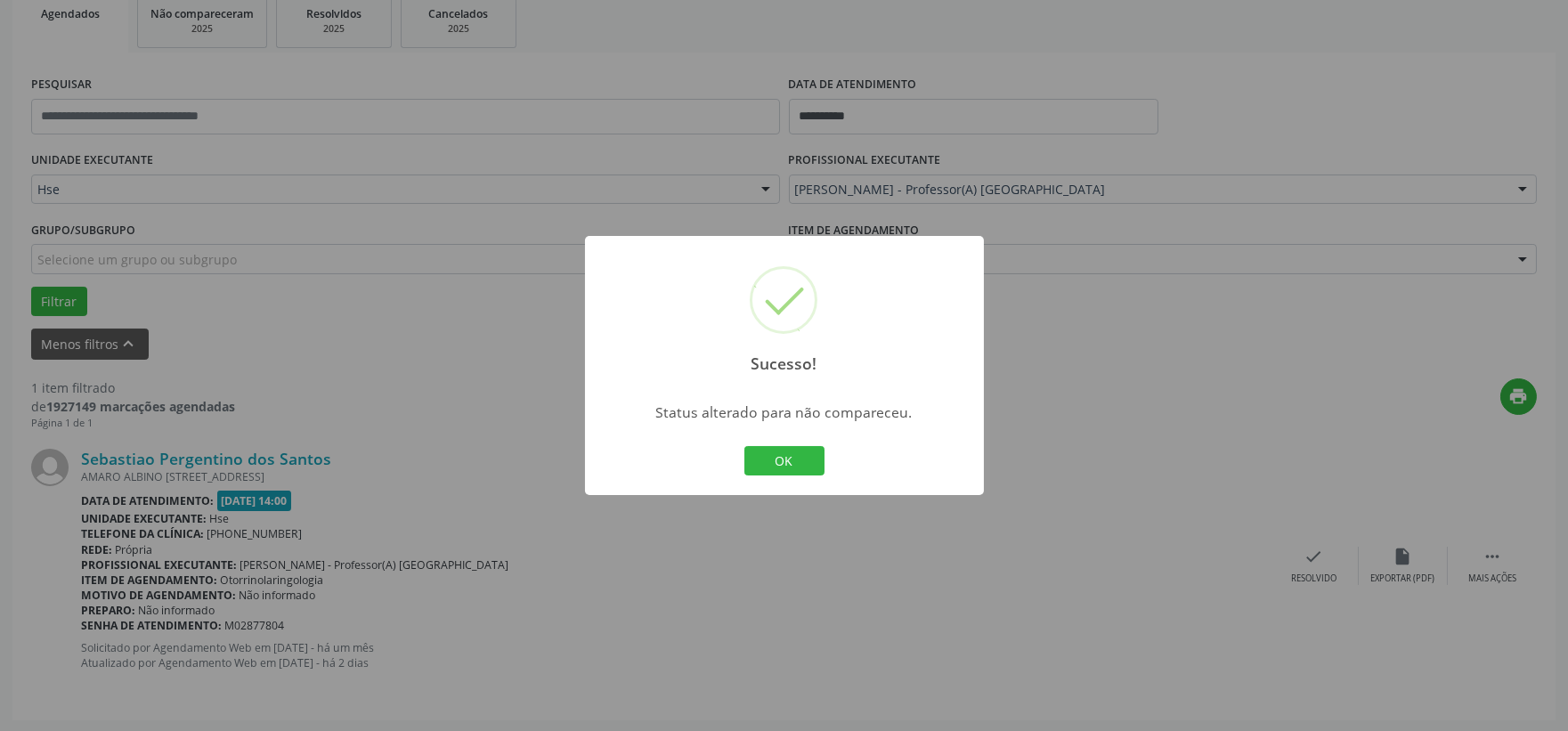
click at [784, 443] on div "OK Cancel" at bounding box center [784, 461] width 89 height 37
drag, startPoint x: 784, startPoint y: 460, endPoint x: 799, endPoint y: 465, distance: 15.8
click at [786, 461] on button "OK" at bounding box center [784, 461] width 80 height 30
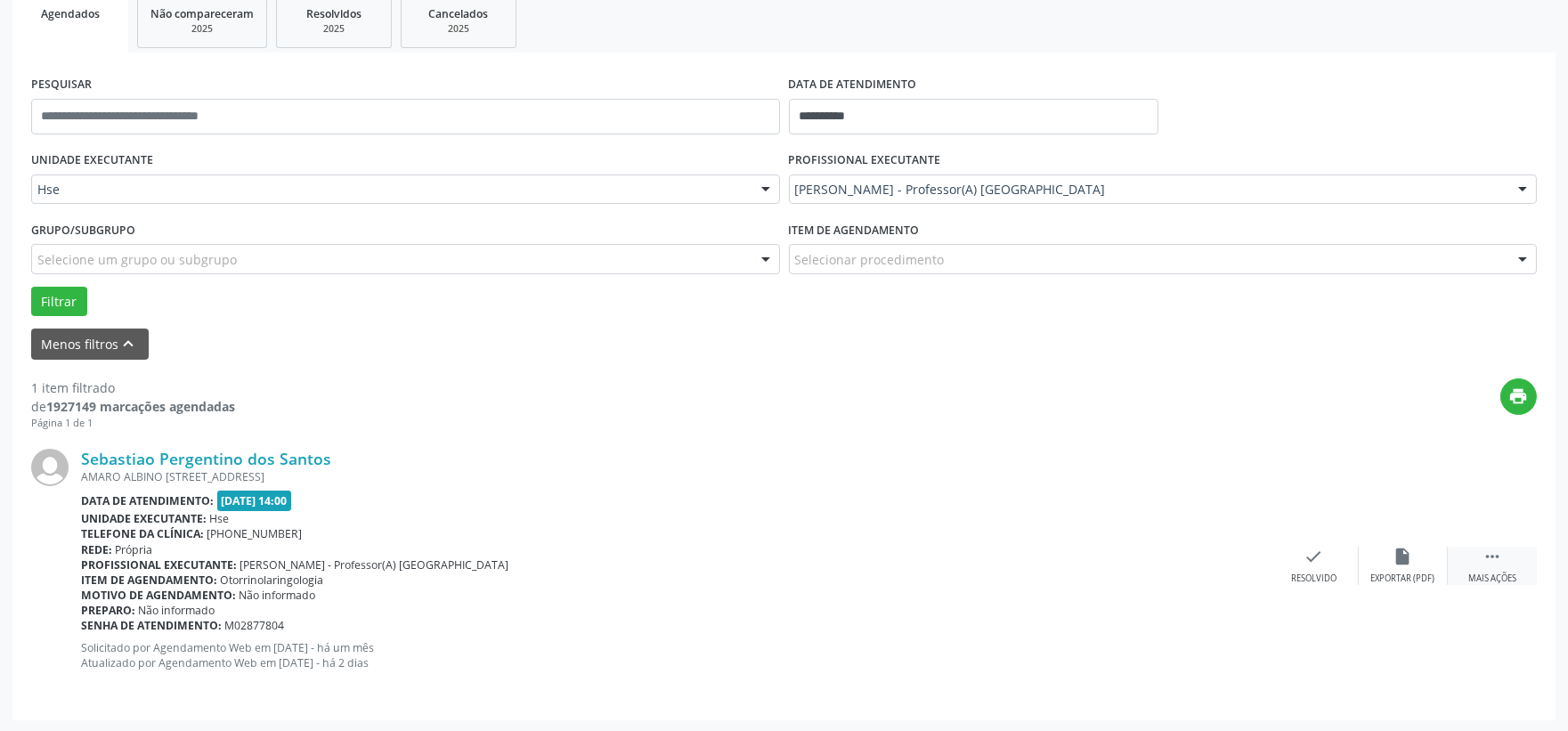
click at [1475, 562] on div " Mais ações" at bounding box center [1493, 565] width 89 height 38
click at [1420, 574] on div "Não compareceu" at bounding box center [1402, 577] width 75 height 12
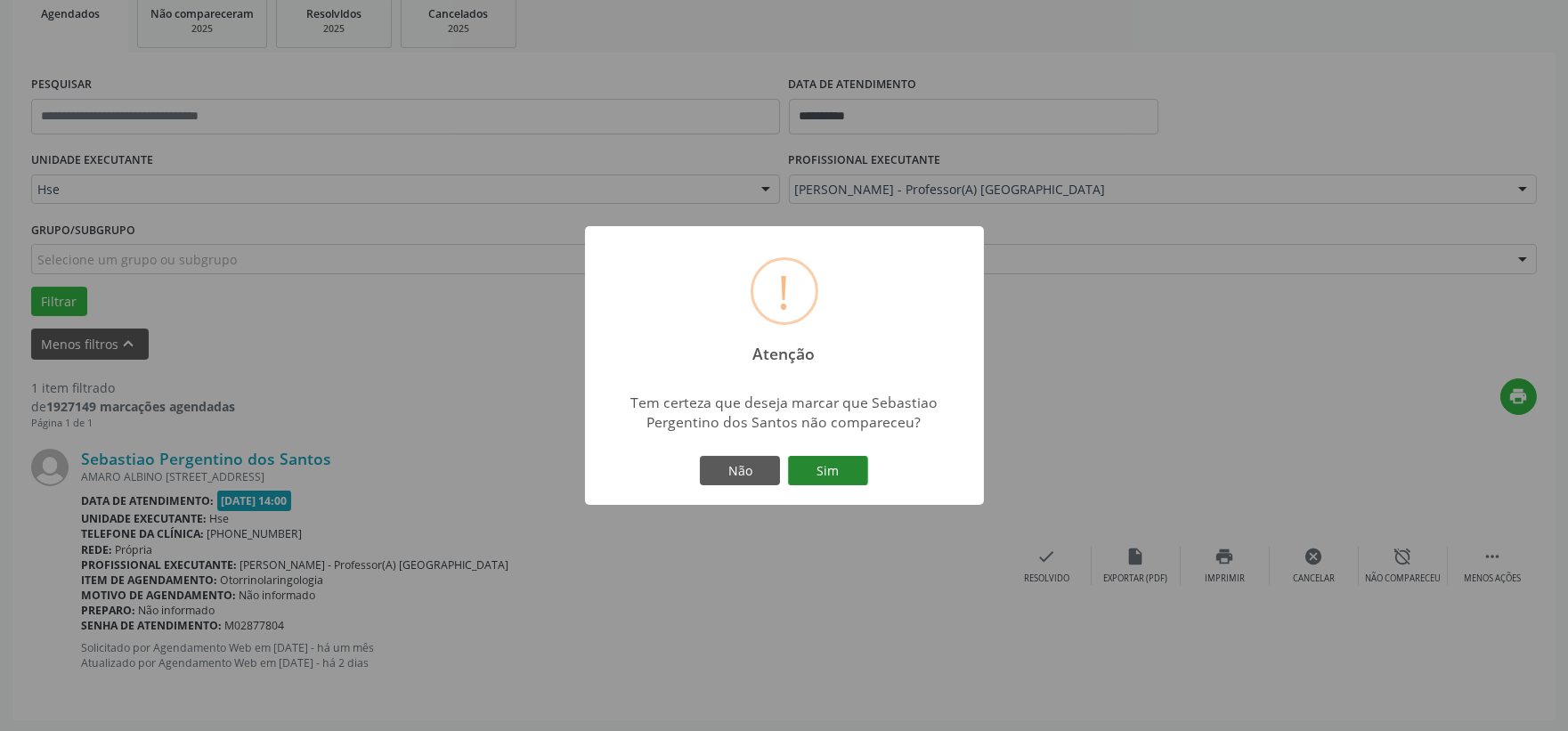
click at [856, 481] on button "Sim" at bounding box center [828, 470] width 80 height 30
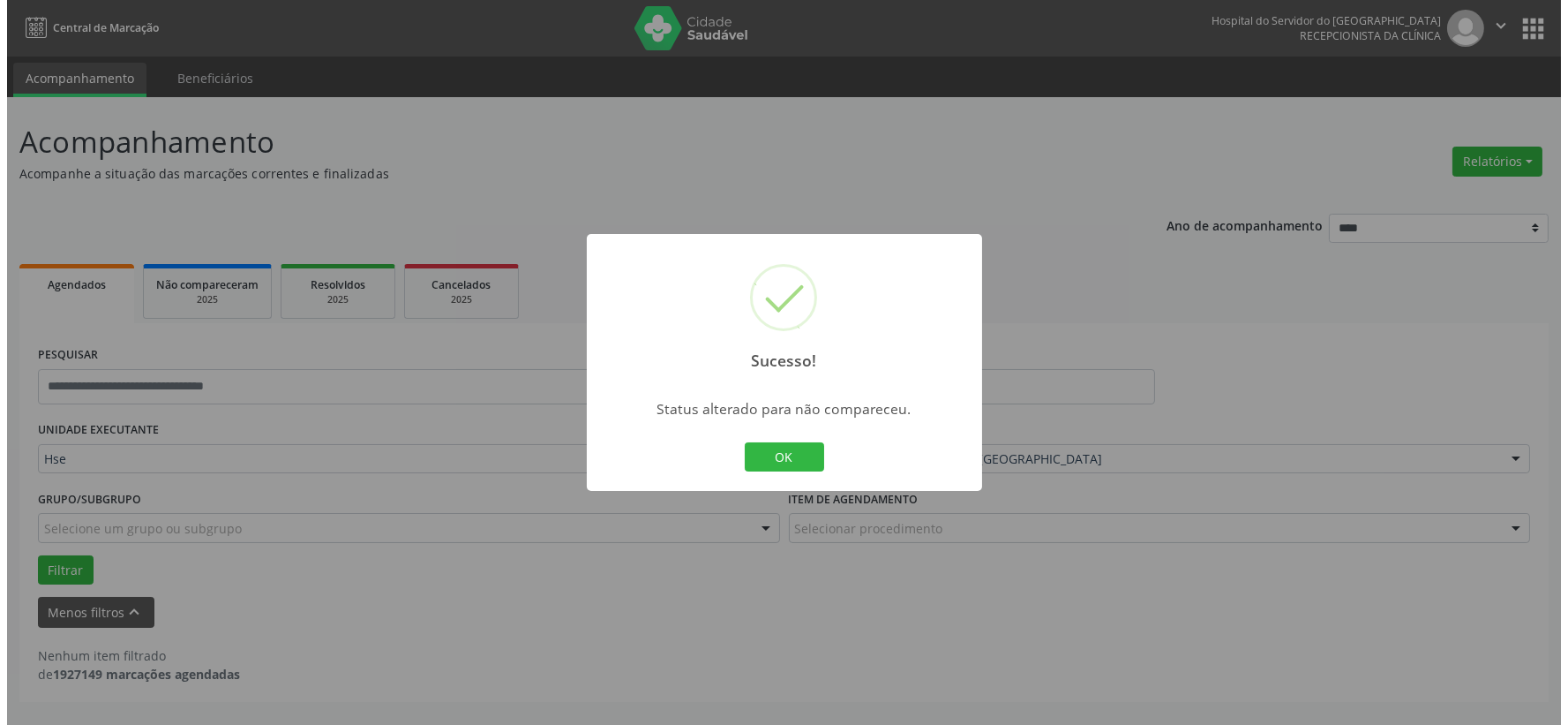
scroll to position [0, 0]
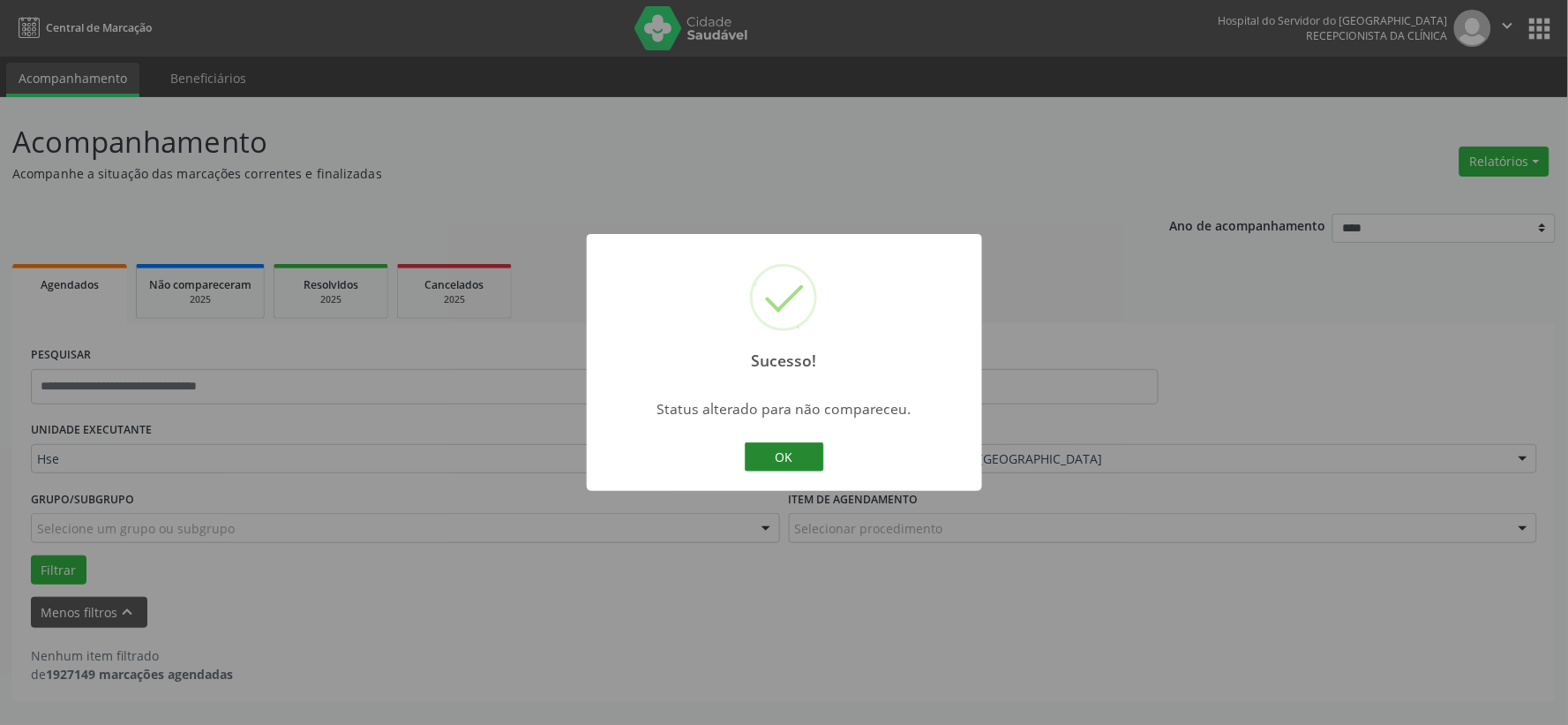
click at [775, 450] on button "OK" at bounding box center [784, 457] width 79 height 30
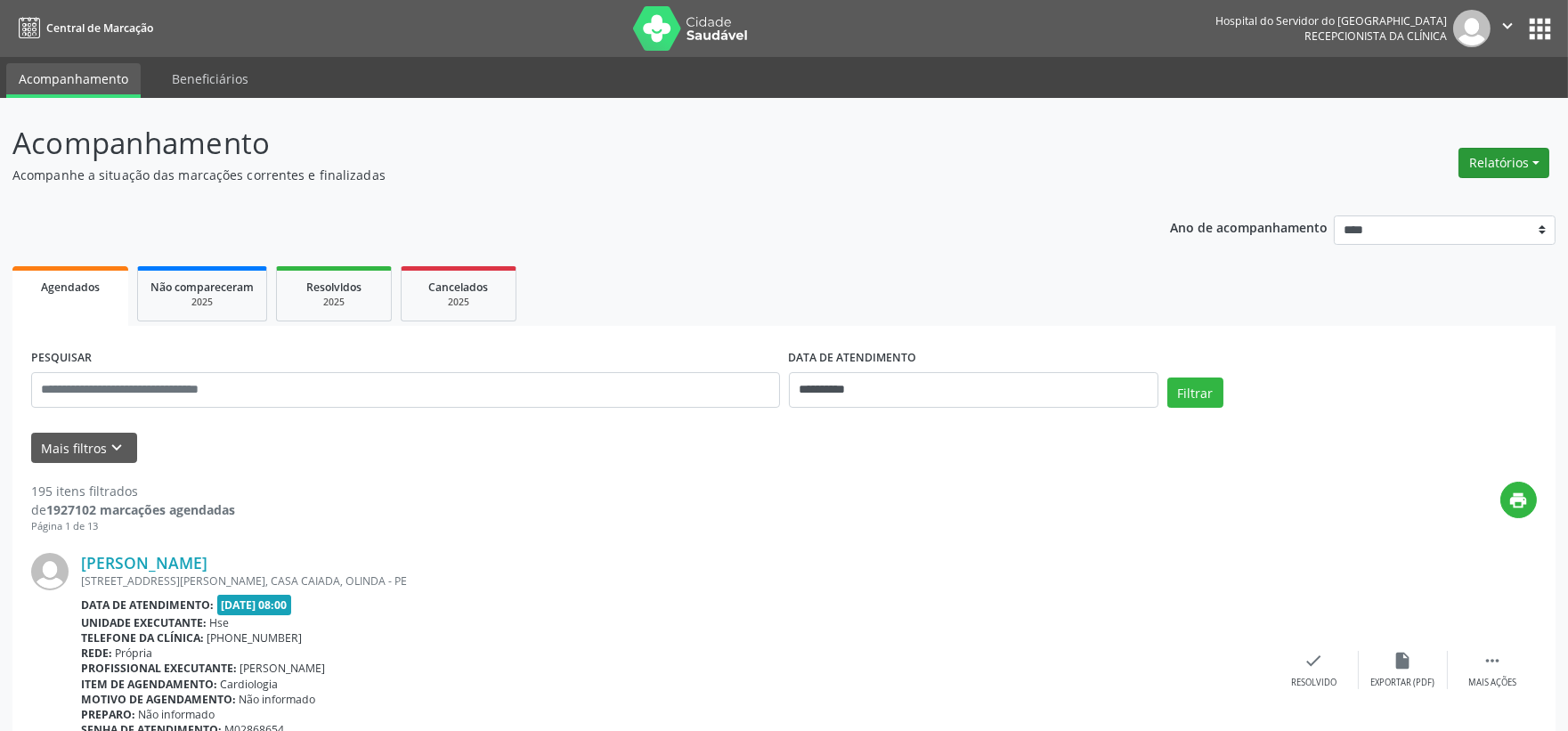
click at [1524, 157] on button "Relatórios" at bounding box center [1503, 163] width 90 height 30
click at [1499, 190] on link "Agendamentos" at bounding box center [1452, 200] width 191 height 25
select select "*"
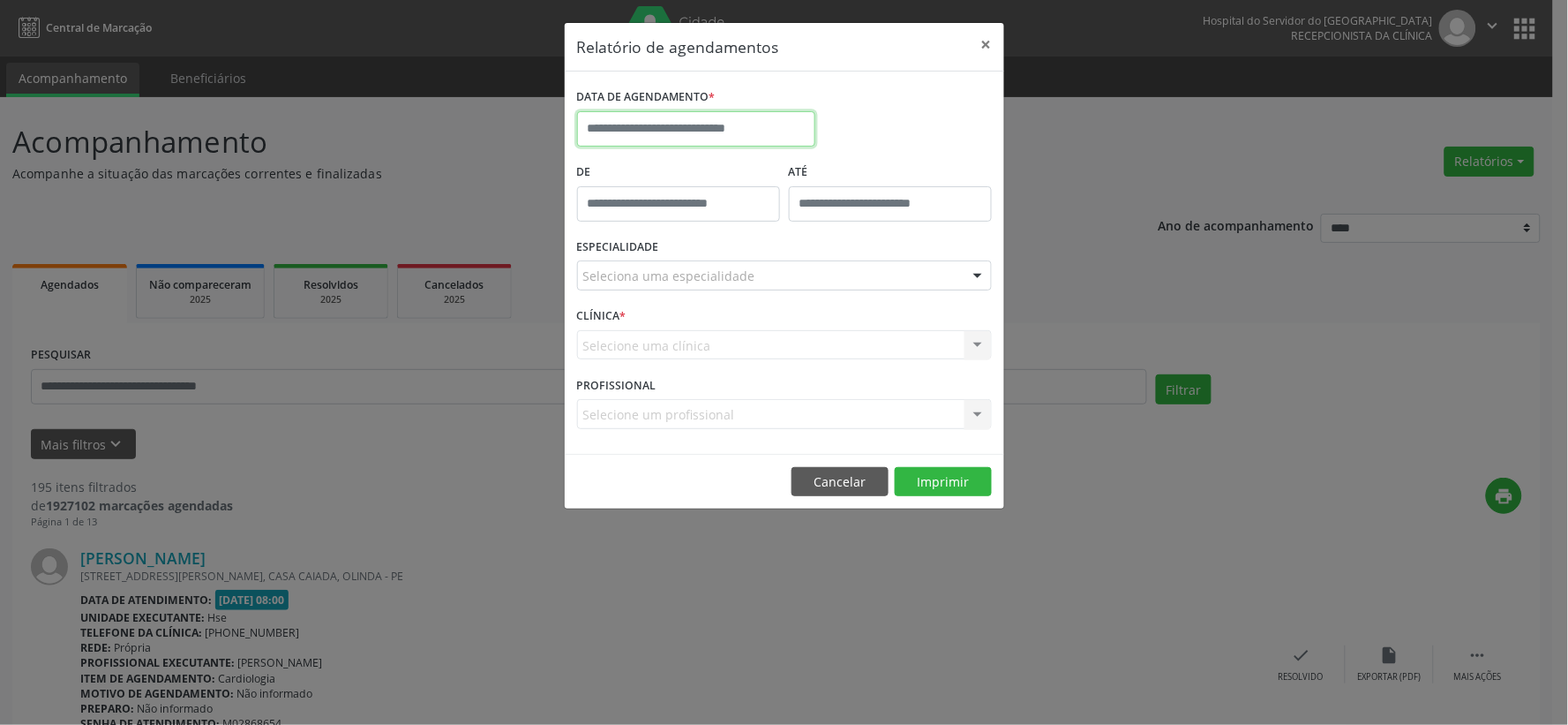
click at [663, 137] on input "text" at bounding box center [696, 128] width 238 height 35
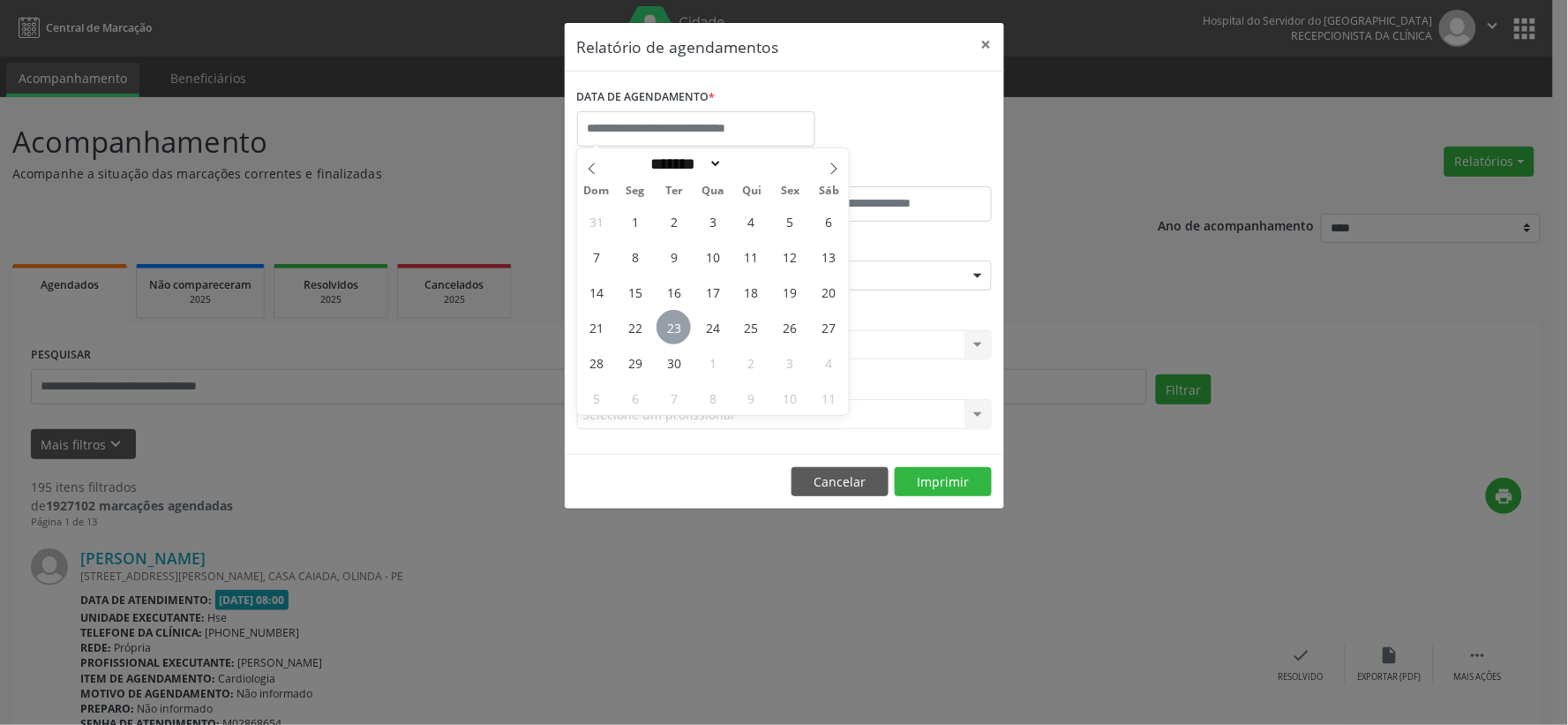
click at [672, 327] on span "23" at bounding box center [673, 326] width 34 height 34
type input "**********"
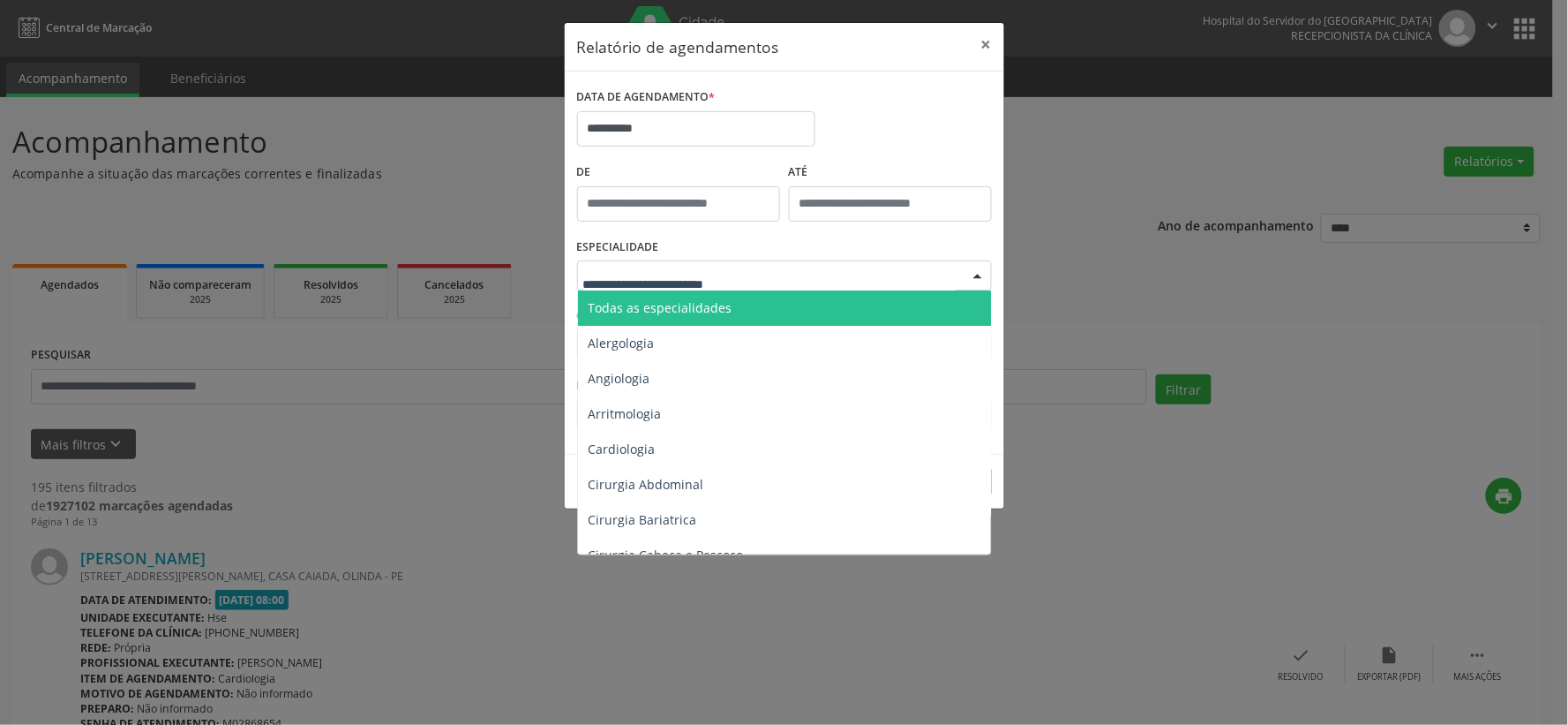
type input "*"
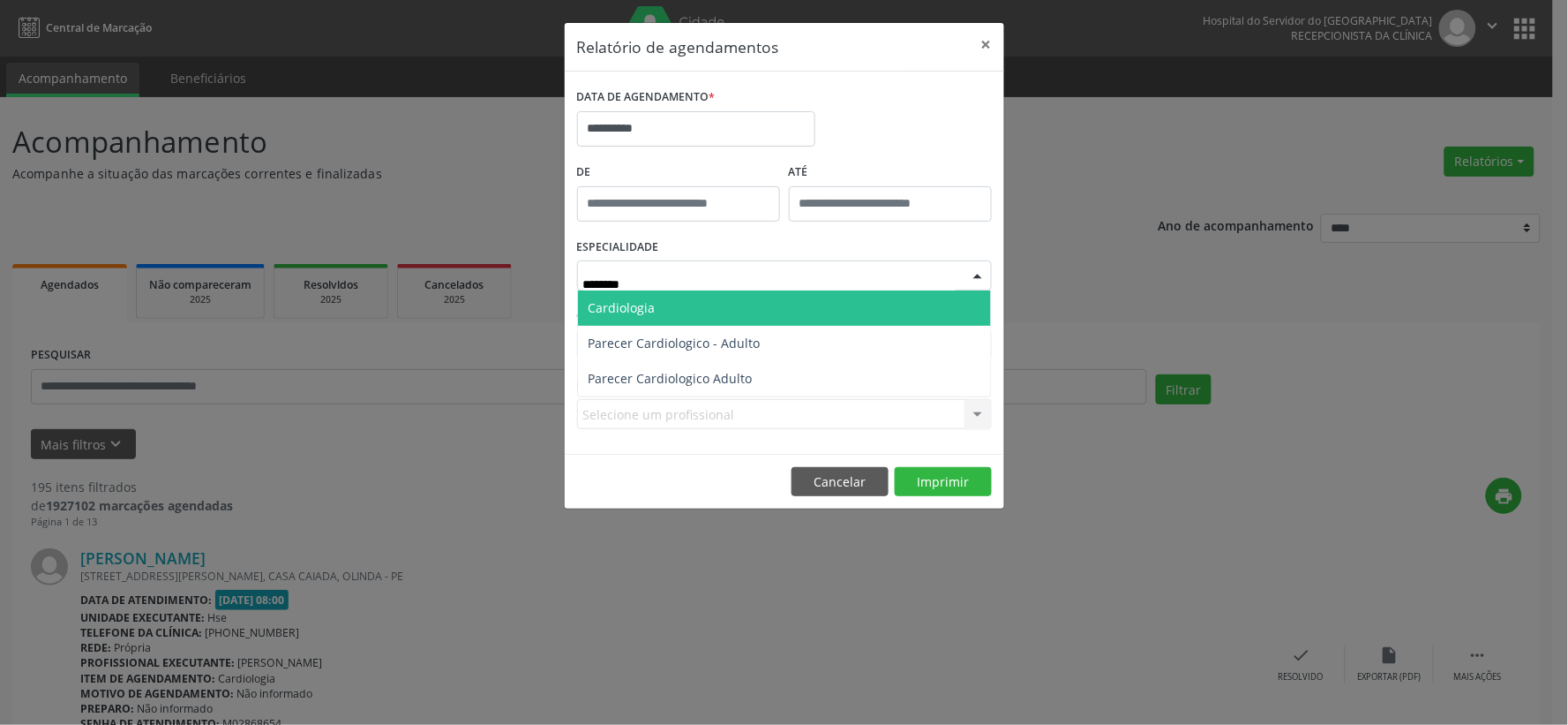
click at [715, 310] on span "Cardiologia" at bounding box center [784, 308] width 413 height 35
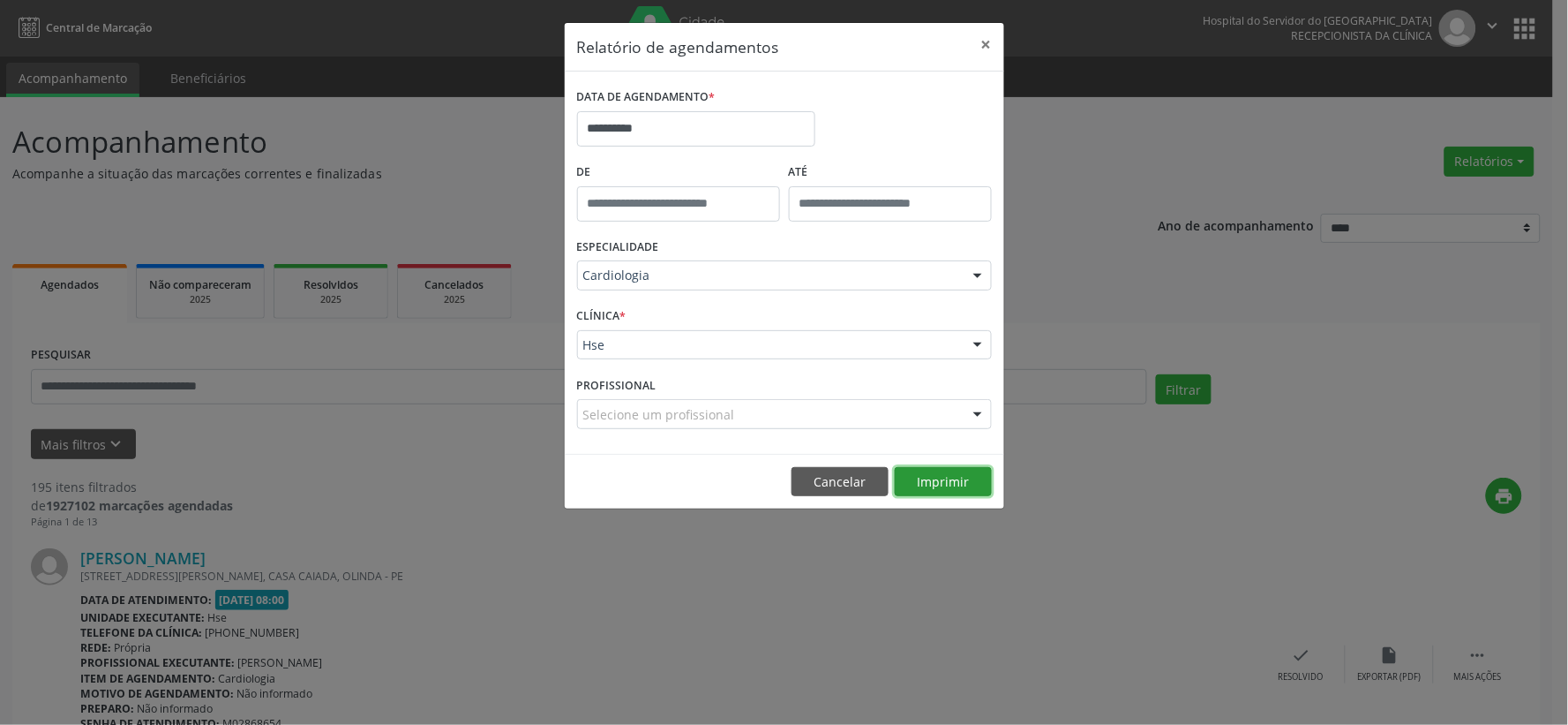
click at [920, 487] on button "Imprimir" at bounding box center [943, 481] width 97 height 30
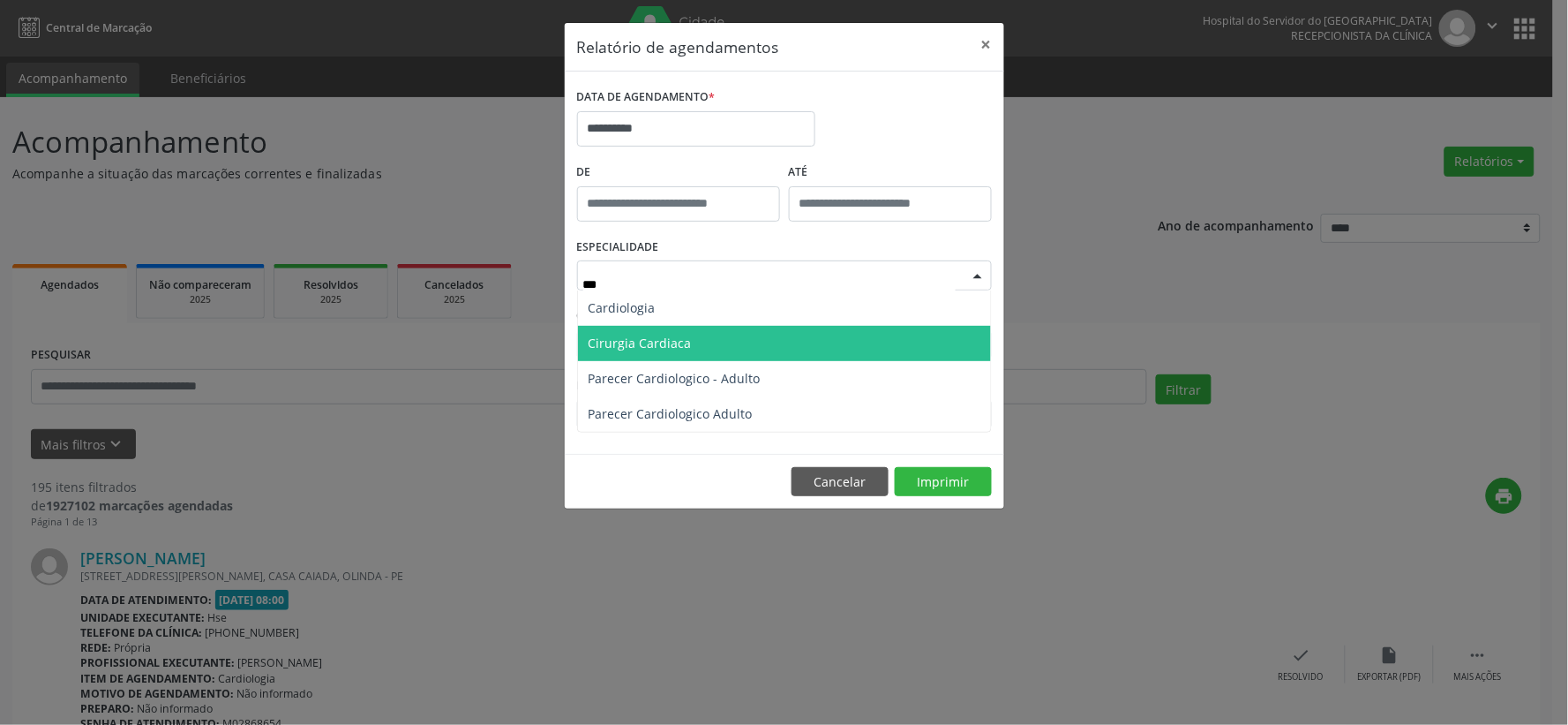
click at [850, 351] on span "Cirurgia Cardiaca" at bounding box center [784, 344] width 413 height 35
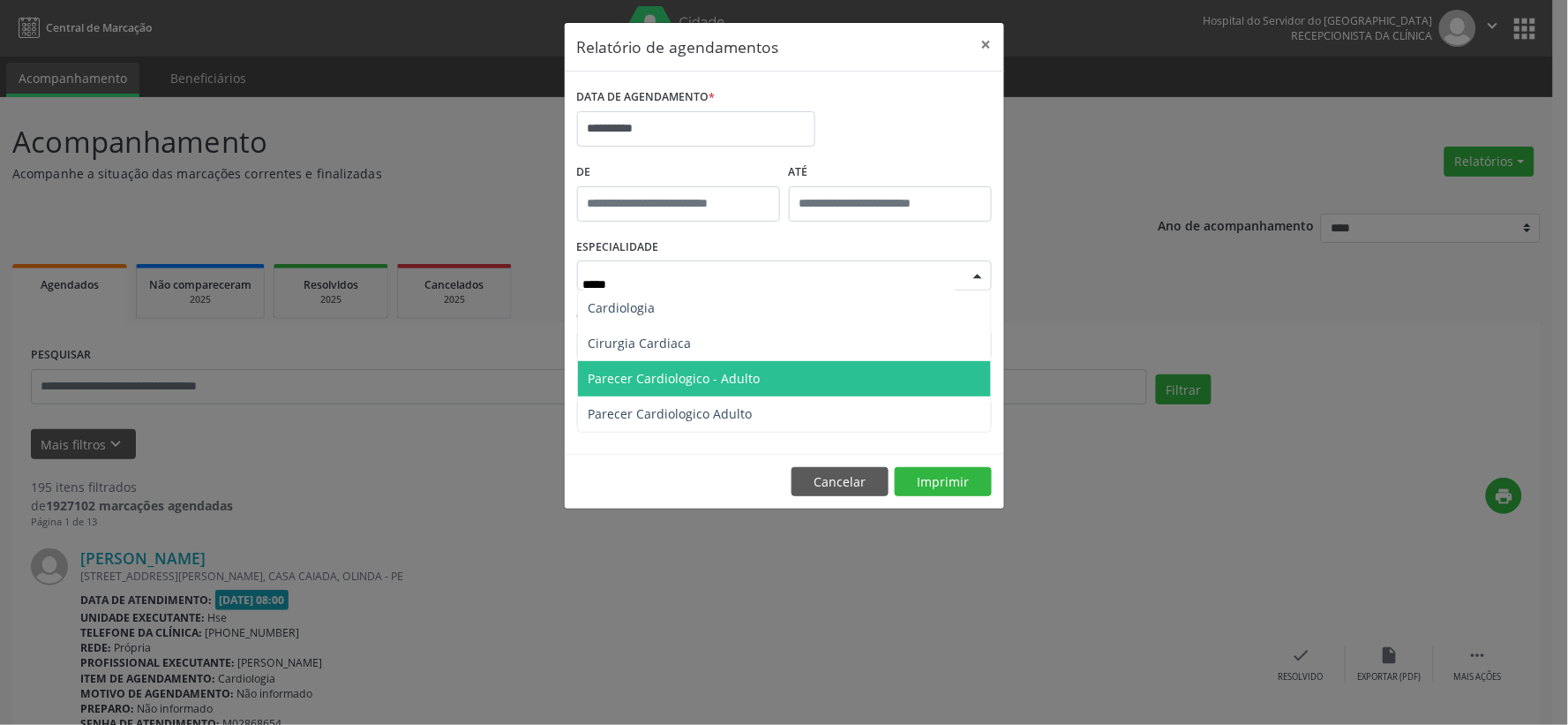
click at [790, 372] on span "Parecer Cardiologico - Adulto" at bounding box center [784, 379] width 413 height 35
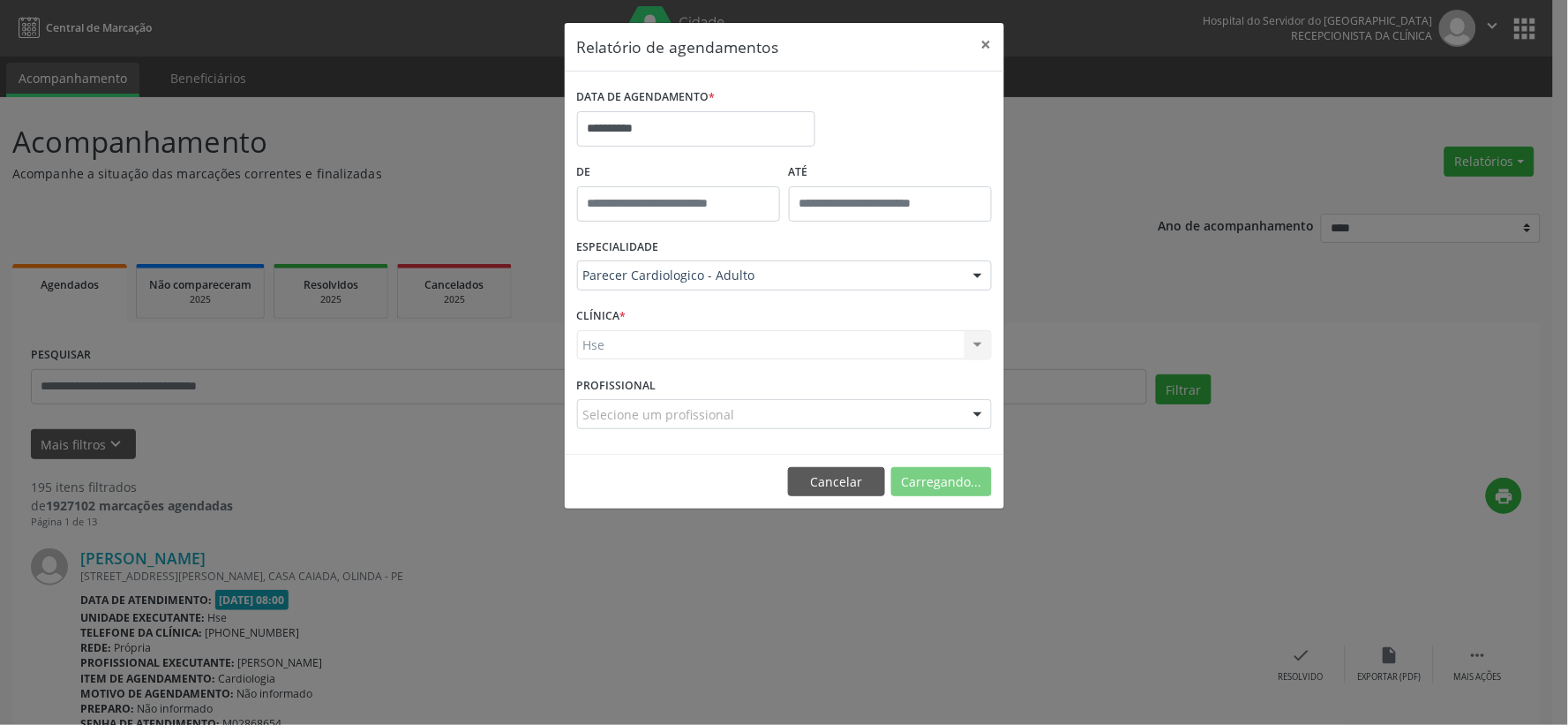
click at [790, 372] on div "PROFISSIONAL Selecione um profissional Nenhum resultado encontrado para: " " Nã…" at bounding box center [784, 405] width 424 height 69
click at [937, 477] on button "Imprimir" at bounding box center [943, 481] width 97 height 30
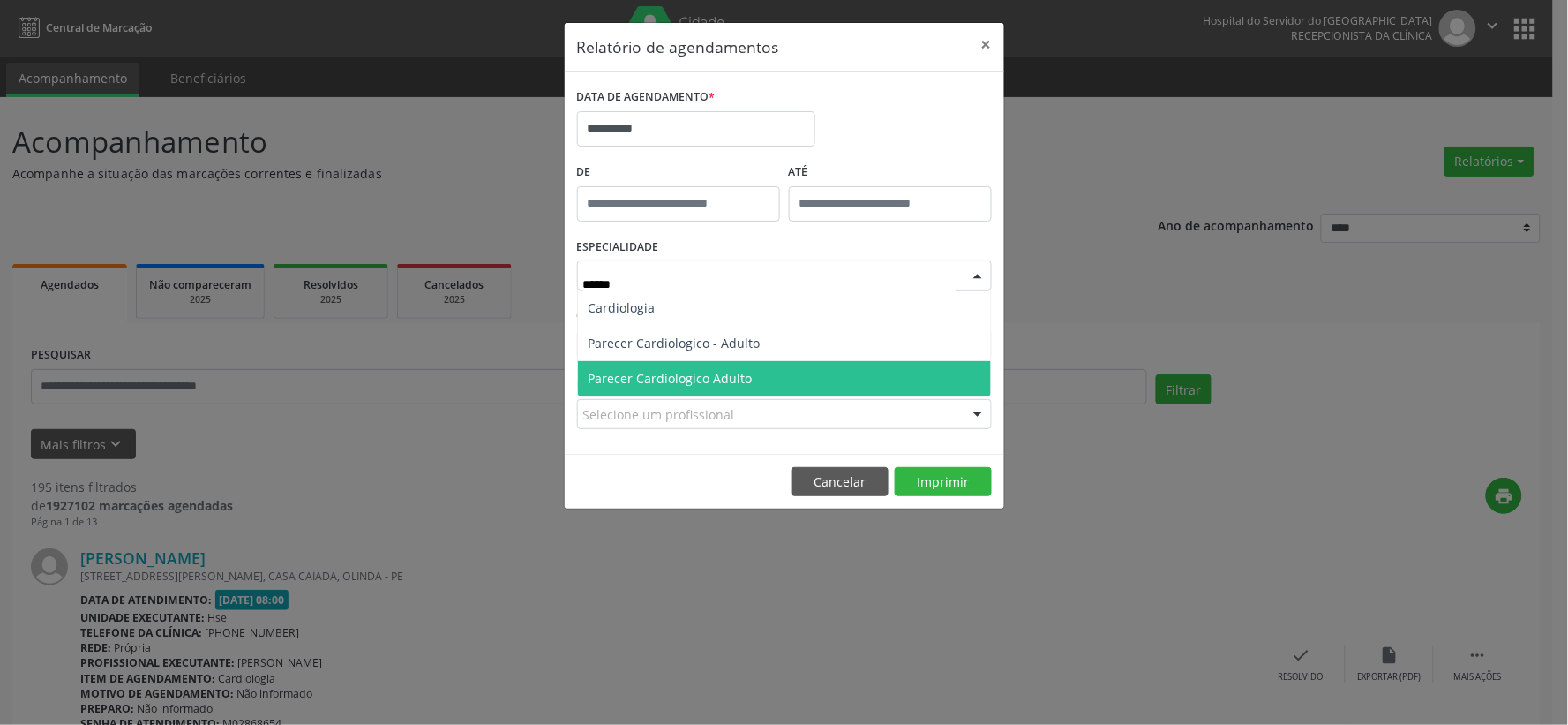
click at [724, 384] on span "Parecer Cardiologico Adulto" at bounding box center [670, 378] width 164 height 17
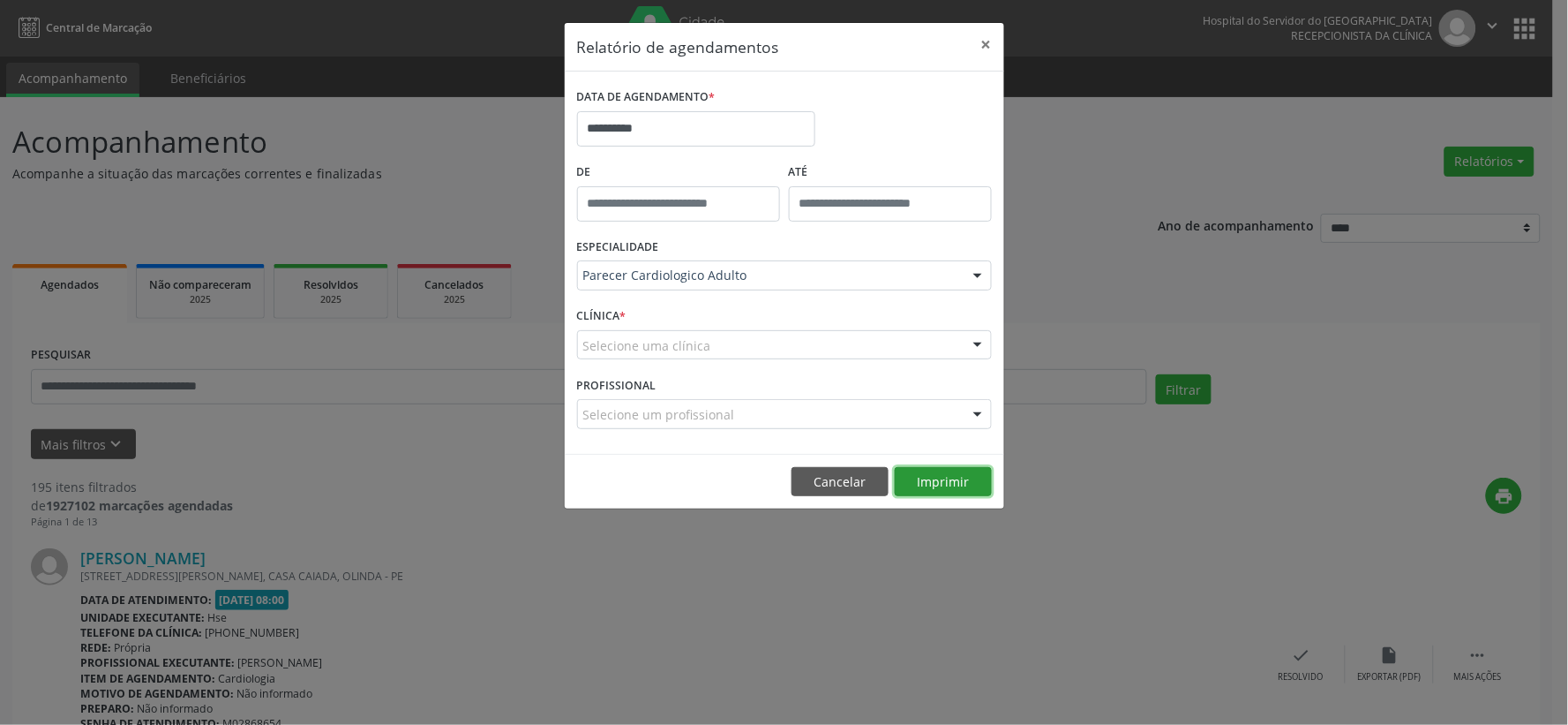
click at [938, 479] on button "Imprimir" at bounding box center [943, 481] width 97 height 30
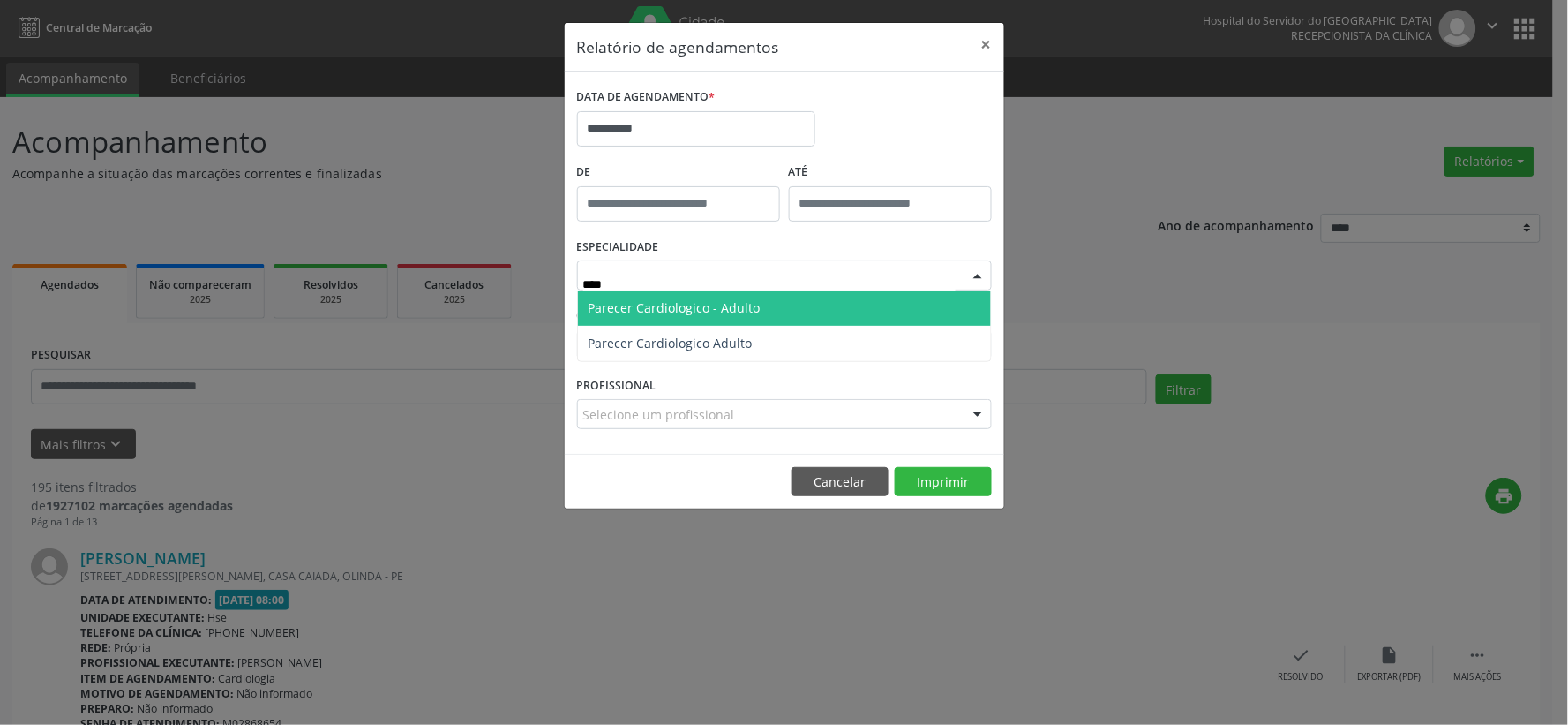
type input "****"
click at [658, 126] on input "**********" at bounding box center [696, 128] width 238 height 35
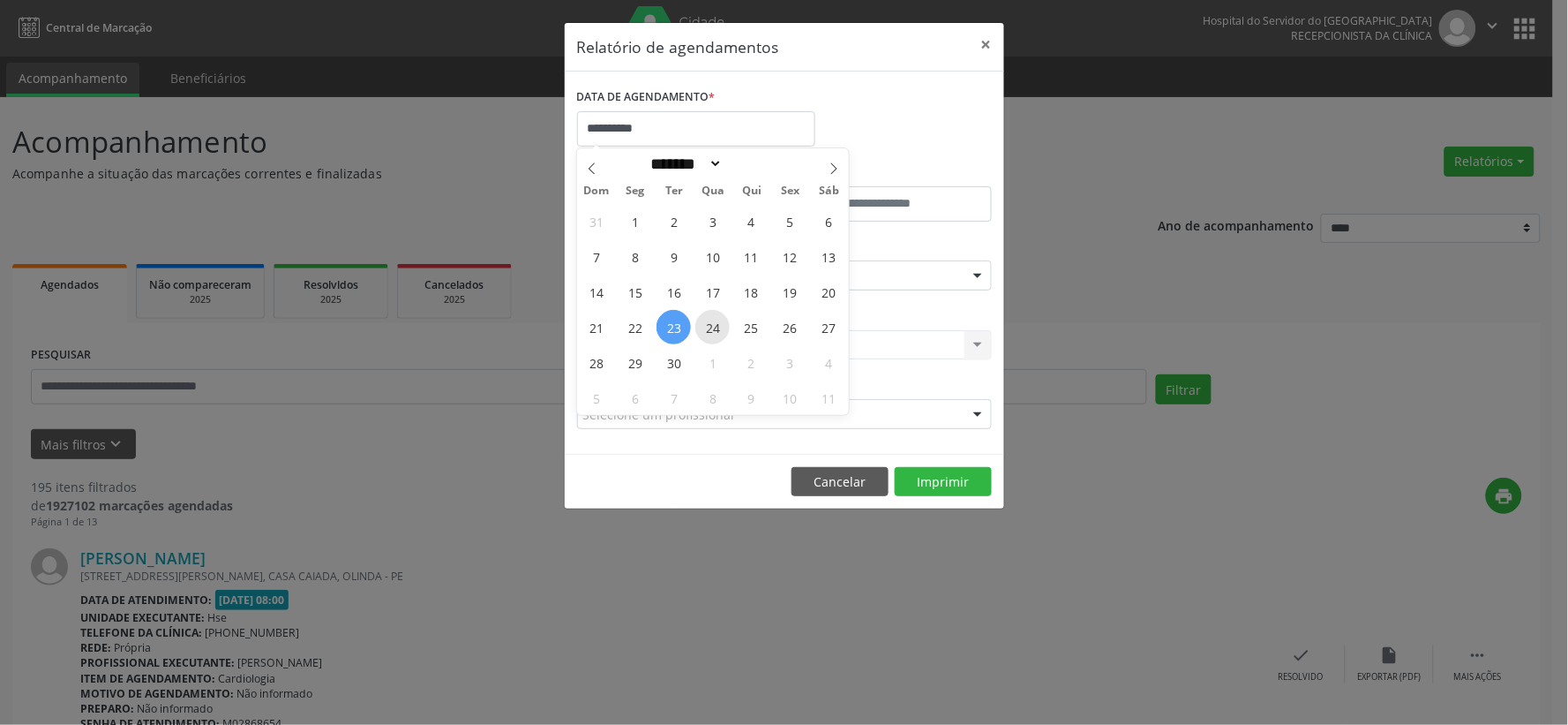
click at [712, 328] on span "24" at bounding box center [712, 326] width 34 height 34
type input "**********"
click at [711, 327] on span "24" at bounding box center [712, 326] width 34 height 34
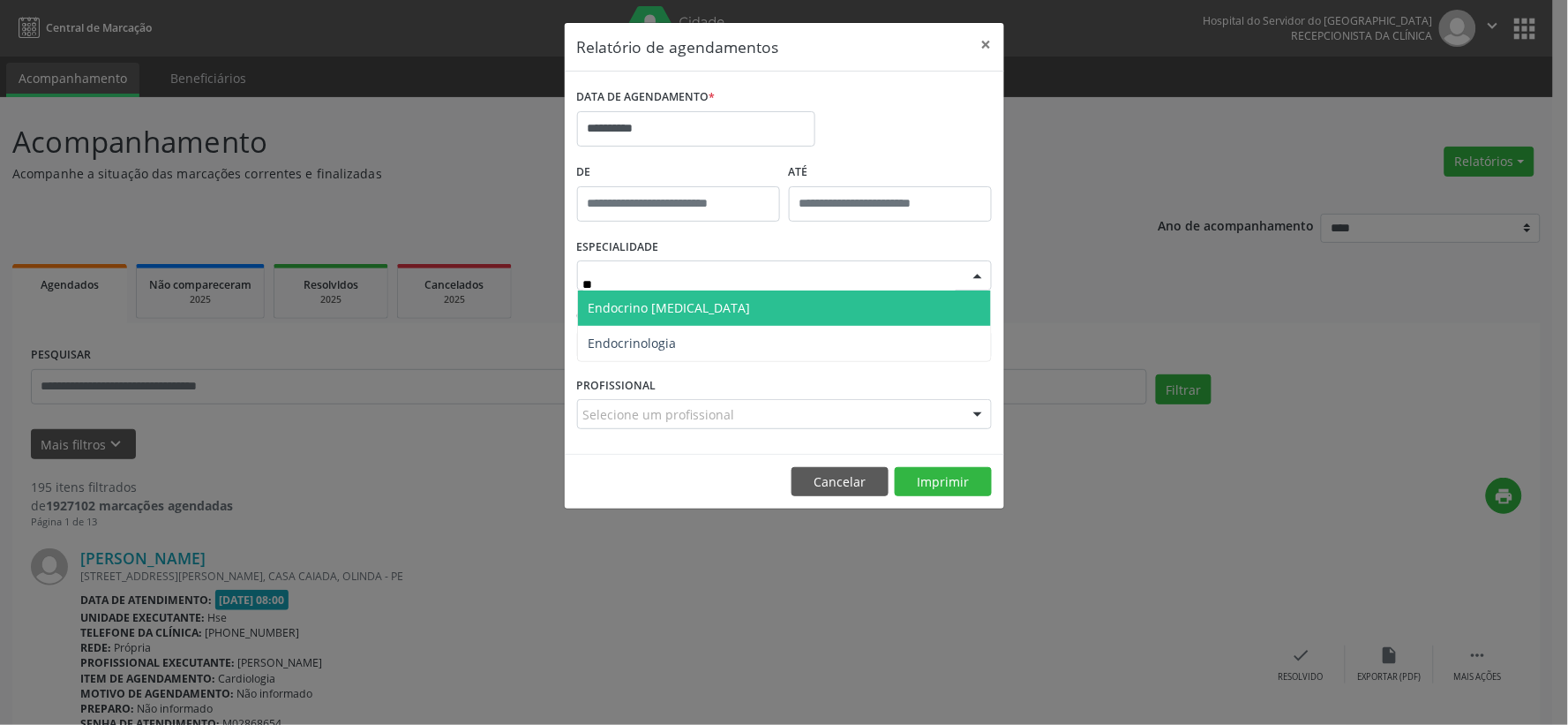
type input "*"
type input "********"
click at [693, 312] on span "Cardiologia" at bounding box center [784, 308] width 413 height 35
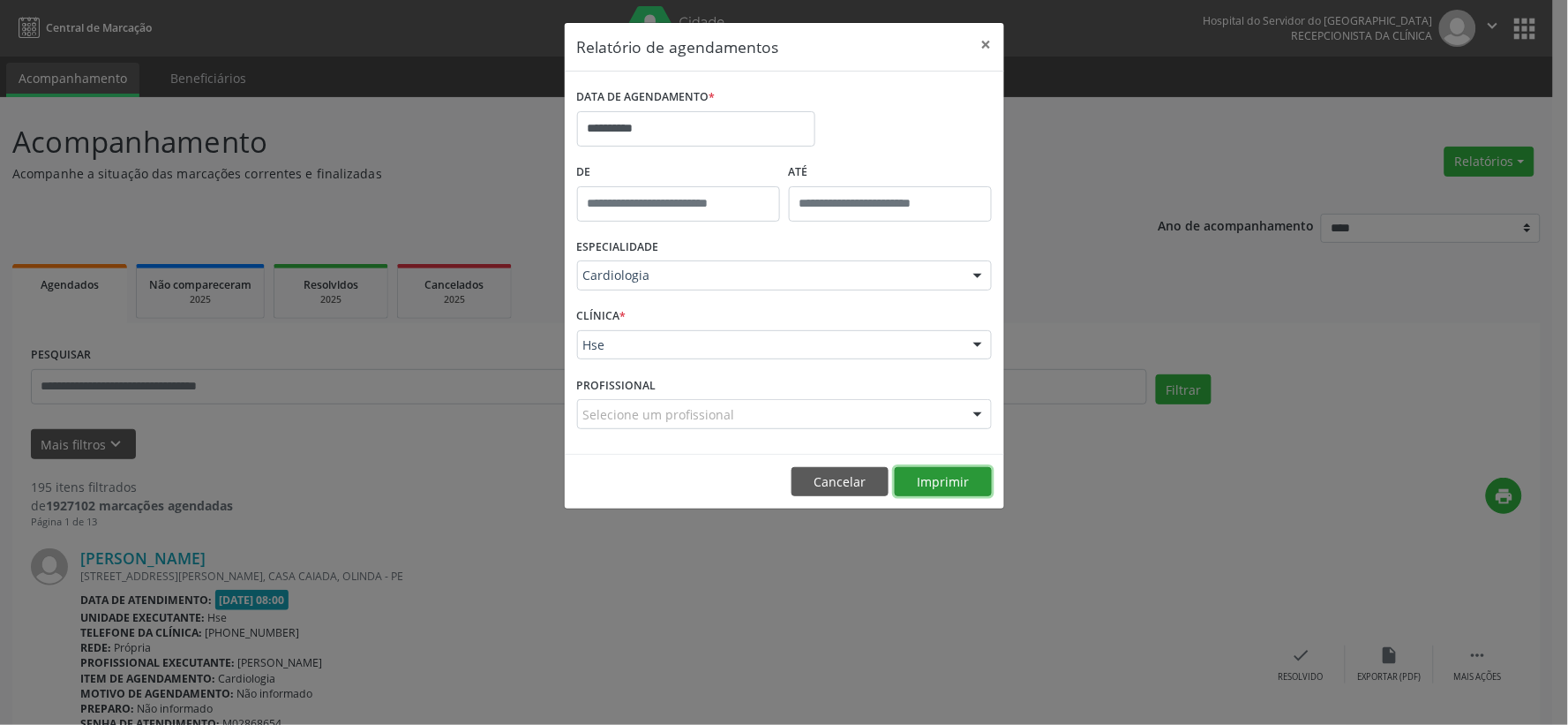
click at [945, 471] on button "Imprimir" at bounding box center [943, 481] width 97 height 30
